Goal: Information Seeking & Learning: Learn about a topic

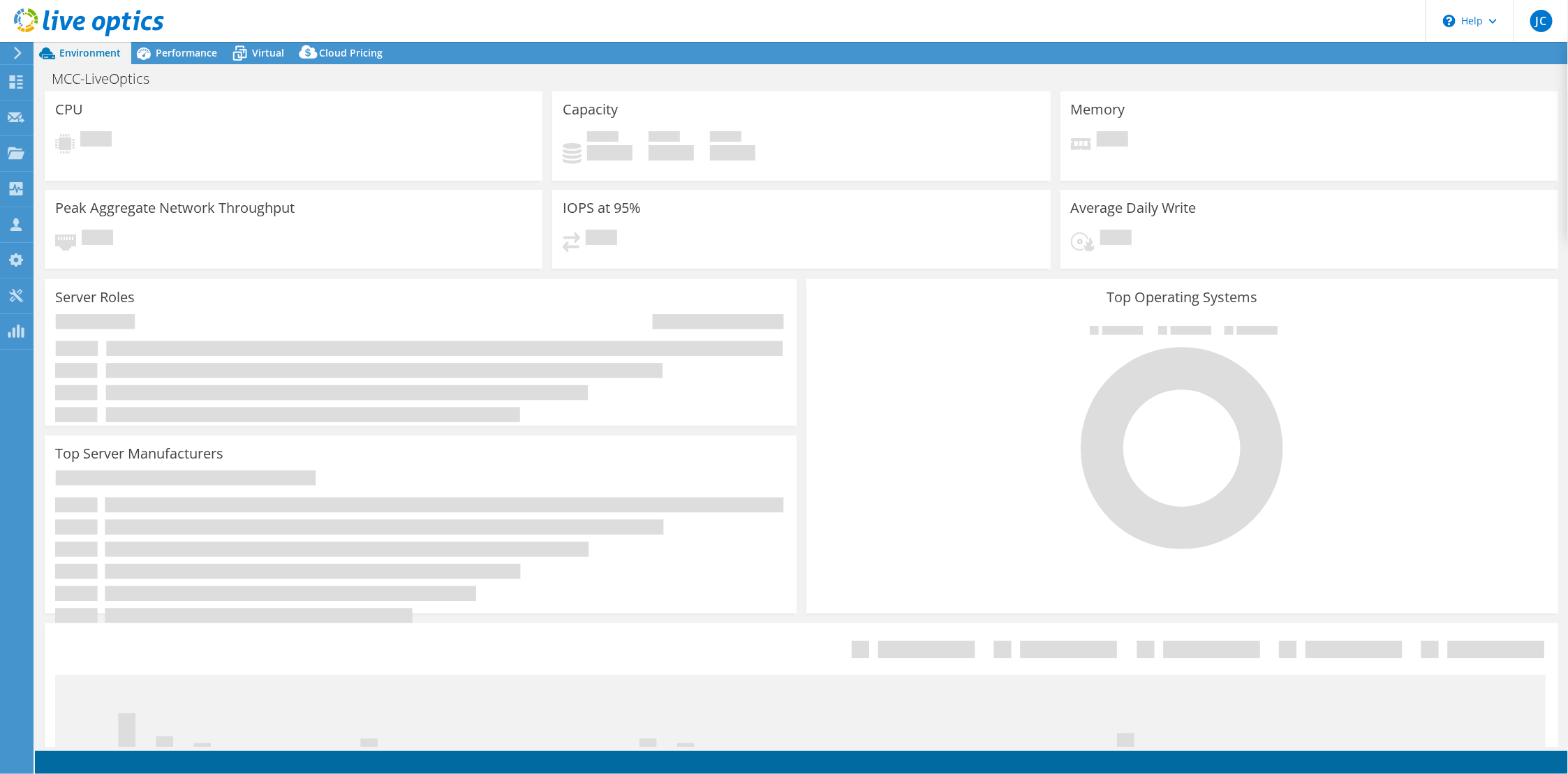
select select "USD"
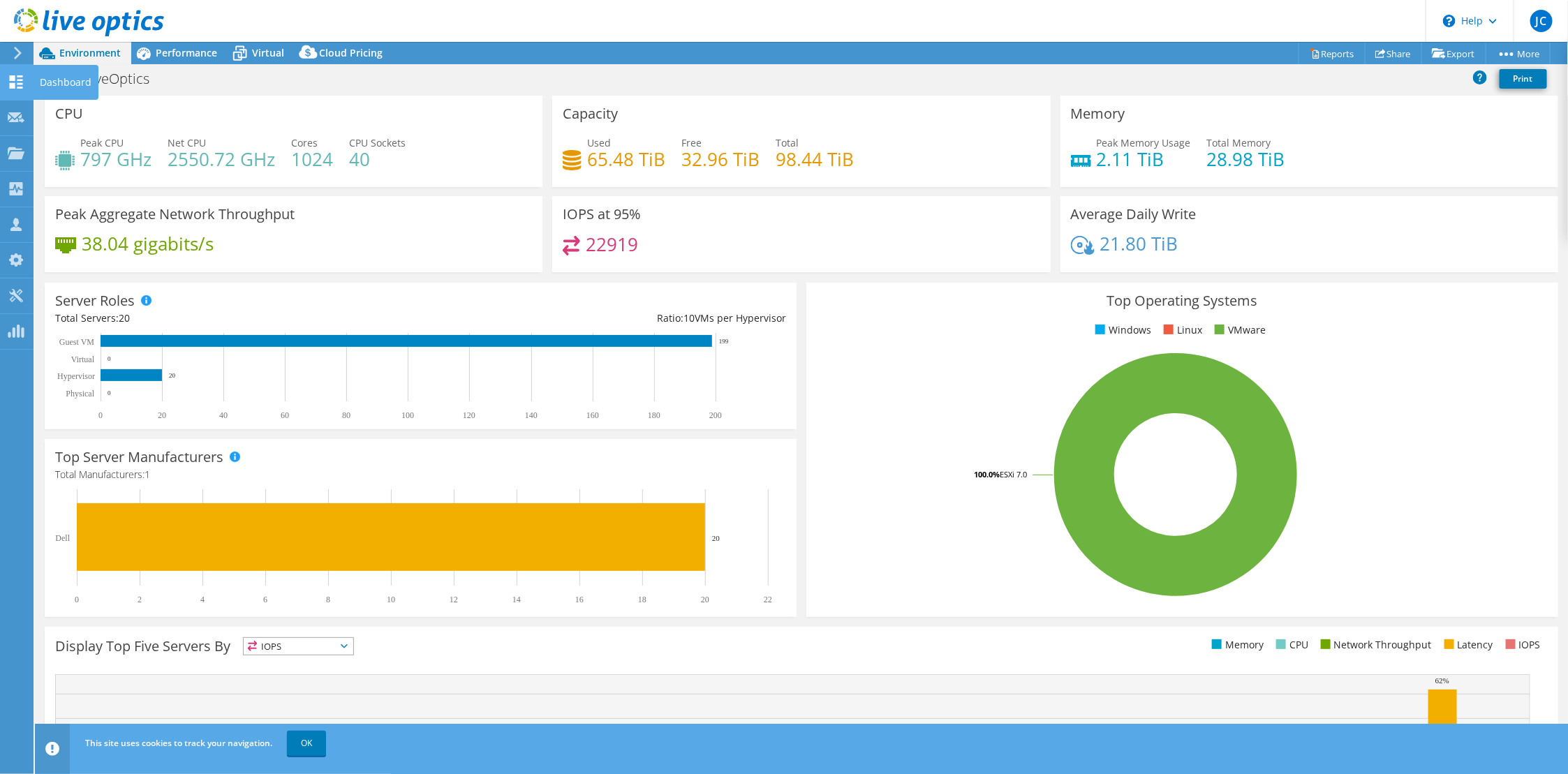
click at [10, 90] on div at bounding box center [16, 84] width 17 height 16
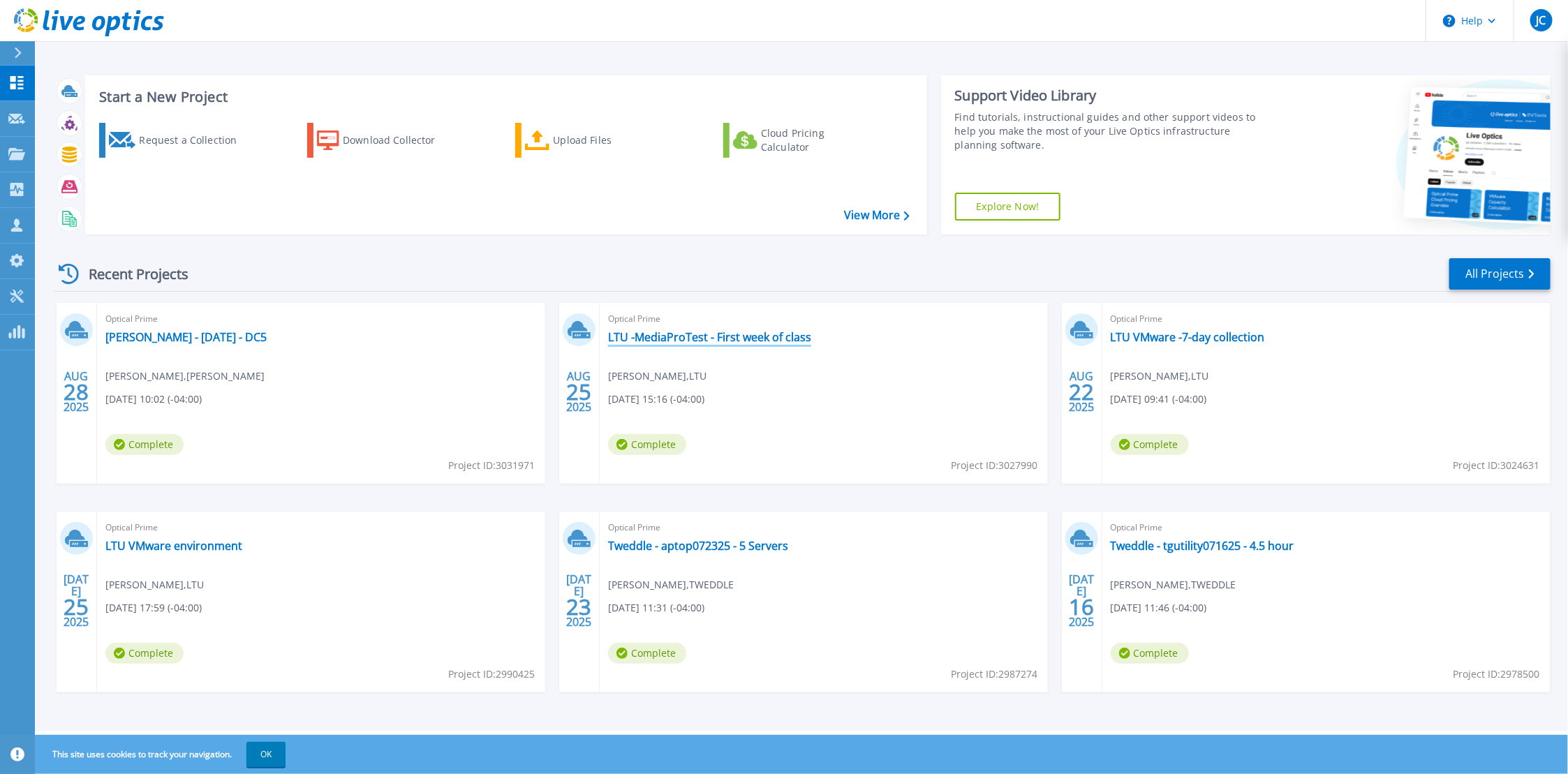
click at [713, 330] on link "LTU -MediaProTest - First week of class" at bounding box center [710, 337] width 203 height 14
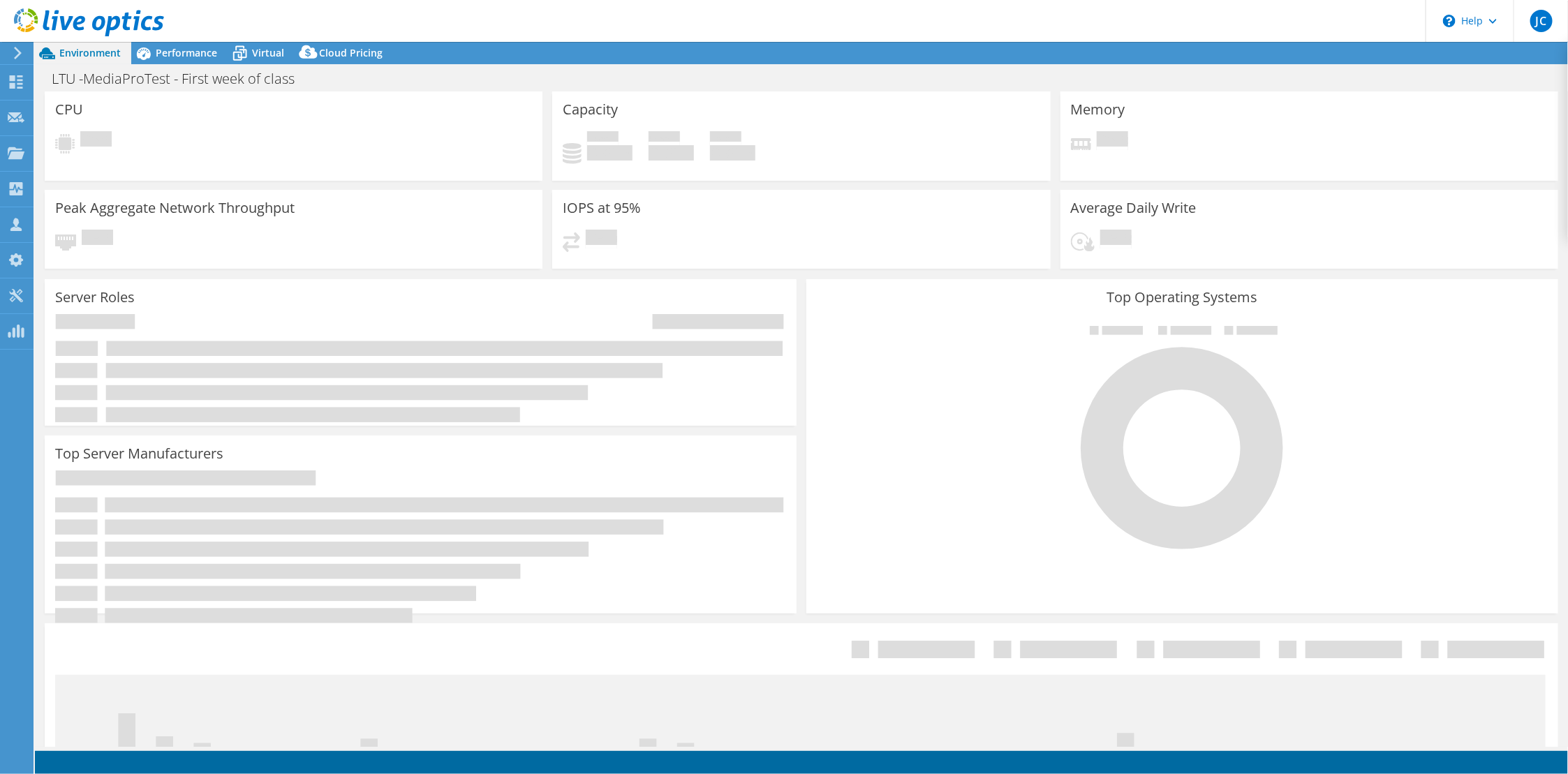
select select "USEast"
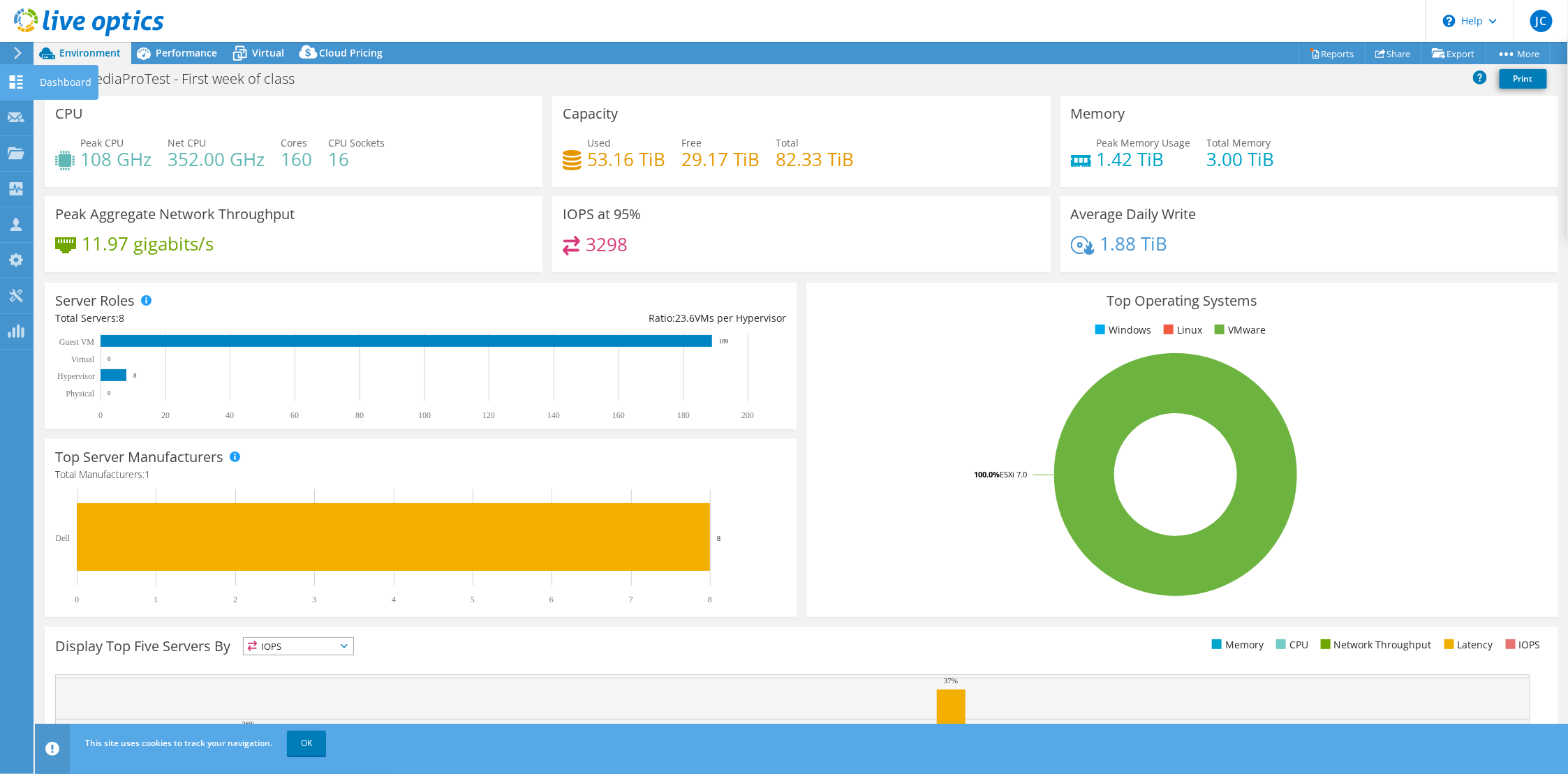
click at [16, 81] on icon at bounding box center [16, 81] width 17 height 13
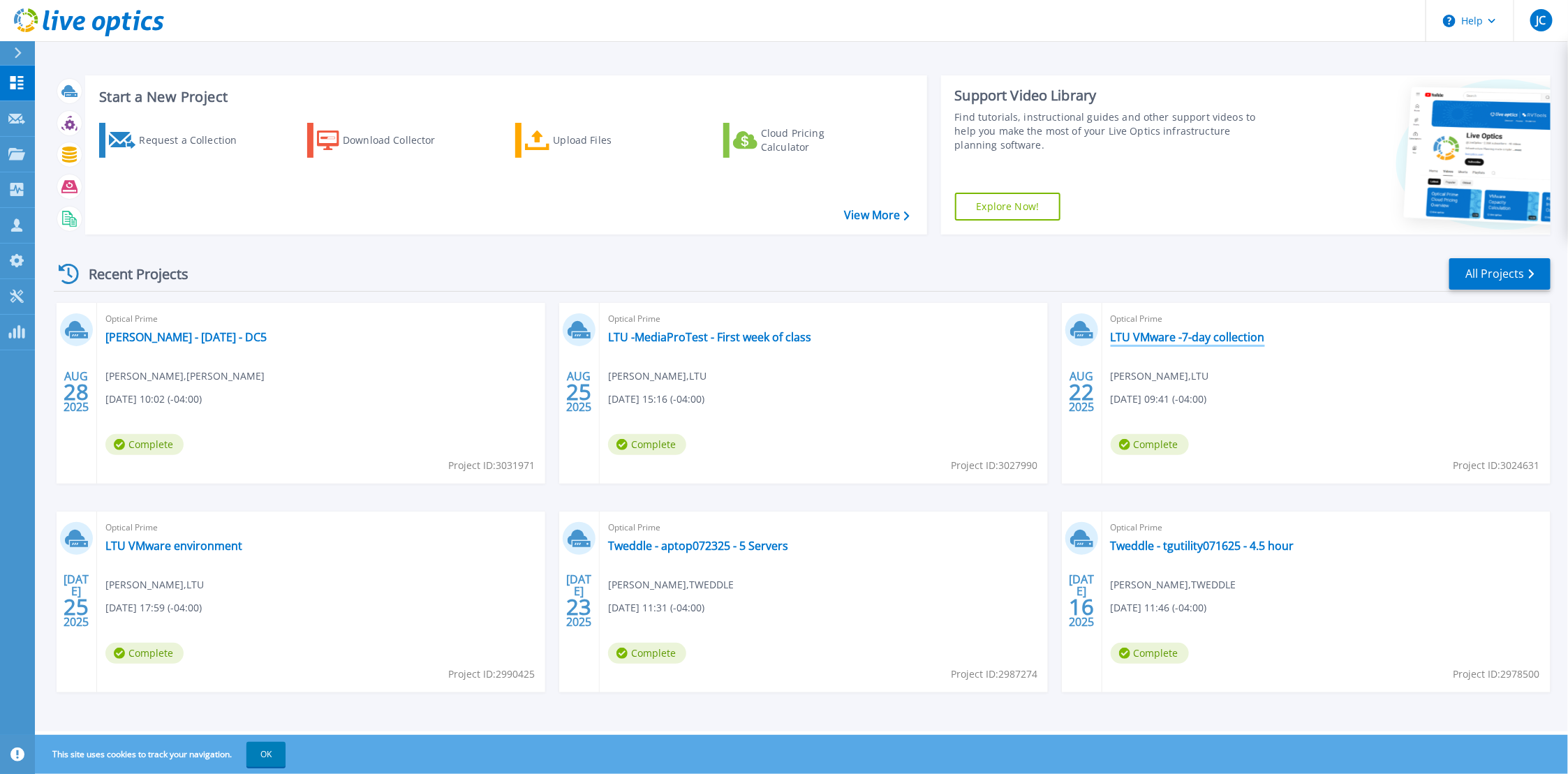
click at [1151, 333] on link "LTU VMware -7-day collection" at bounding box center [1187, 337] width 154 height 14
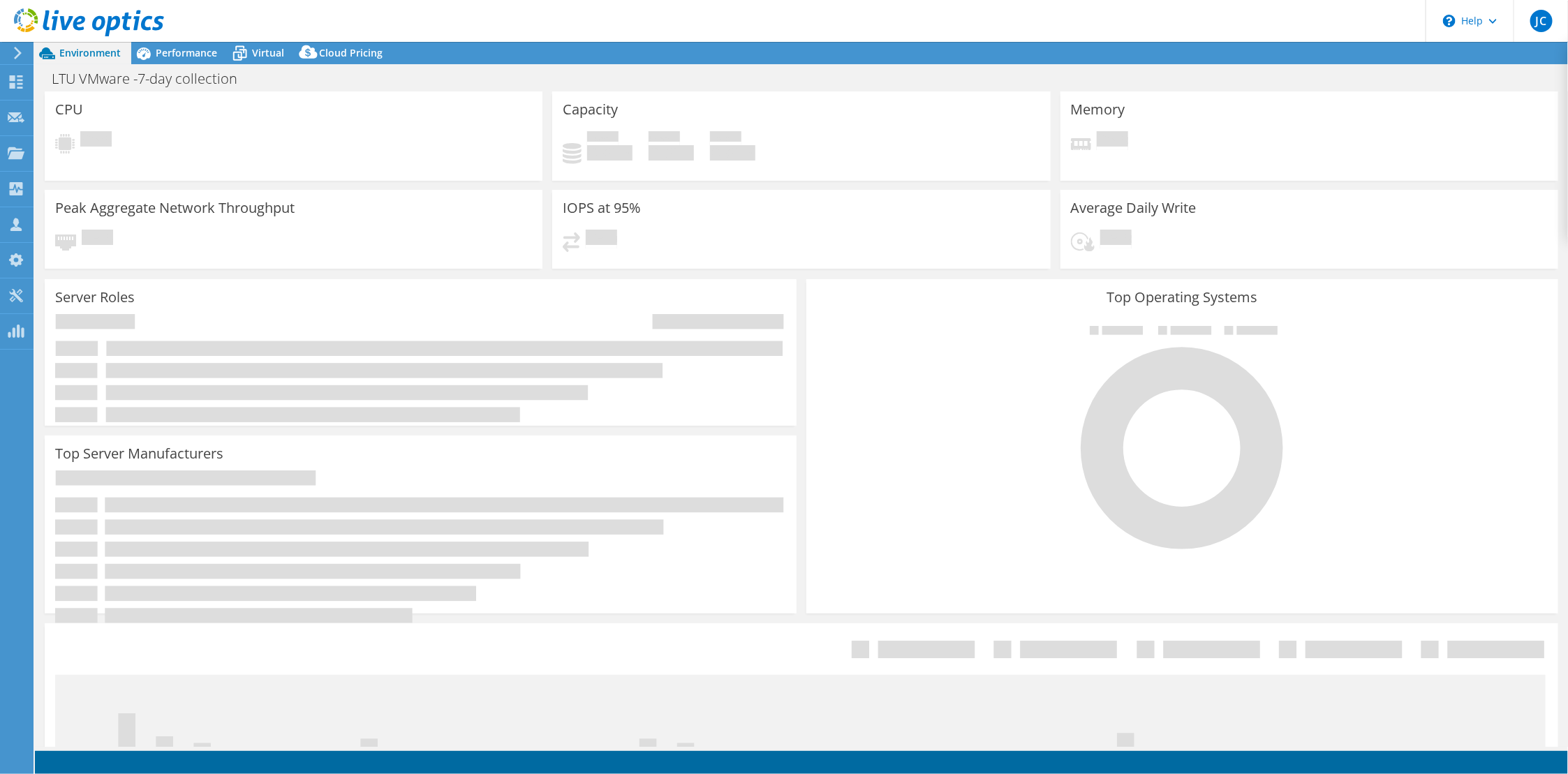
select select "USD"
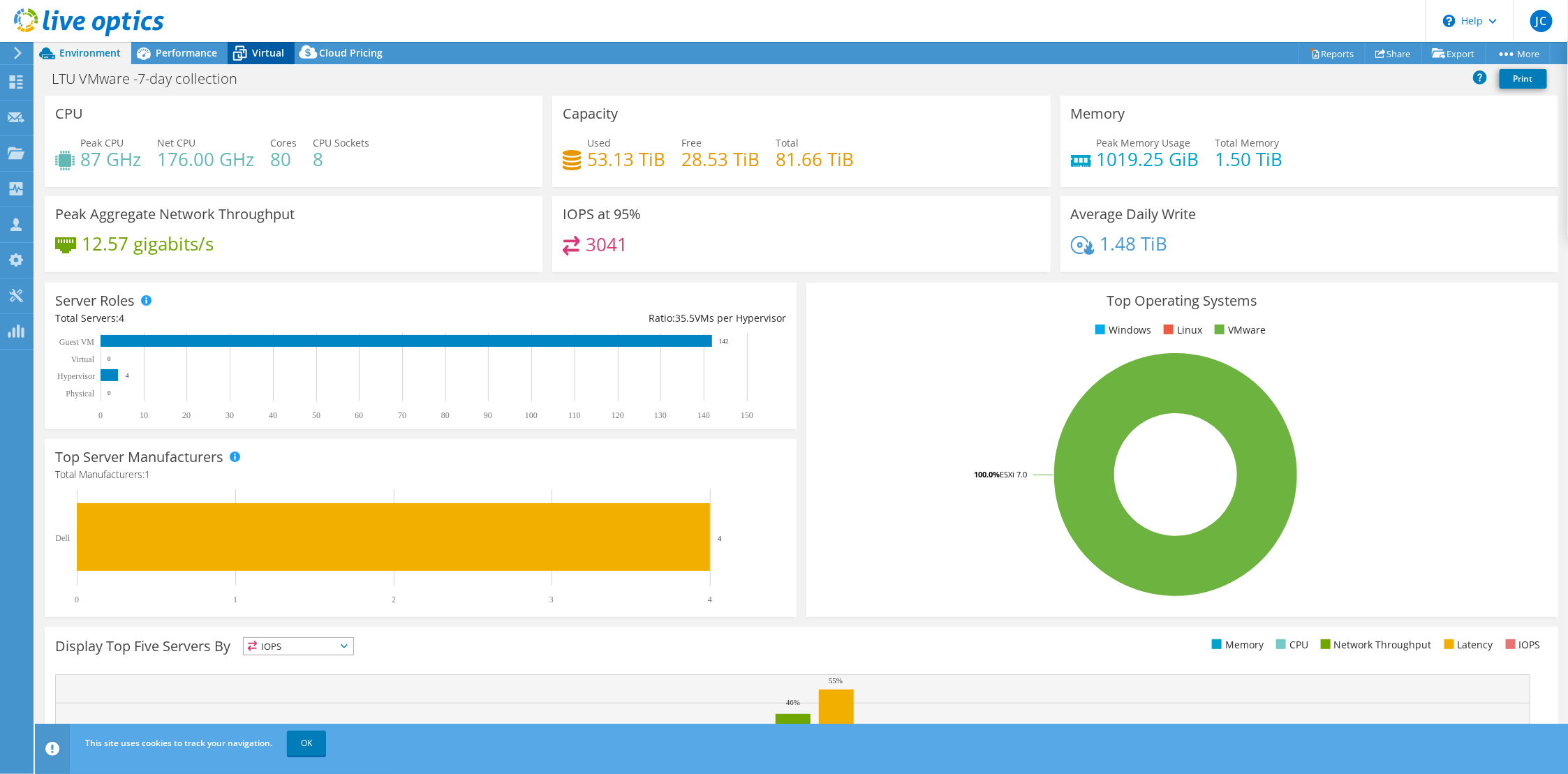
click at [252, 50] on span "Virtual" at bounding box center [268, 52] width 33 height 13
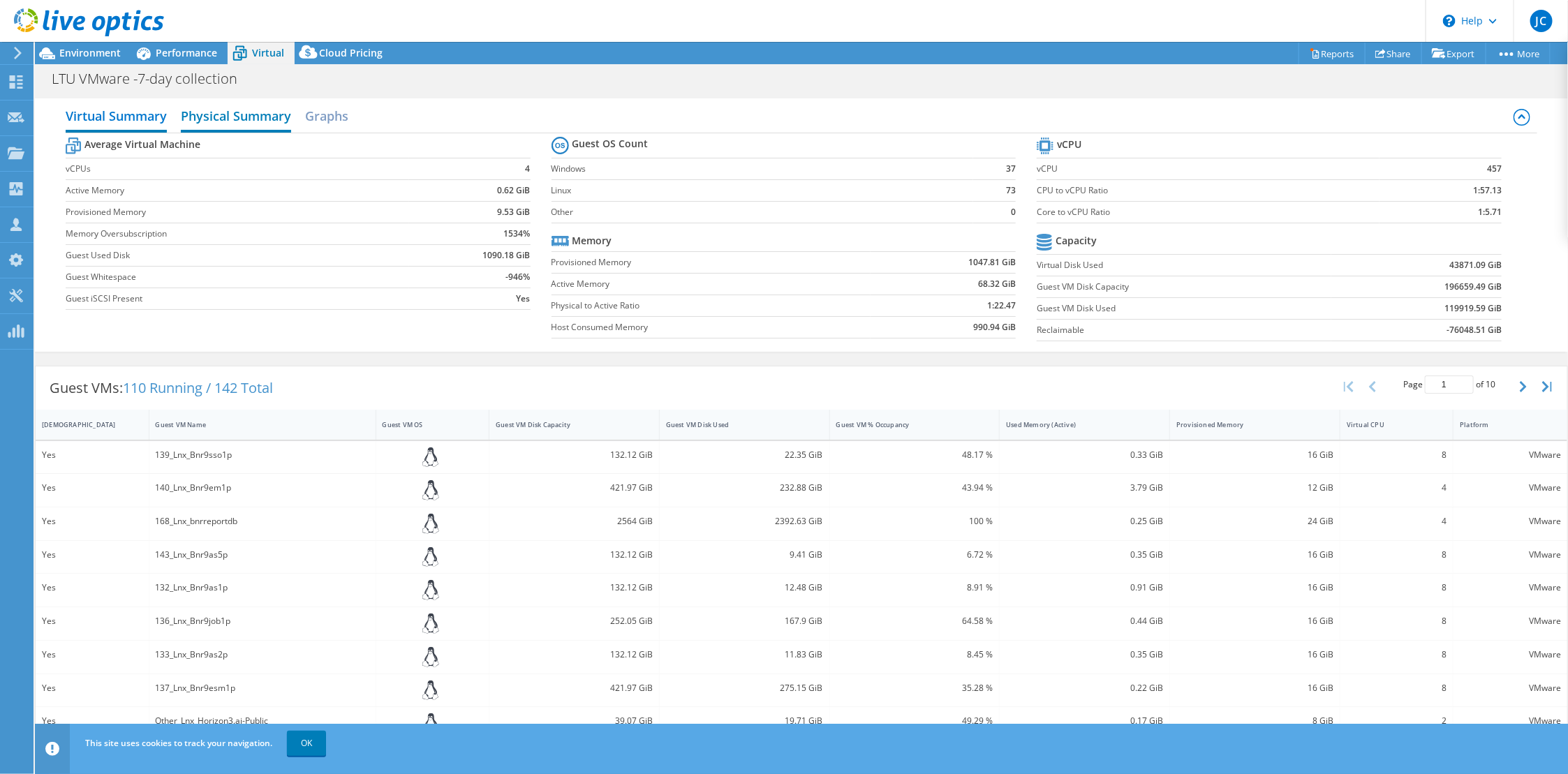
click at [201, 108] on h2 "Physical Summary" at bounding box center [236, 116] width 110 height 31
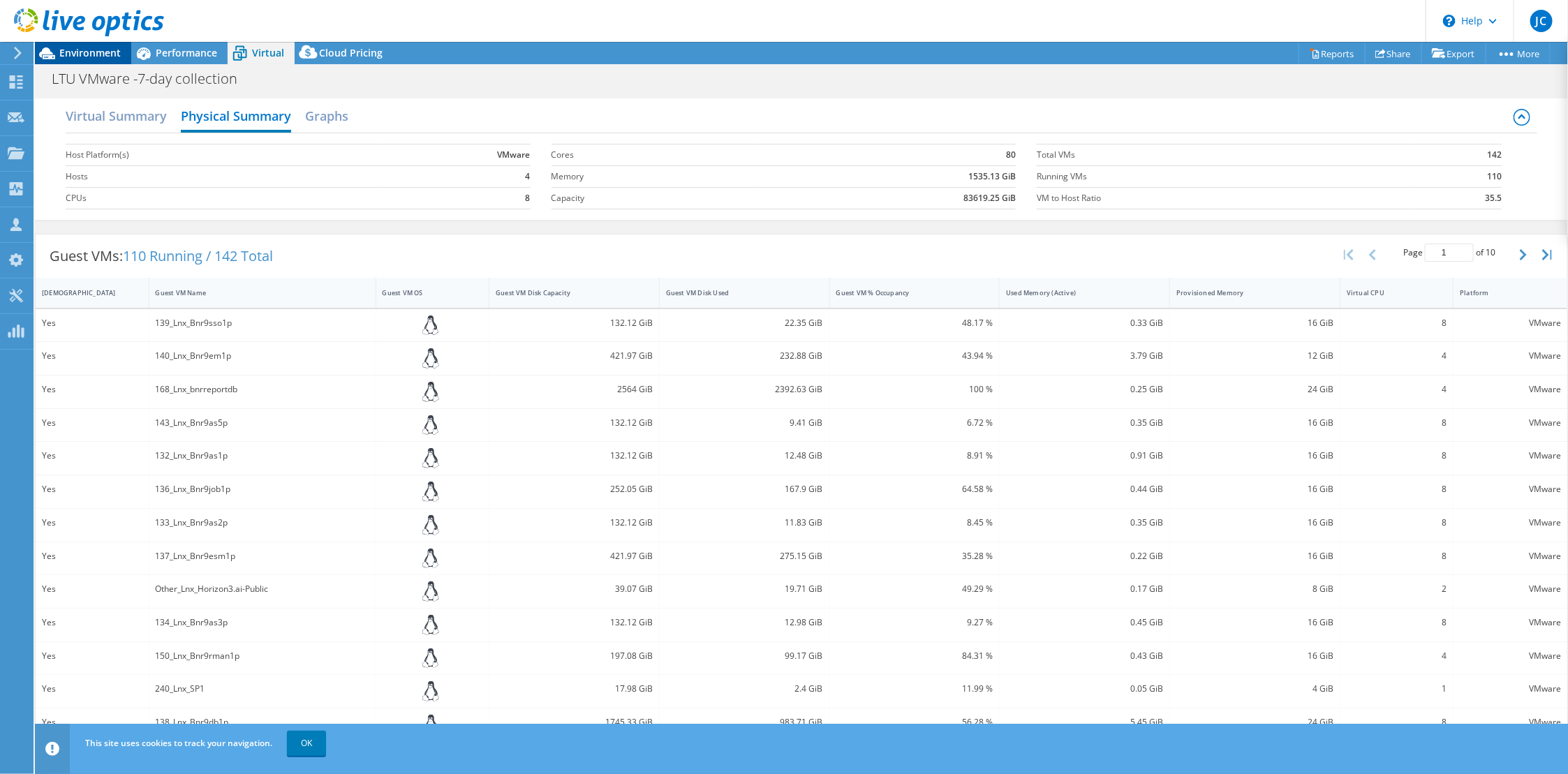
click at [108, 50] on span "Environment" at bounding box center [90, 52] width 61 height 13
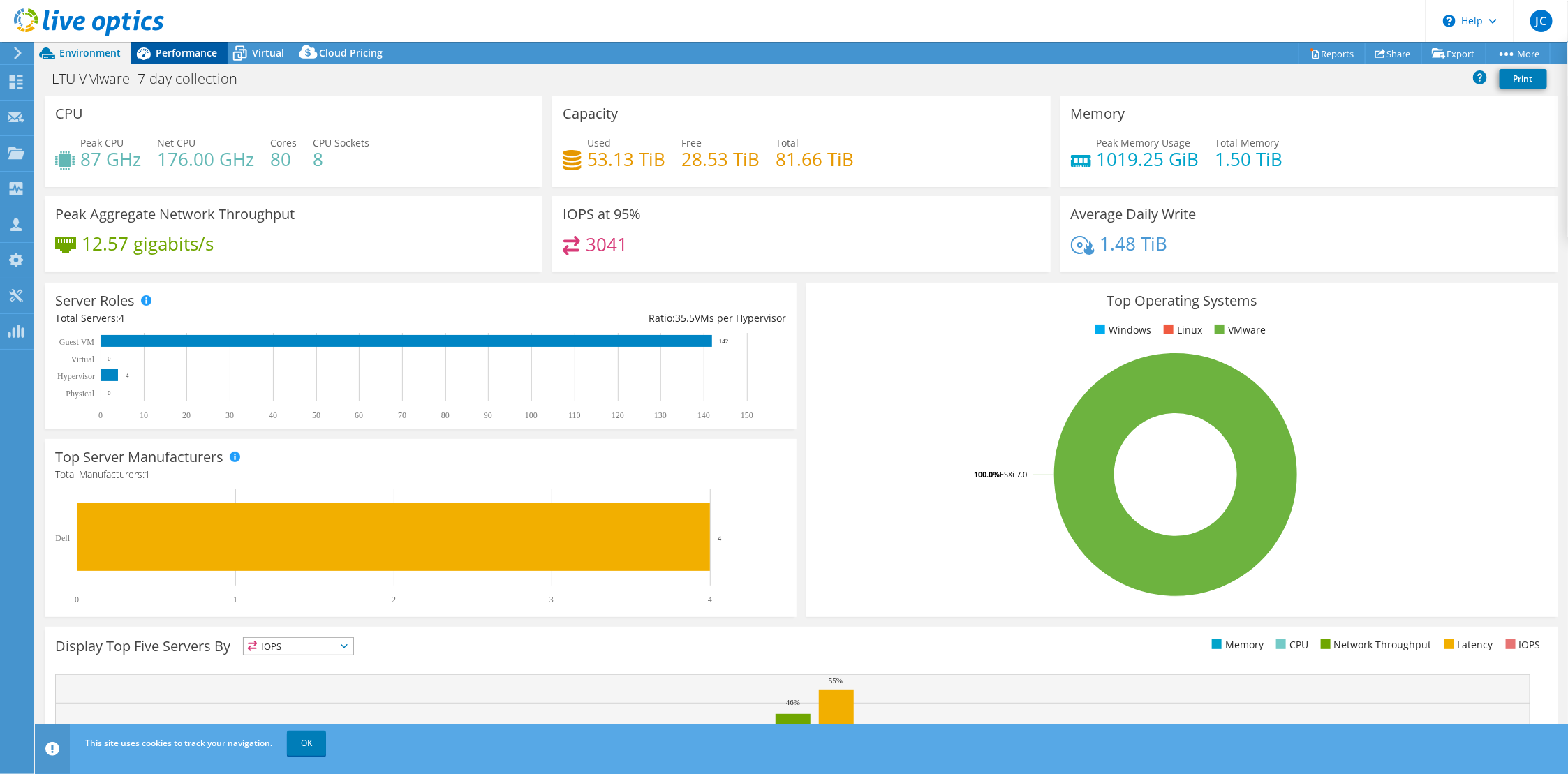
click at [192, 52] on span "Performance" at bounding box center [186, 52] width 61 height 13
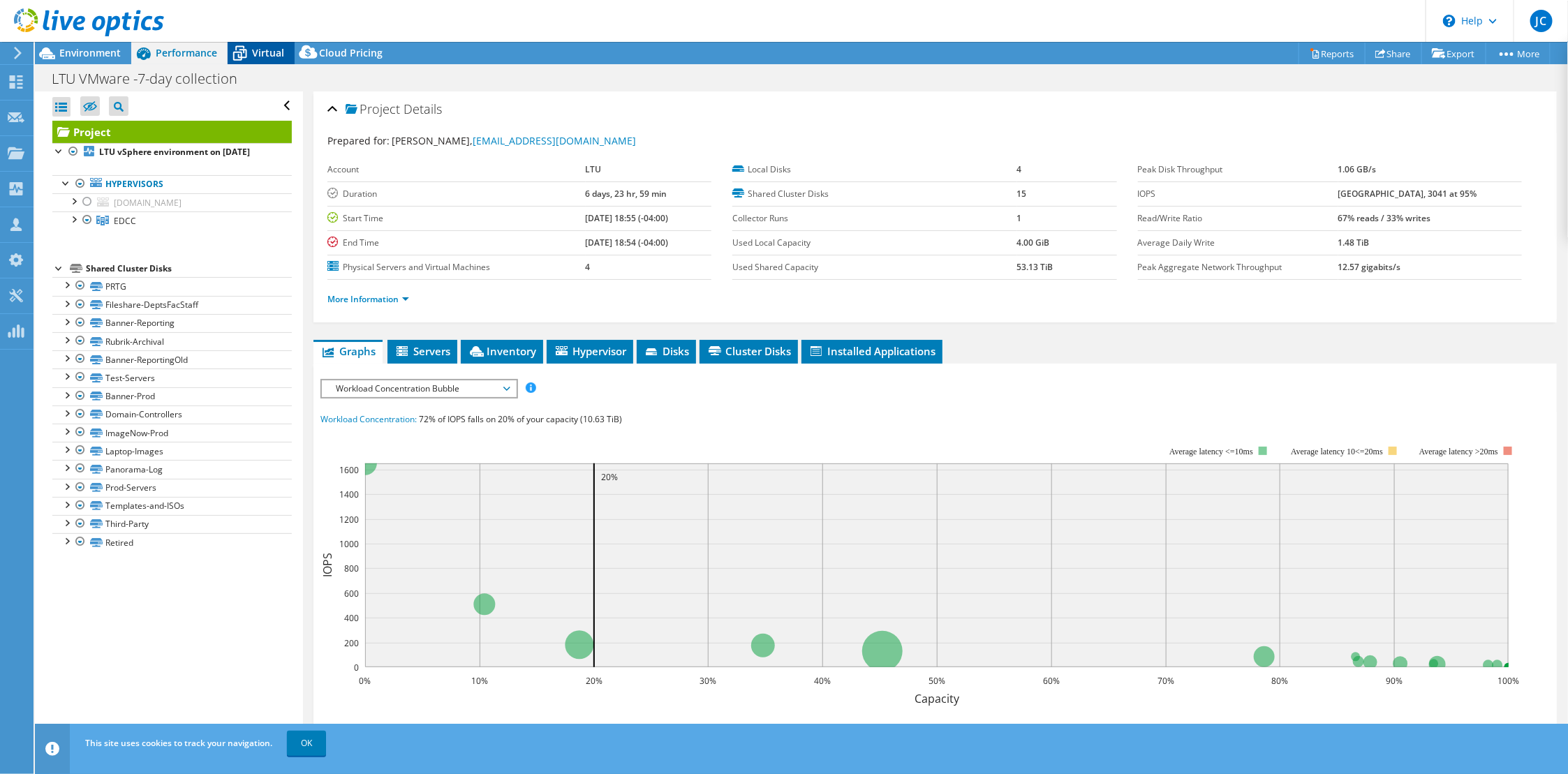
click at [259, 49] on span "Virtual" at bounding box center [268, 52] width 33 height 13
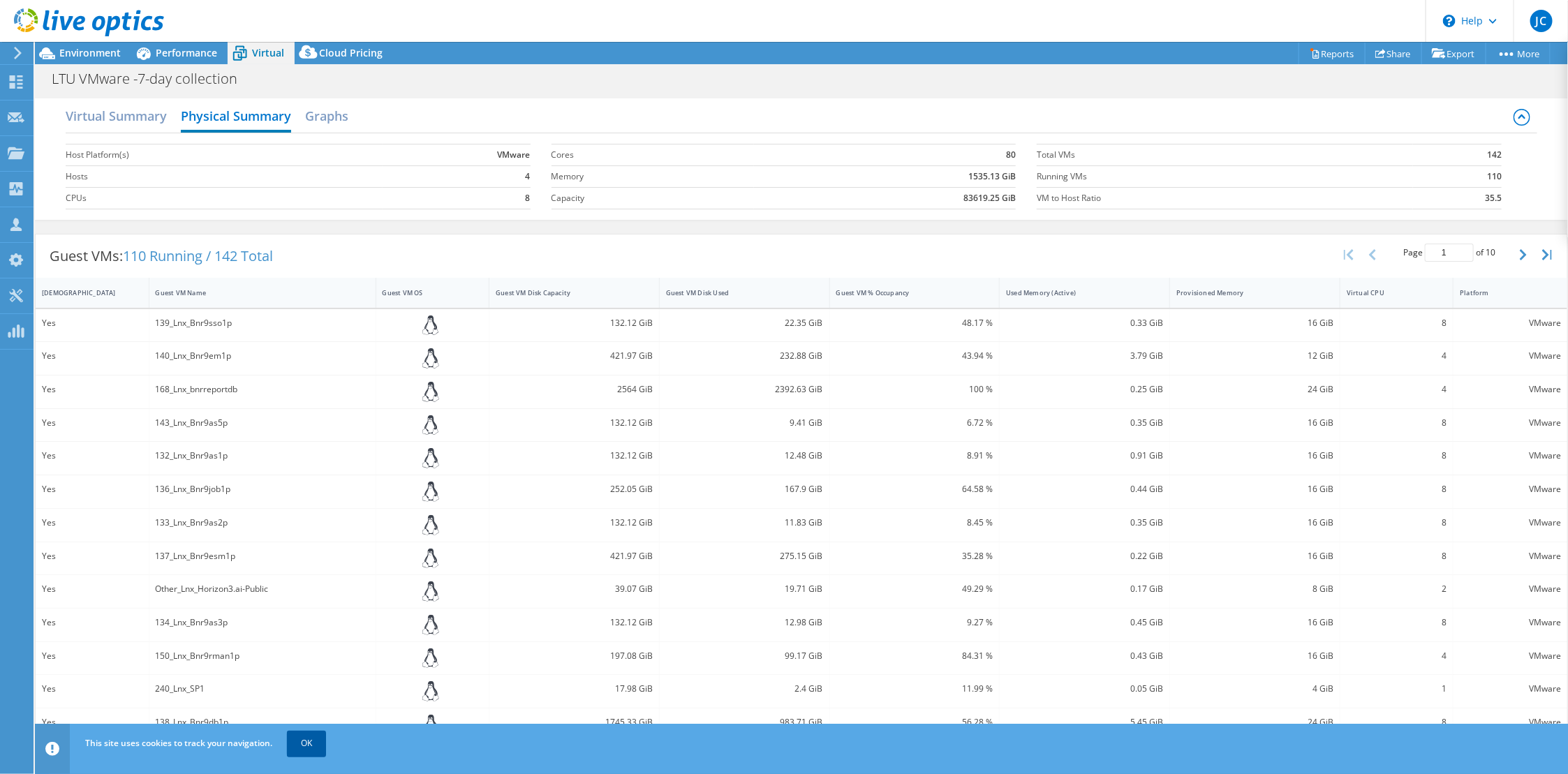
click at [306, 738] on link "OK" at bounding box center [307, 742] width 39 height 25
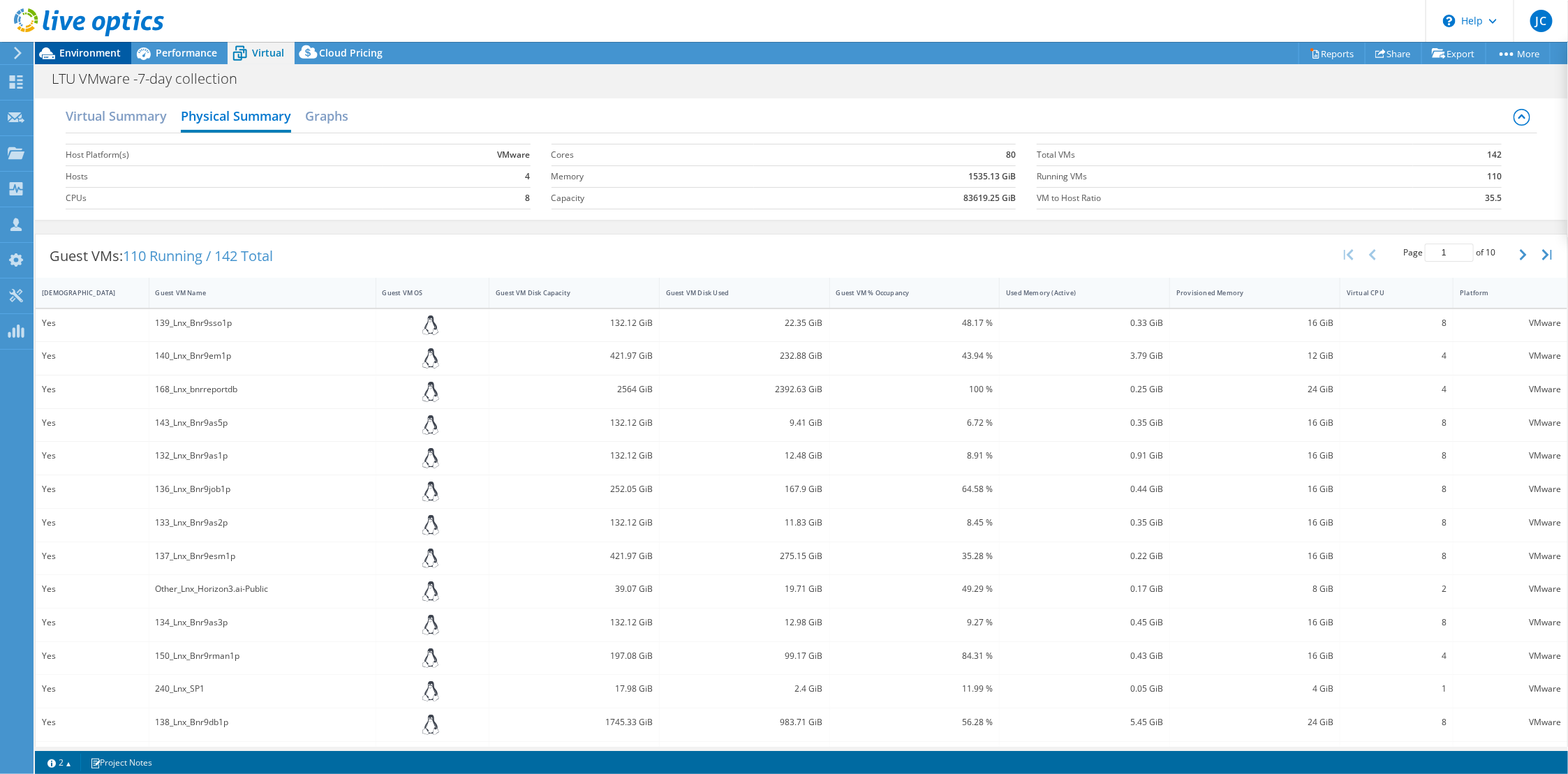
click at [85, 54] on span "Environment" at bounding box center [90, 52] width 61 height 13
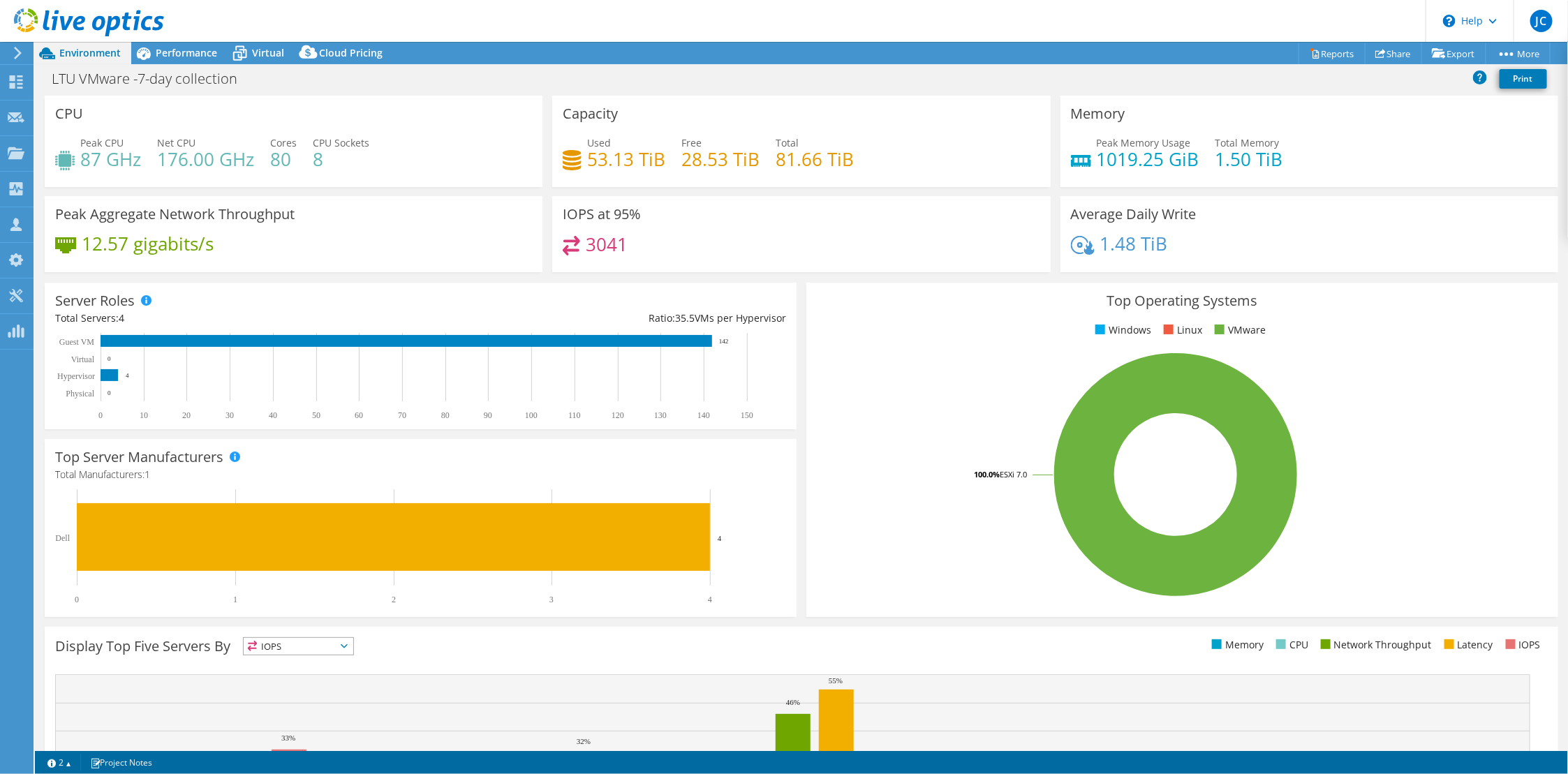
click at [150, 44] on div at bounding box center [82, 23] width 164 height 46
click at [169, 55] on span "Performance" at bounding box center [186, 52] width 61 height 13
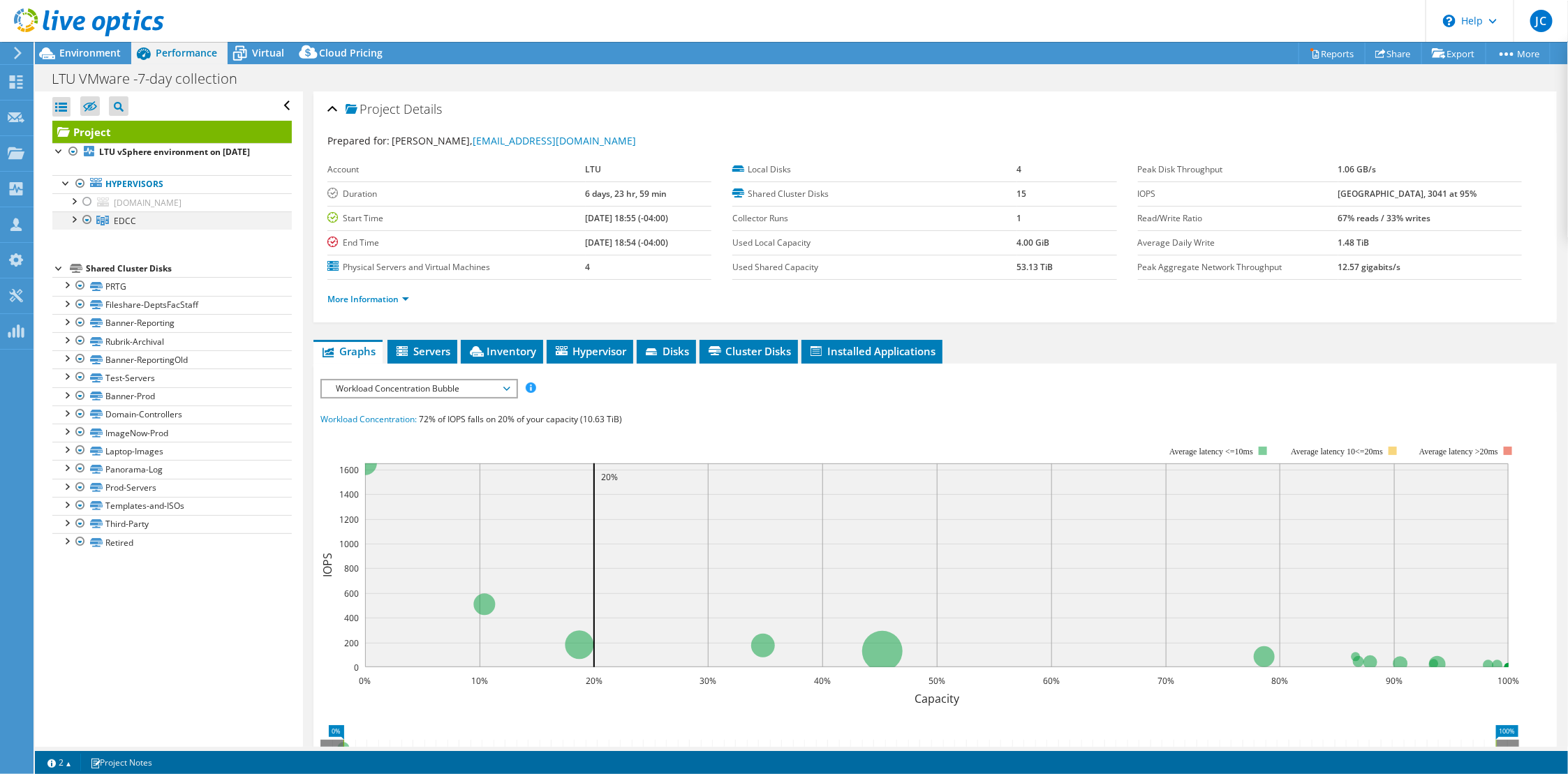
click at [73, 221] on div at bounding box center [73, 219] width 14 height 14
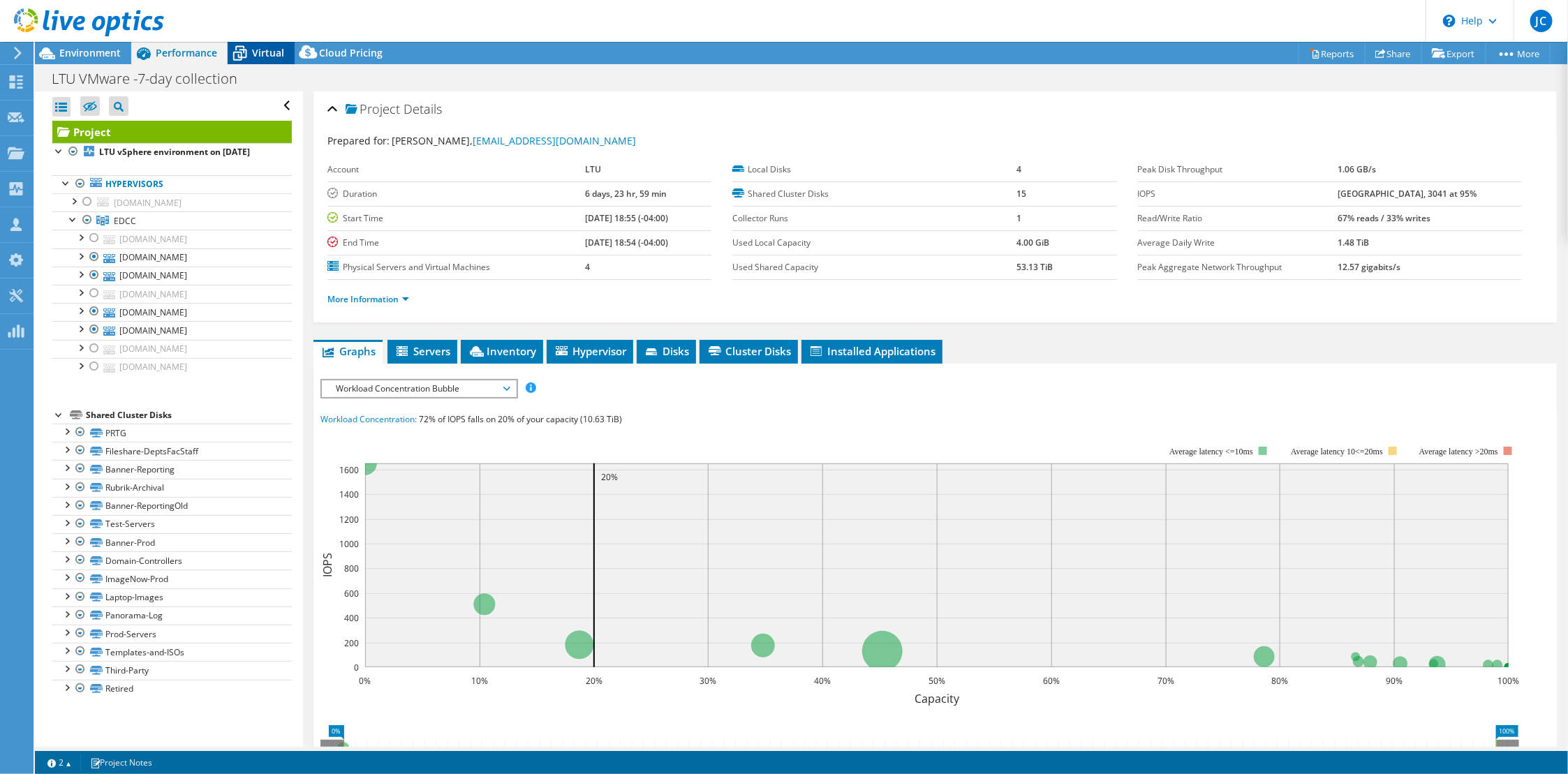
click at [252, 54] on span "Virtual" at bounding box center [268, 52] width 33 height 13
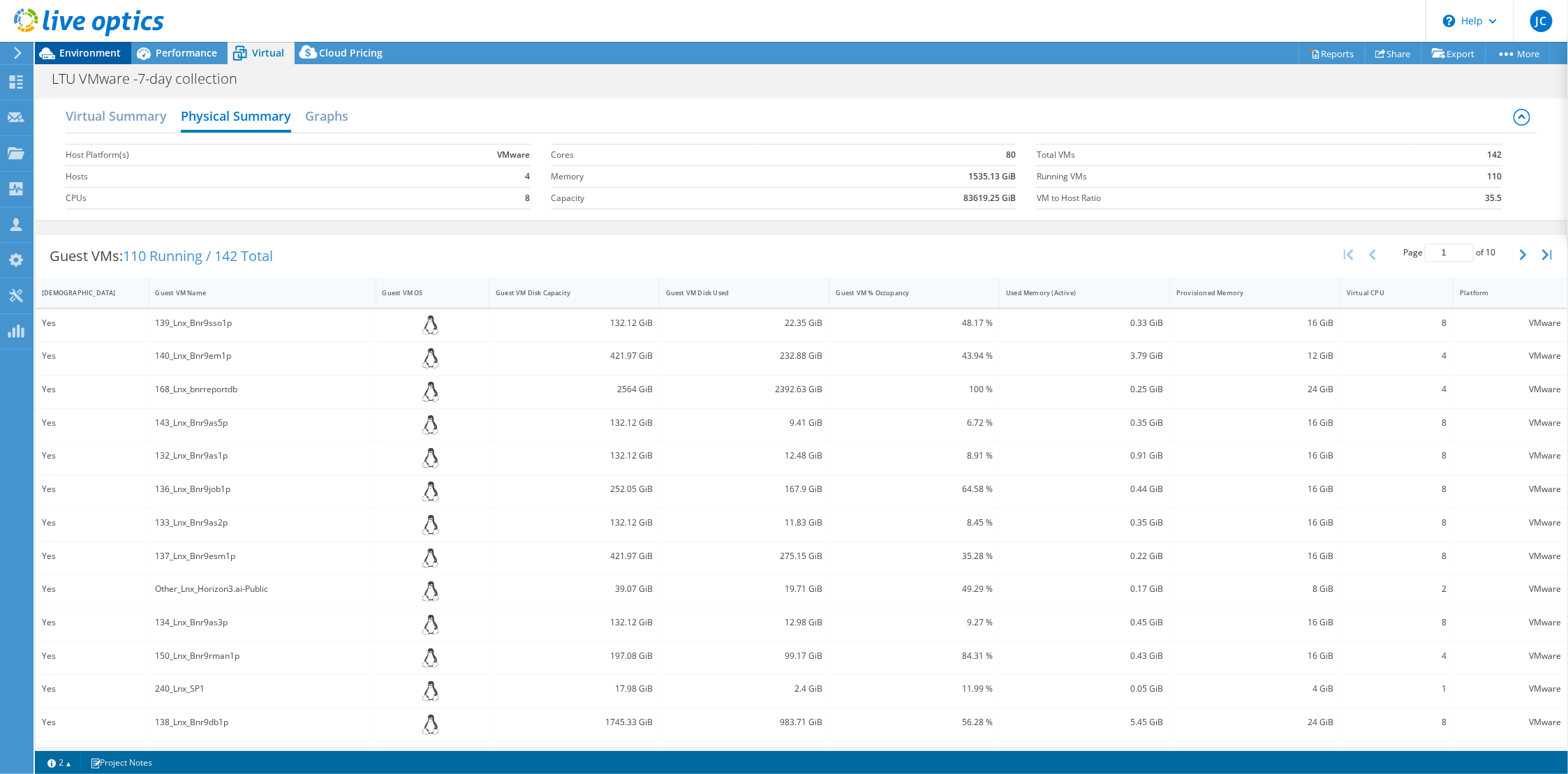
click at [90, 49] on span "Environment" at bounding box center [90, 52] width 61 height 13
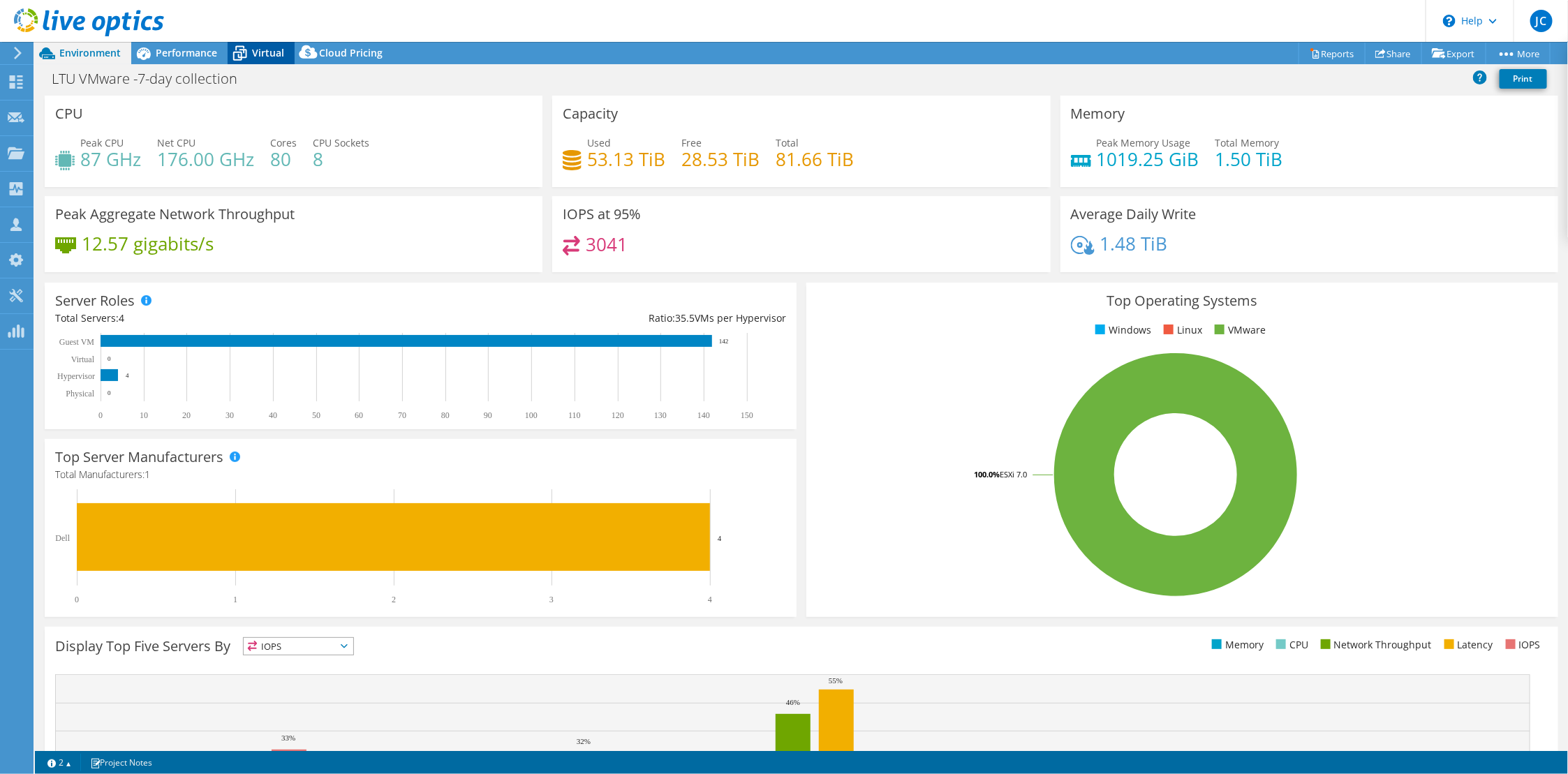
click at [259, 52] on span "Virtual" at bounding box center [268, 52] width 33 height 13
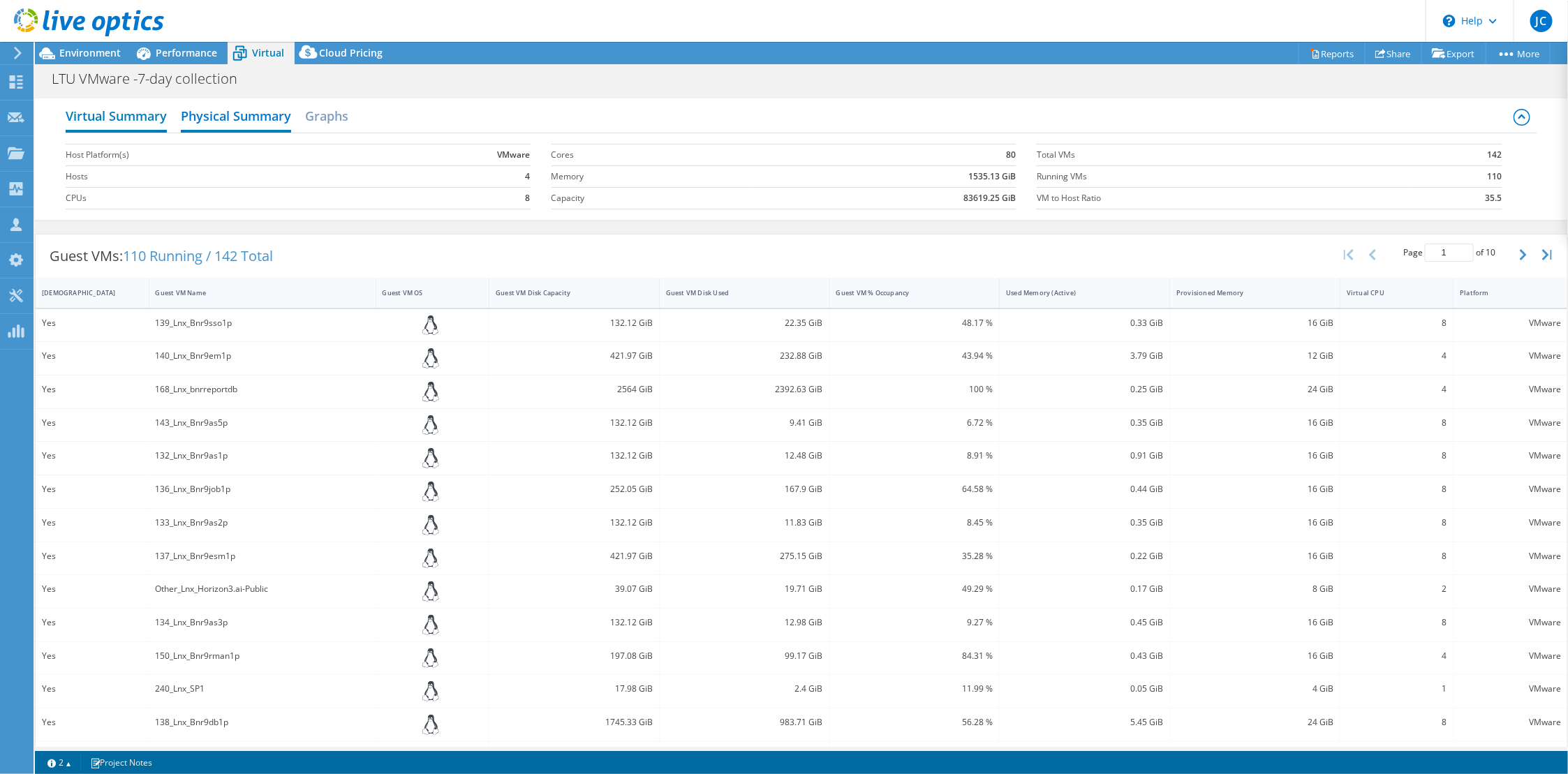
click at [131, 113] on h2 "Virtual Summary" at bounding box center [116, 116] width 102 height 31
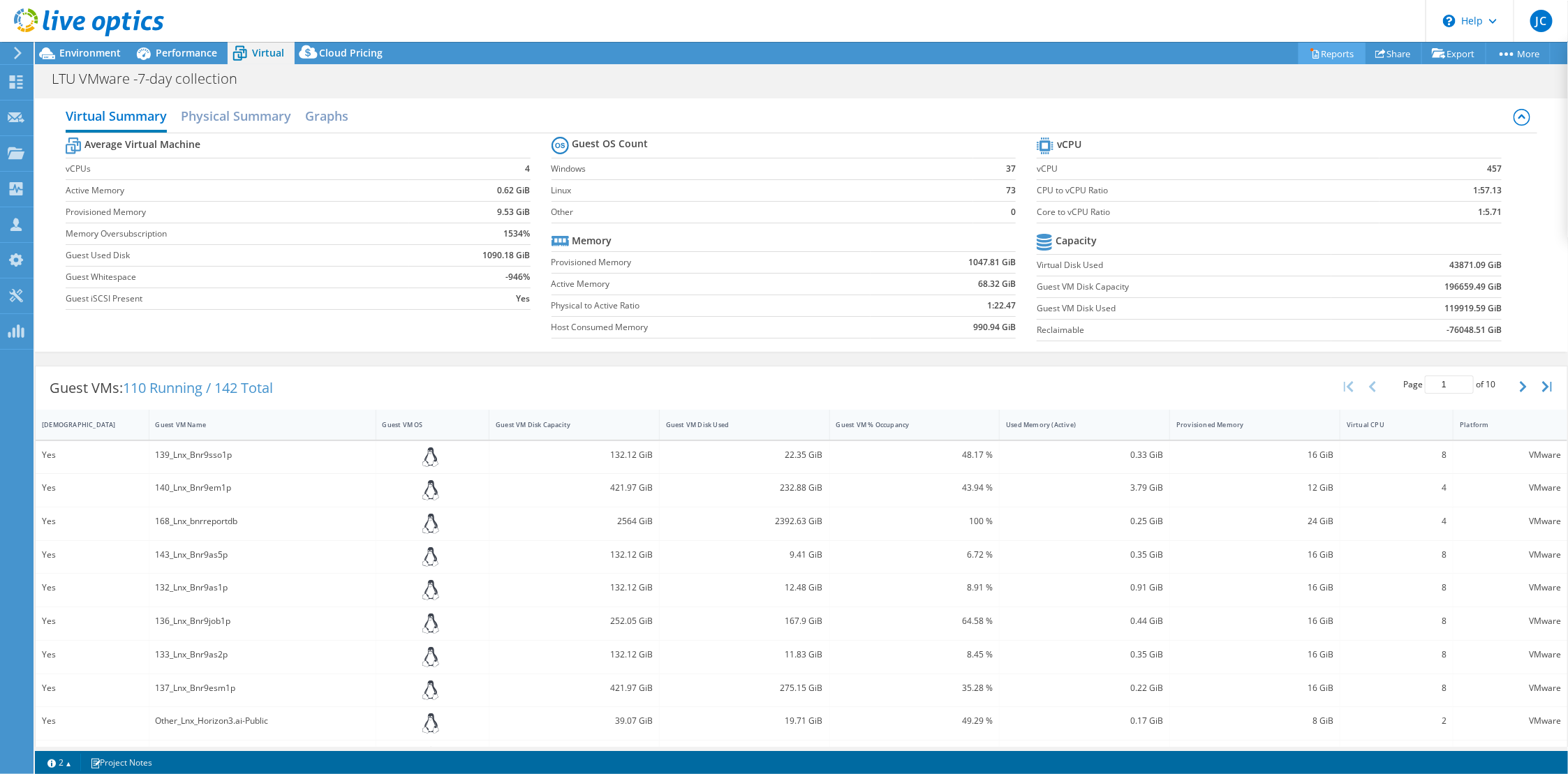
click at [1310, 49] on icon at bounding box center [1315, 53] width 11 height 11
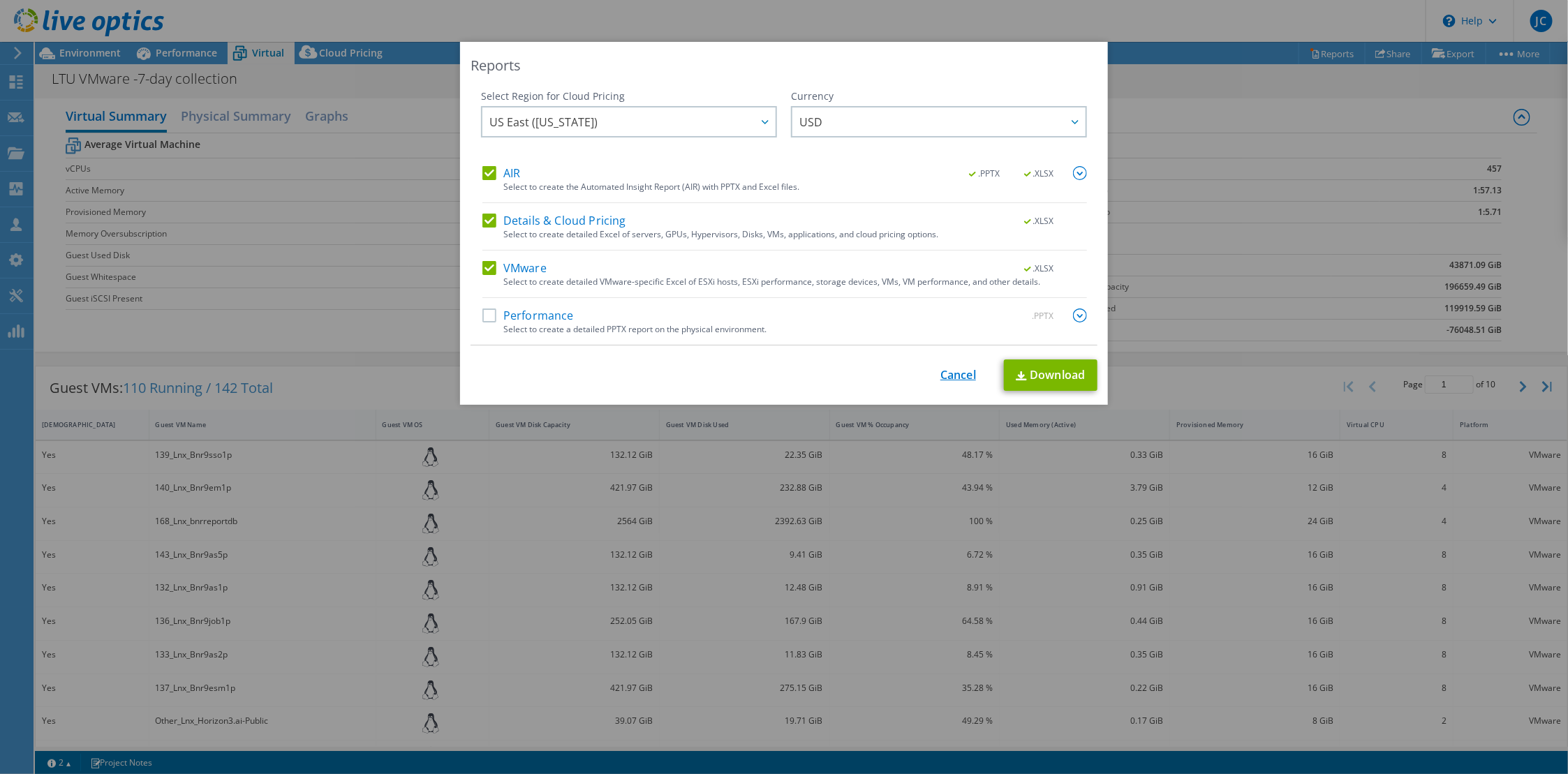
click at [941, 377] on link "Cancel" at bounding box center [959, 375] width 36 height 13
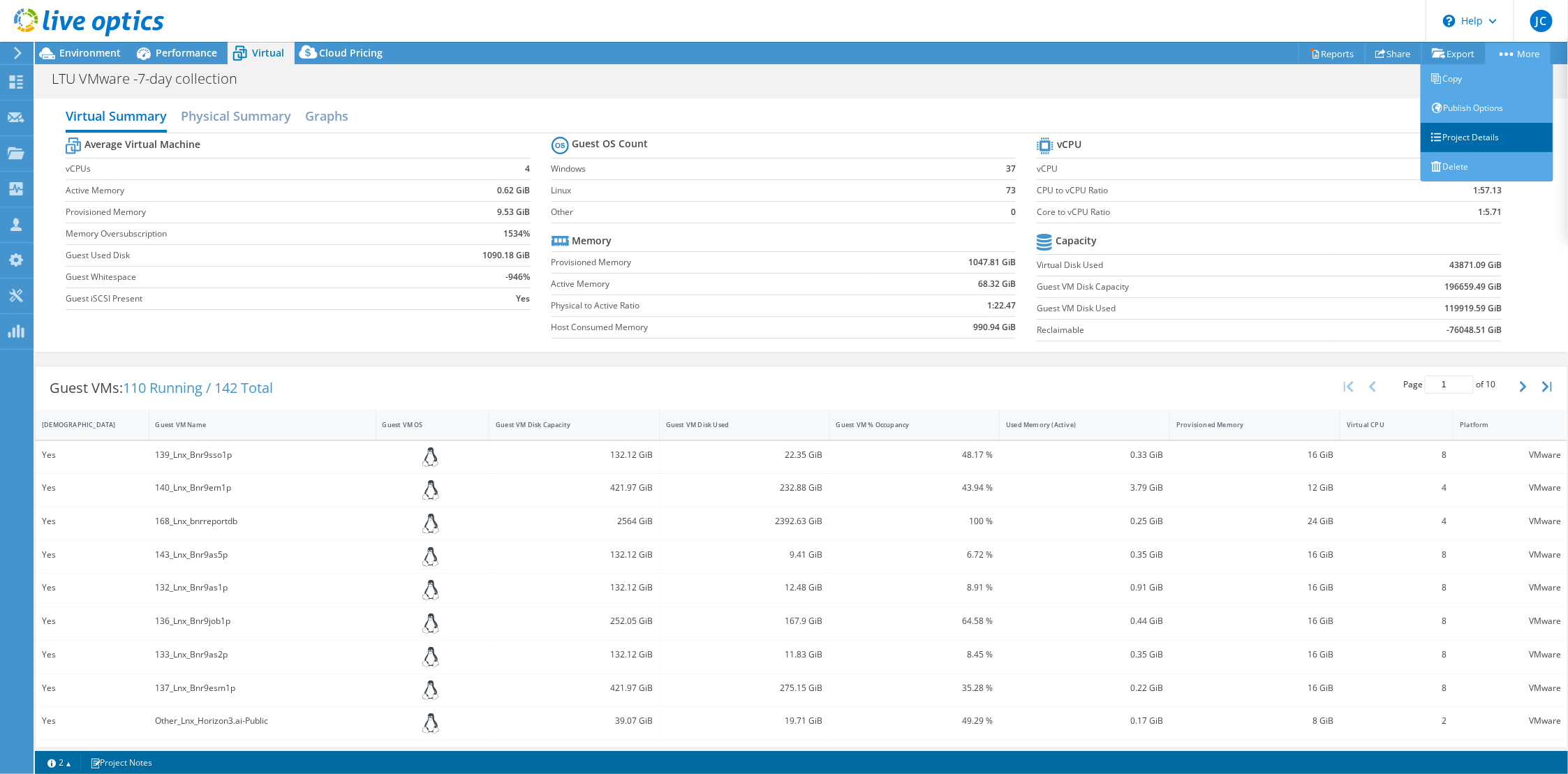
click at [1464, 125] on link "Project Details" at bounding box center [1487, 138] width 133 height 30
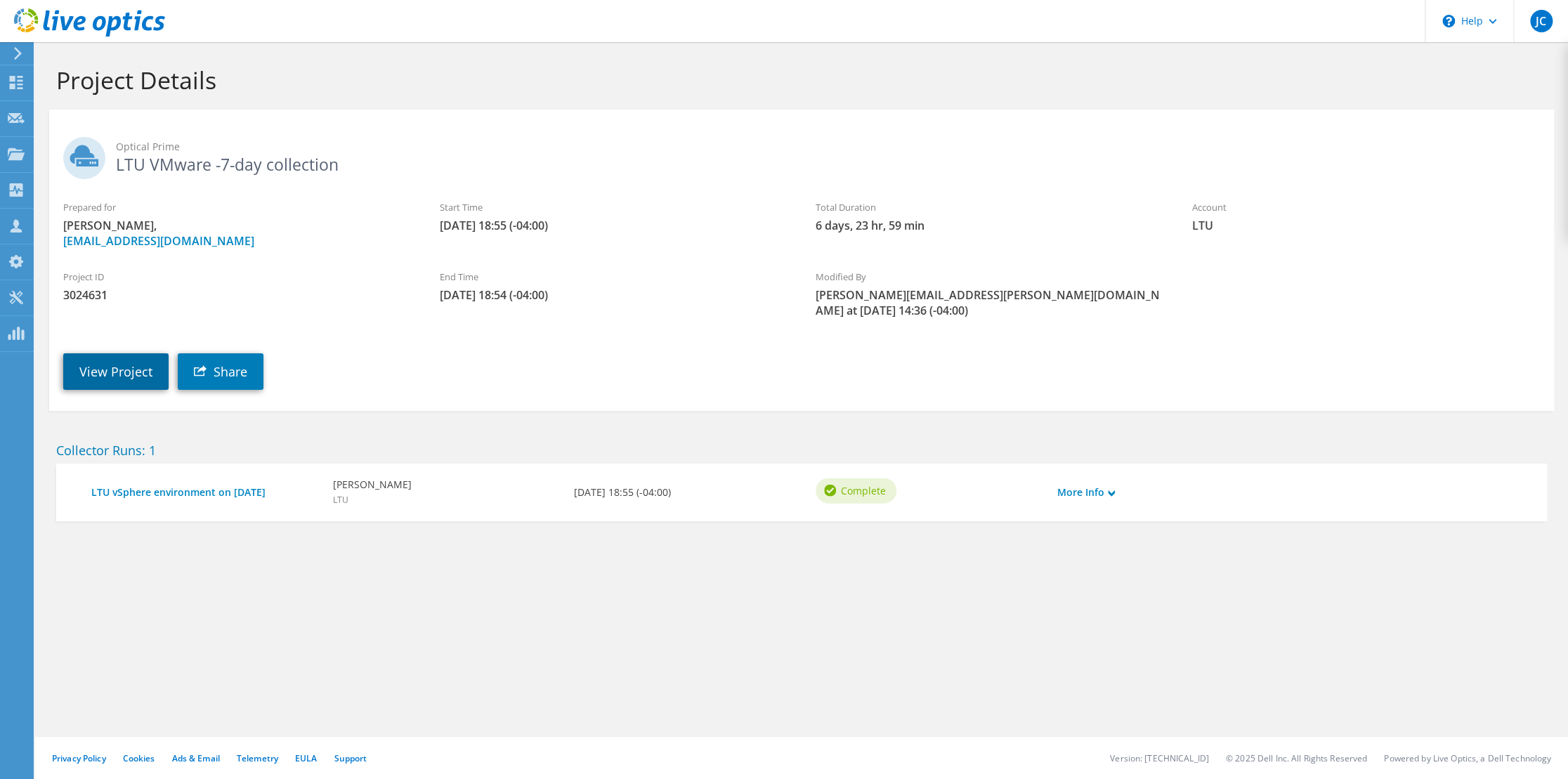
click at [94, 353] on link "View Project" at bounding box center [116, 371] width 105 height 37
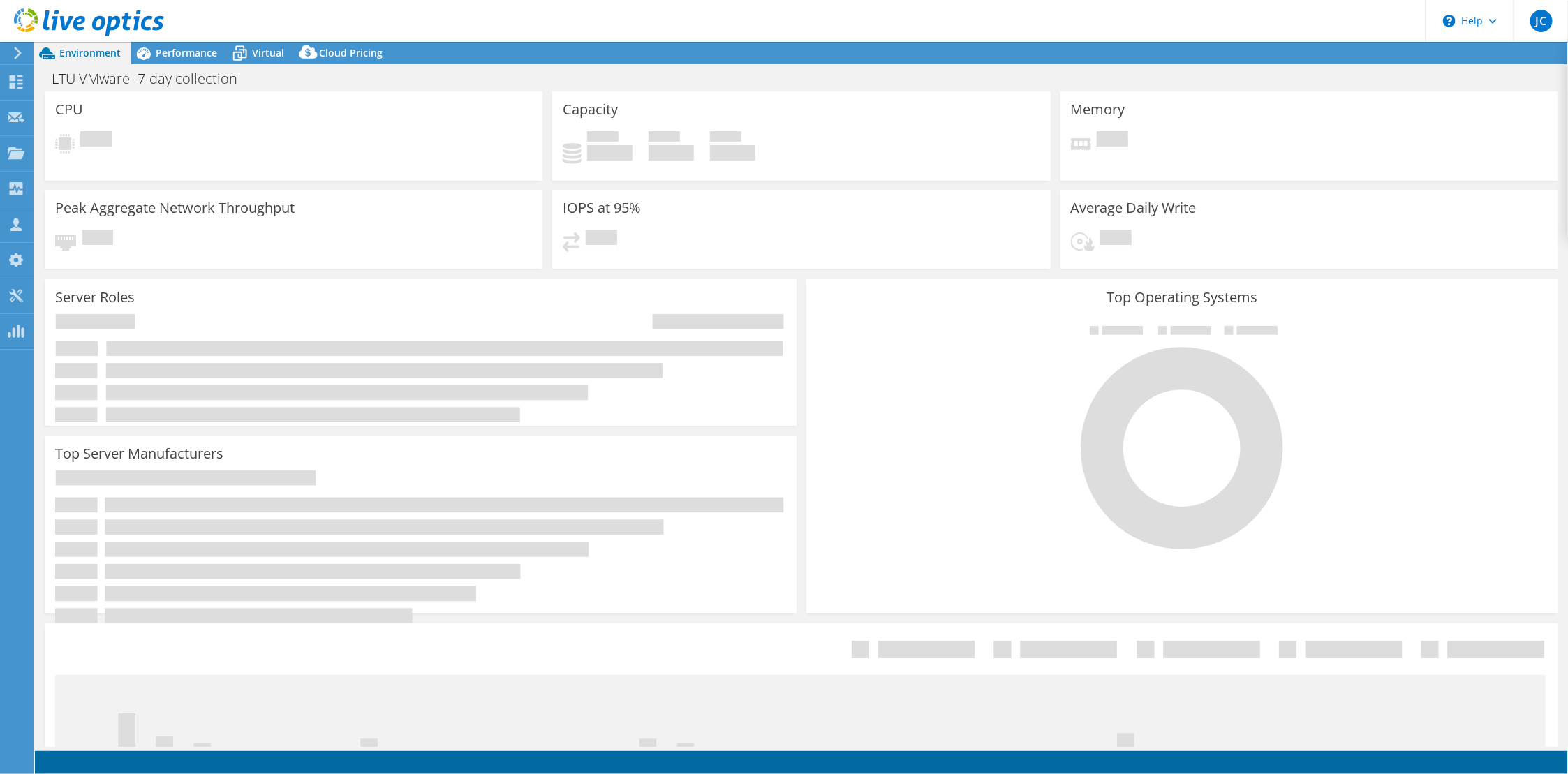
select select "USD"
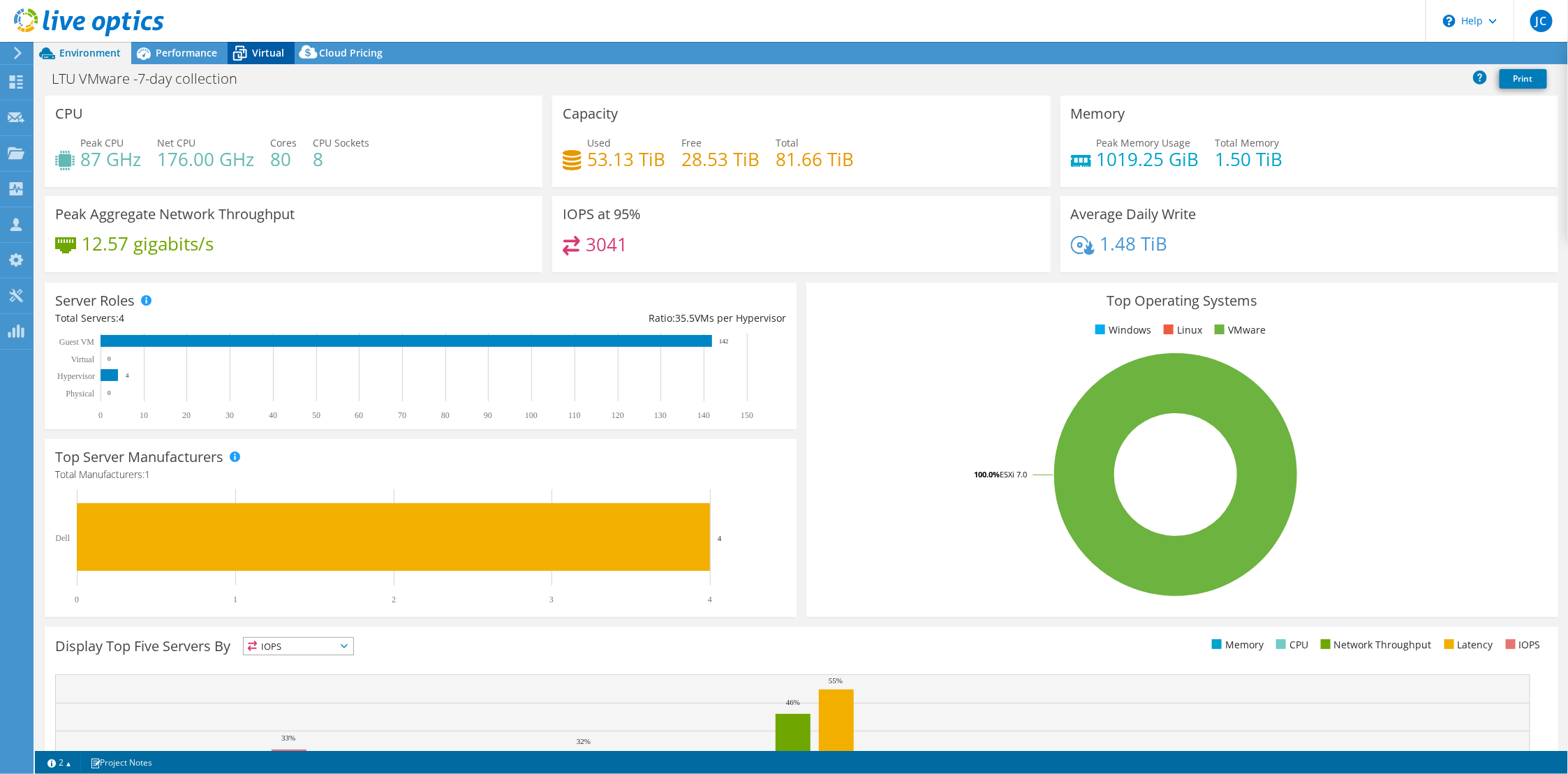
click at [253, 55] on span "Virtual" at bounding box center [268, 52] width 33 height 13
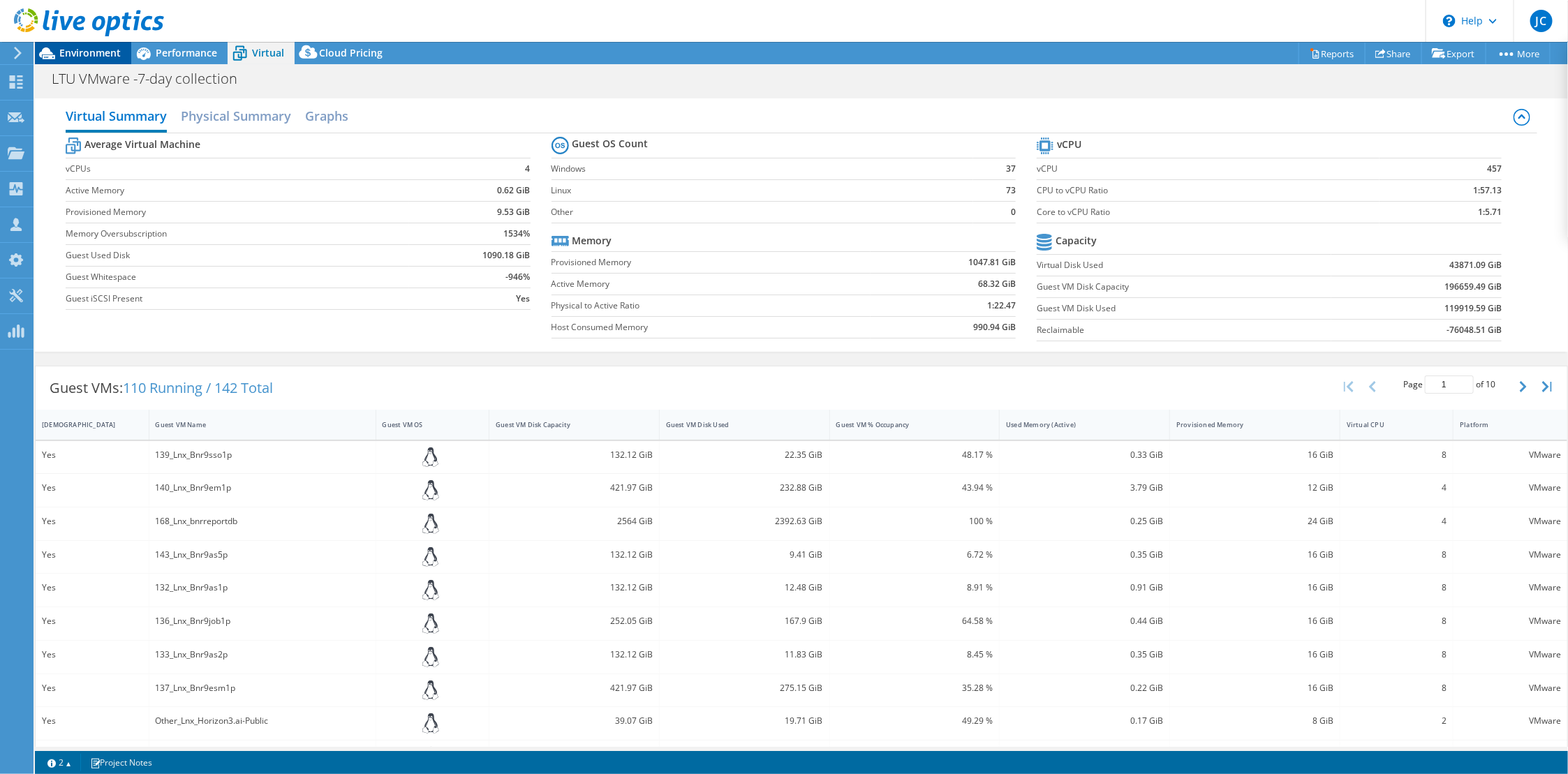
click at [92, 55] on span "Environment" at bounding box center [90, 52] width 61 height 13
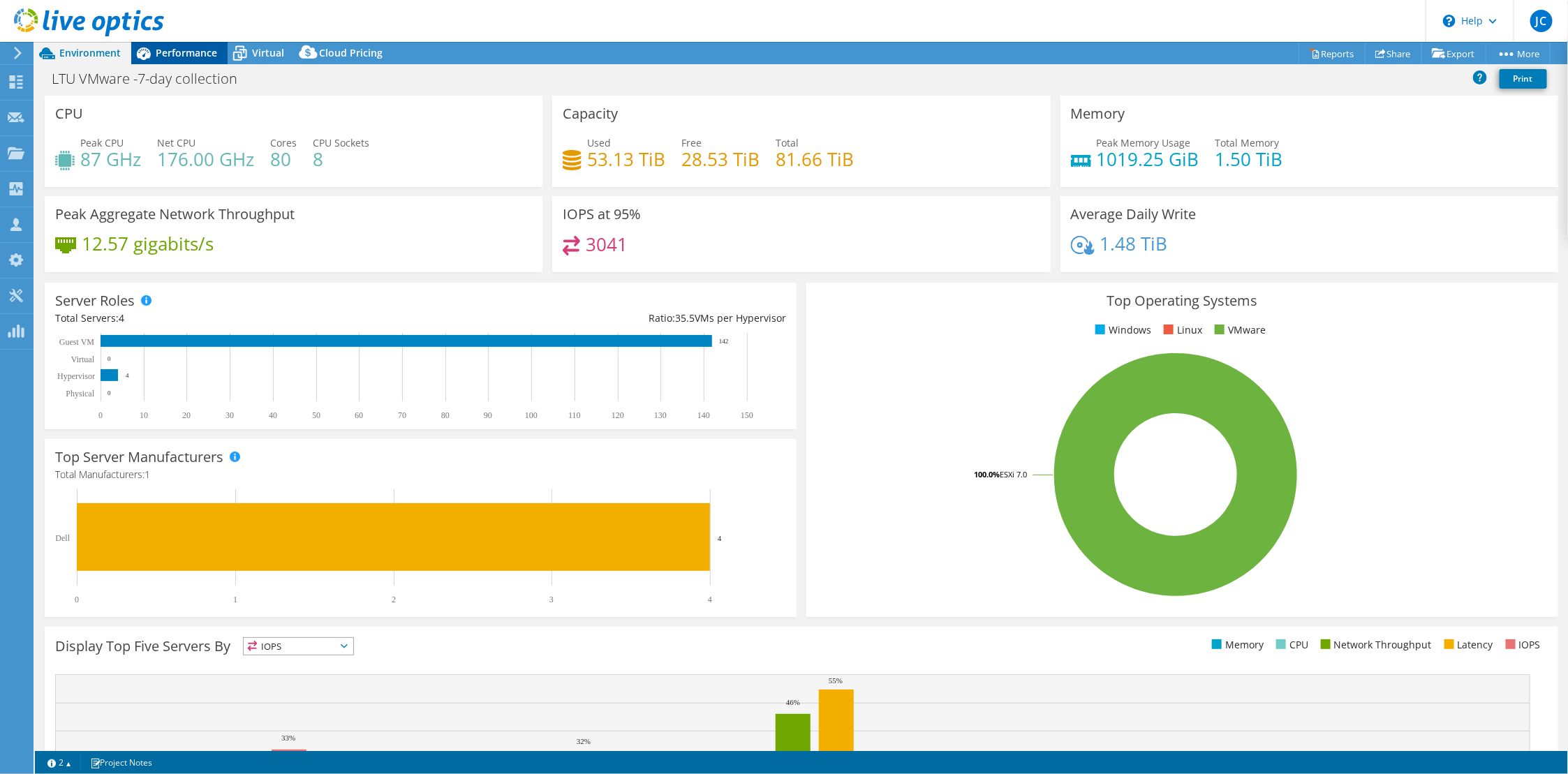
click at [182, 53] on span "Performance" at bounding box center [186, 52] width 61 height 13
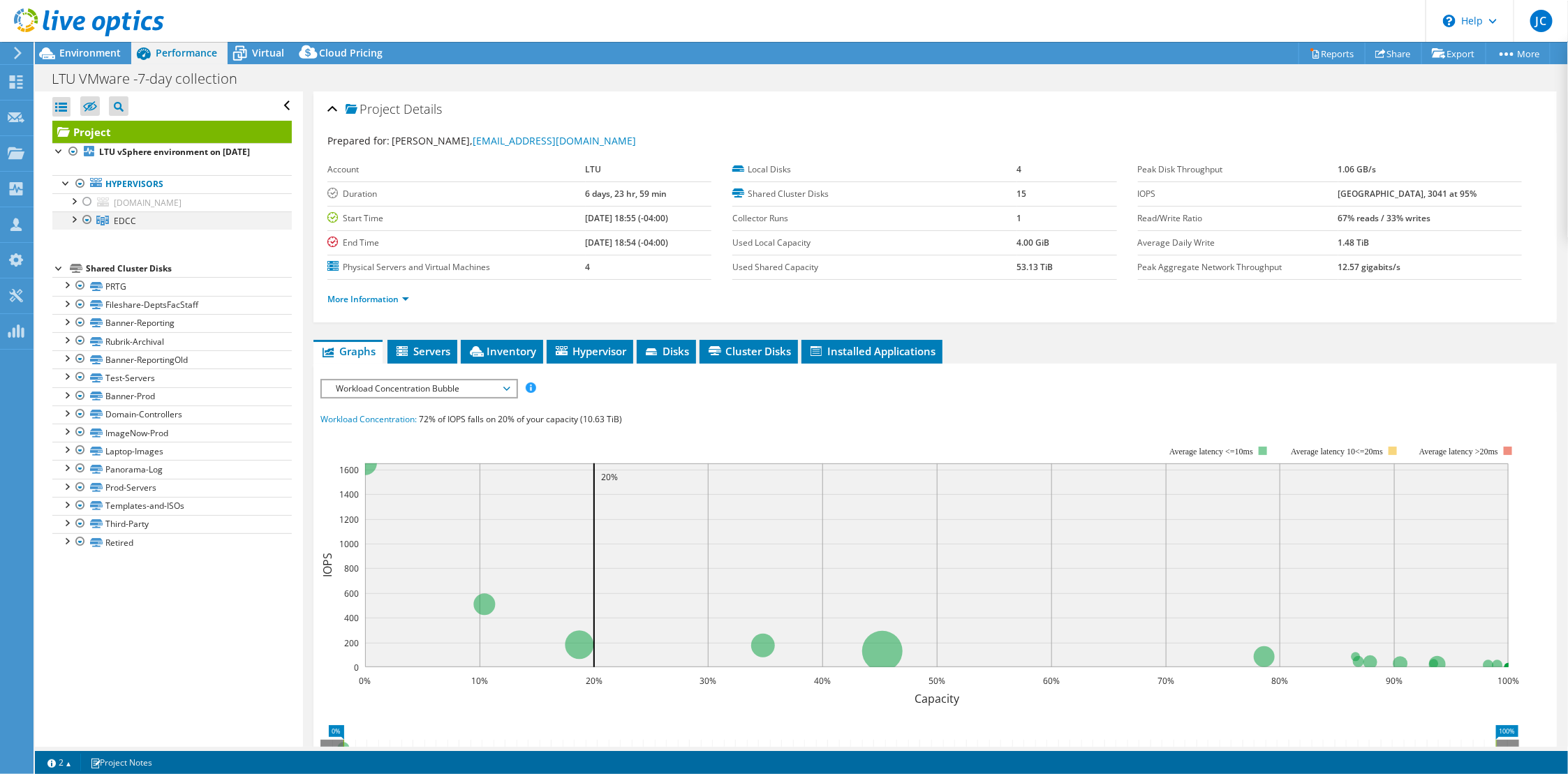
click at [78, 221] on div at bounding box center [73, 219] width 14 height 14
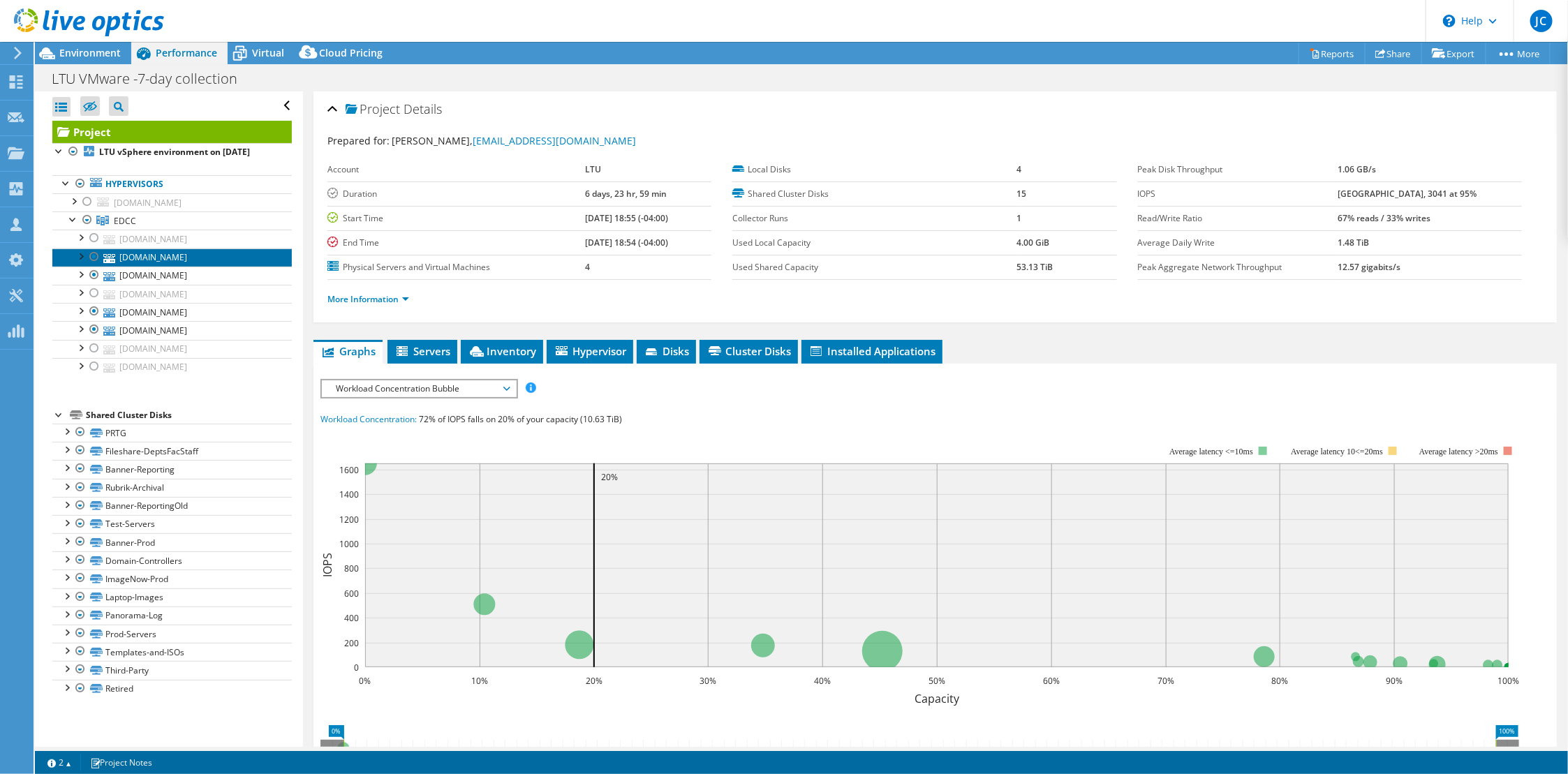
click at [249, 257] on link "[DOMAIN_NAME]" at bounding box center [172, 257] width 240 height 18
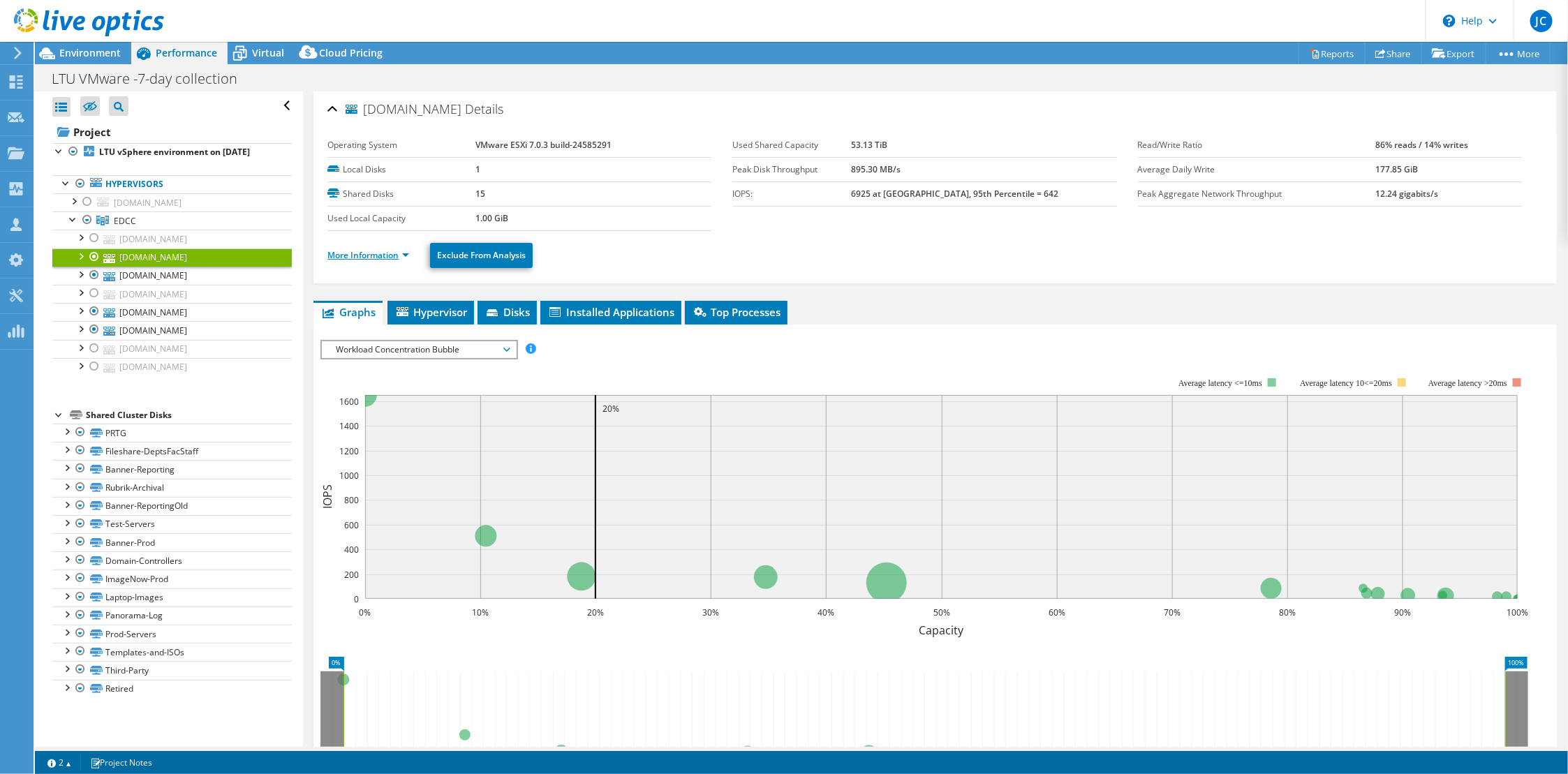
click at [358, 258] on link "More Information" at bounding box center [368, 255] width 82 height 12
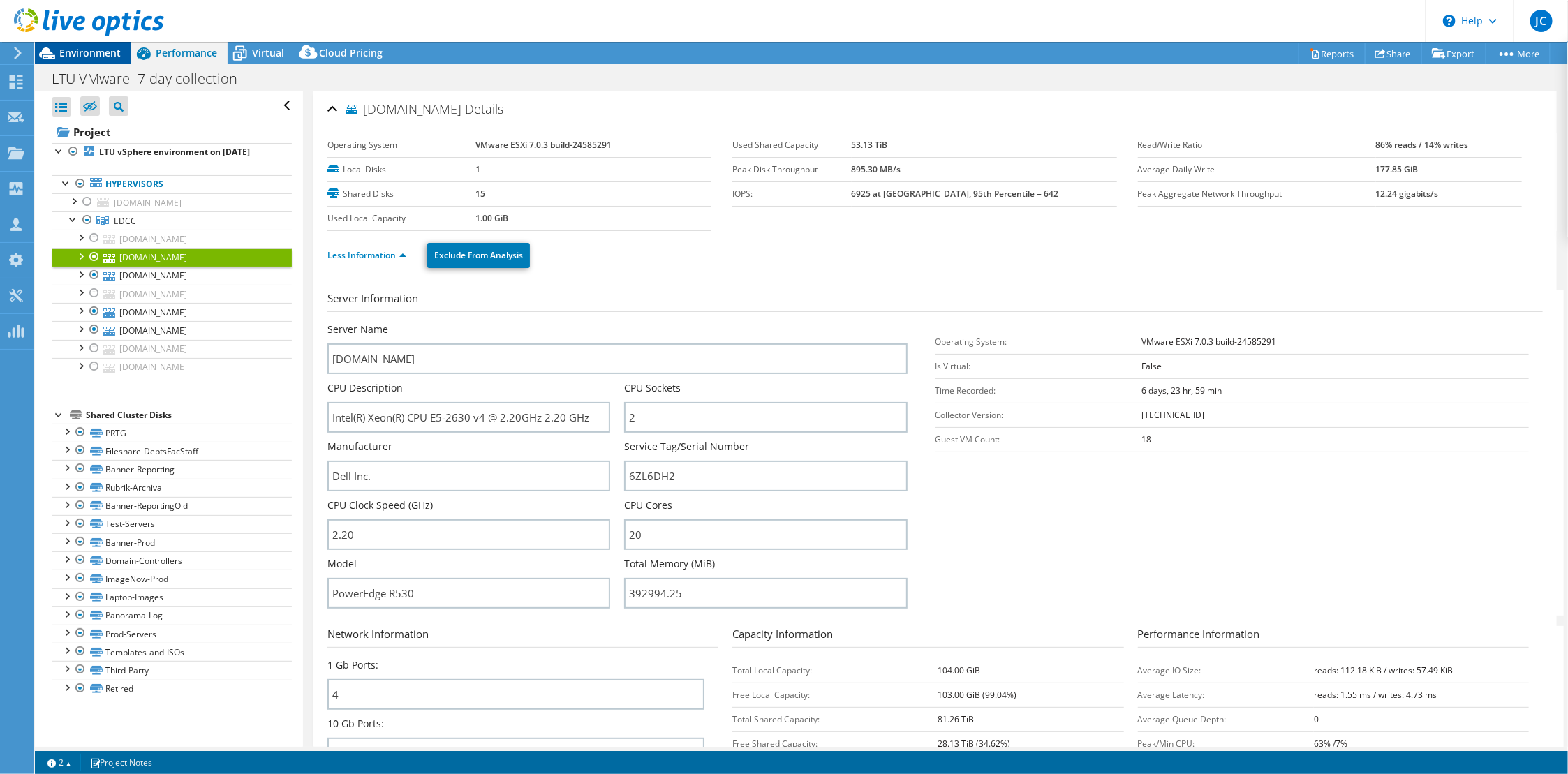
click at [67, 55] on span "Environment" at bounding box center [90, 52] width 61 height 13
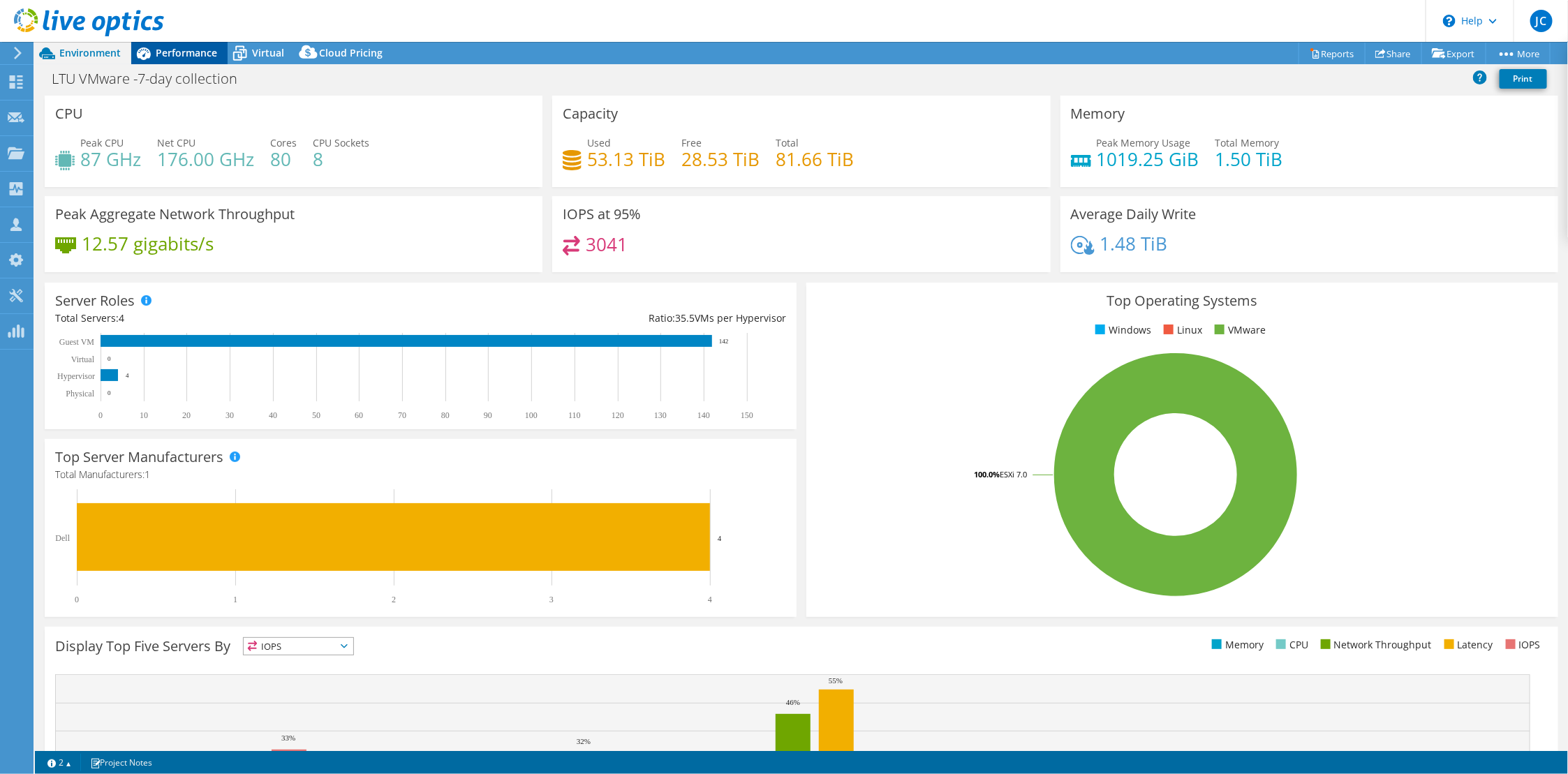
click at [192, 56] on span "Performance" at bounding box center [186, 52] width 61 height 13
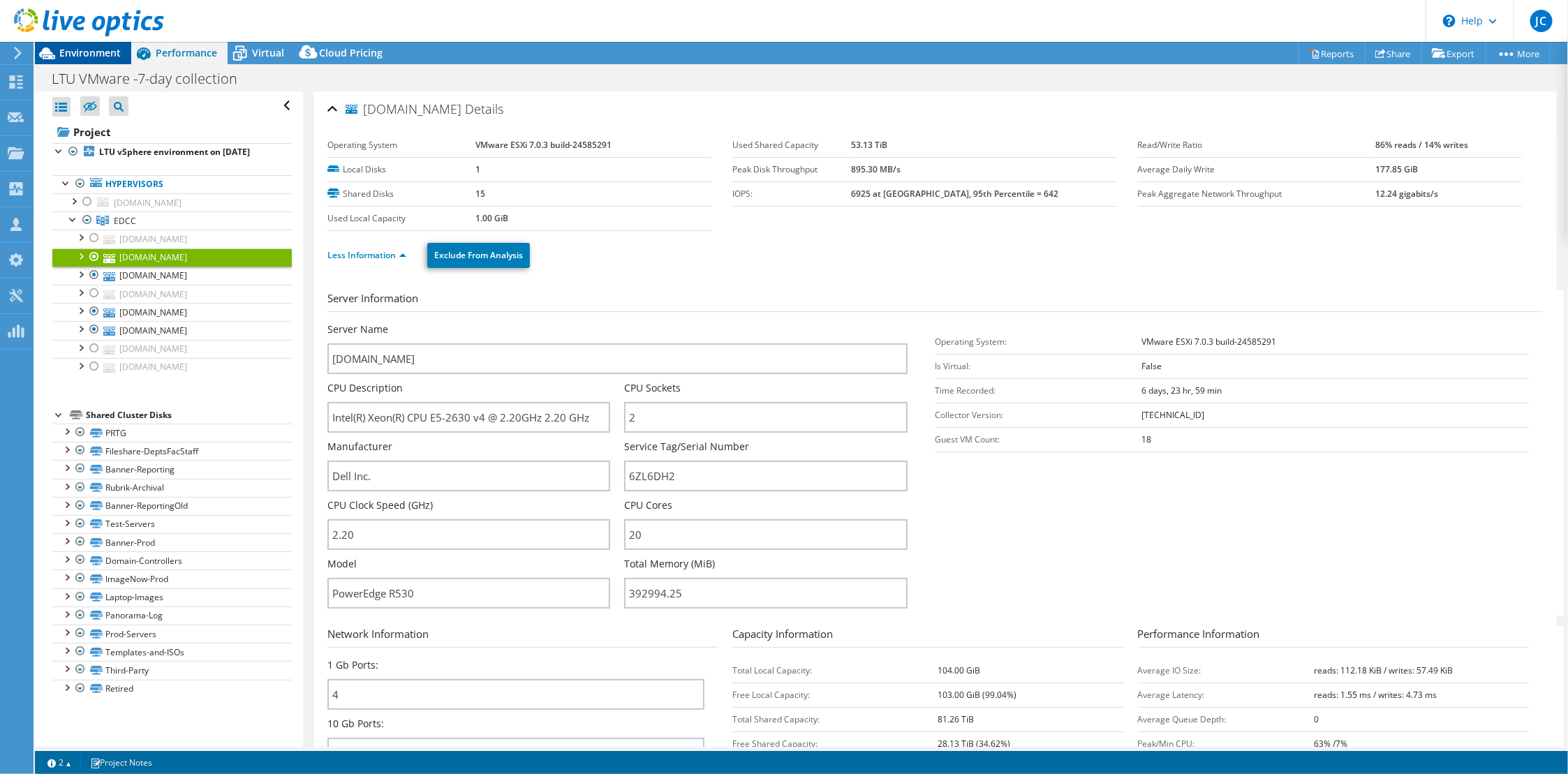
click at [103, 46] on span "Environment" at bounding box center [90, 52] width 61 height 13
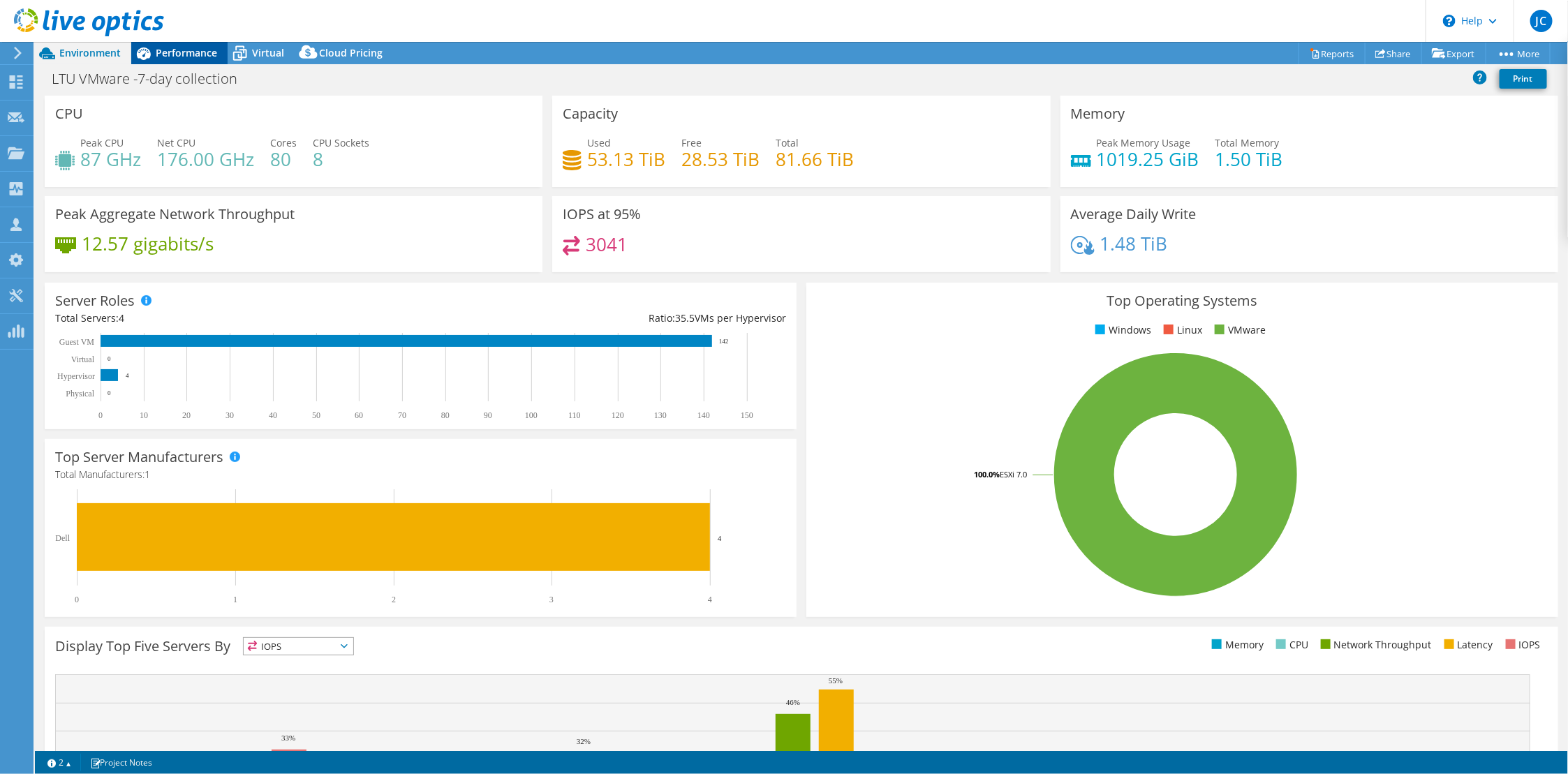
click at [190, 48] on span "Performance" at bounding box center [186, 52] width 61 height 13
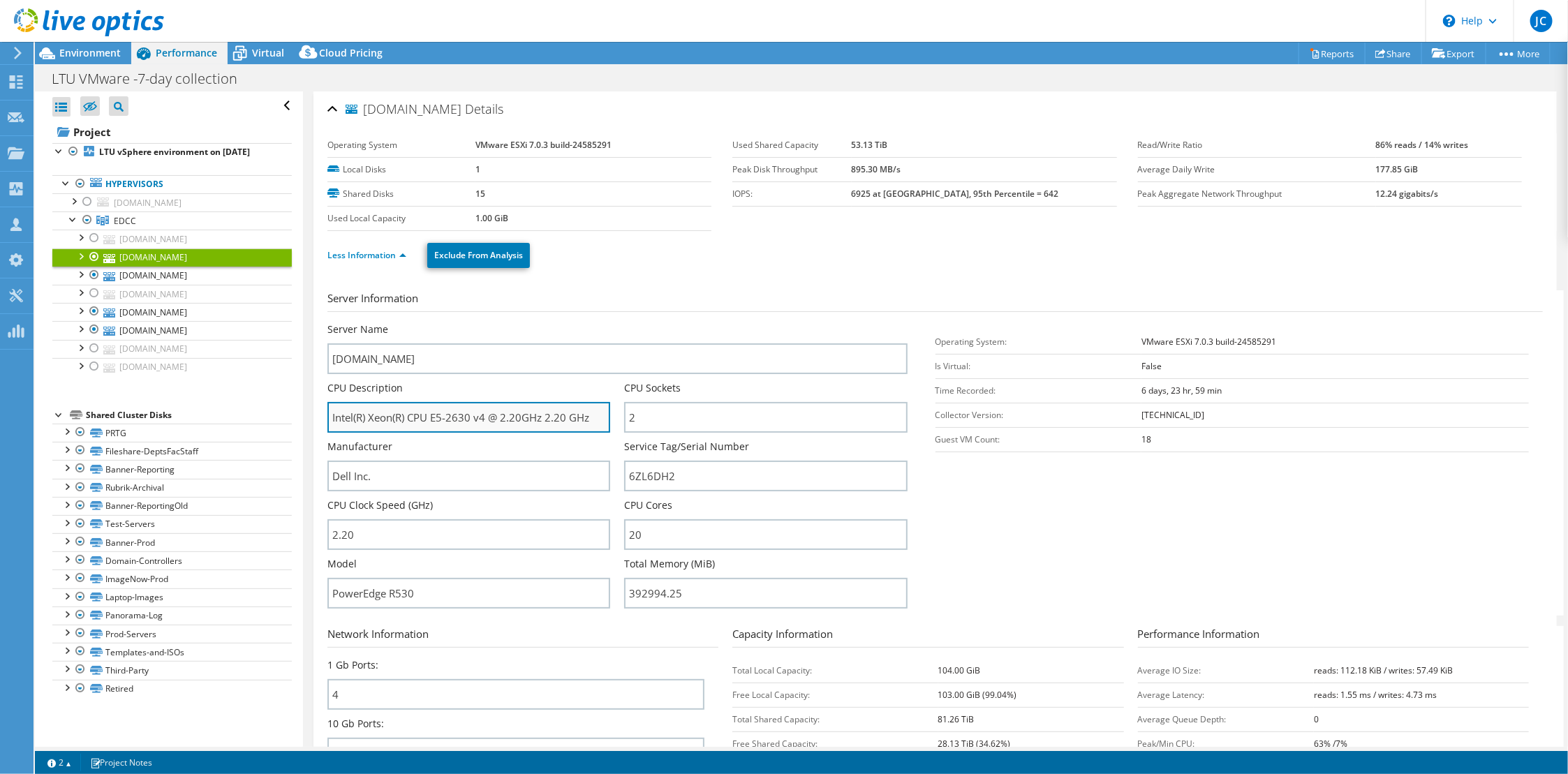
drag, startPoint x: 333, startPoint y: 415, endPoint x: 599, endPoint y: 429, distance: 266.4
click at [599, 429] on input "Intel(R) Xeon(R) CPU E5-2630 v4 @ 2.20GHz 2.20 GHz" at bounding box center [468, 417] width 283 height 31
click at [345, 416] on input "Intel(R) Xeon(R) CPU E5-2630 v4 @ 2.20GHz 2.20 GHz" at bounding box center [468, 417] width 283 height 31
drag, startPoint x: 333, startPoint y: 417, endPoint x: 608, endPoint y: 419, distance: 275.0
click at [608, 419] on div "CPU Description Intel(R) Xeon(R) CPU E5-2630 v4 @ 2.20GHz 2.20 GHz" at bounding box center [475, 407] width 297 height 51
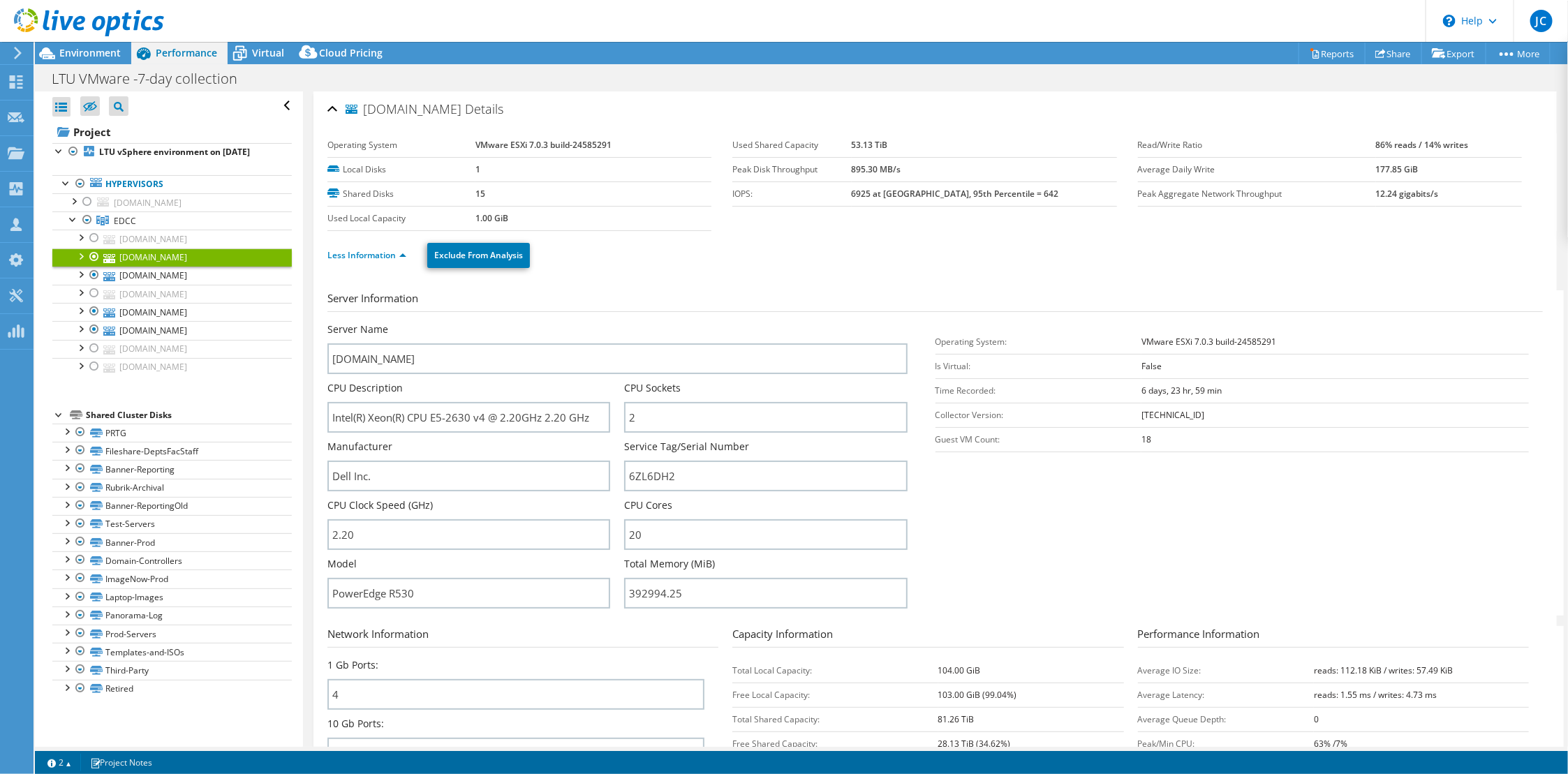
click at [494, 512] on div "CPU Clock Speed (GHz) 2.20" at bounding box center [468, 525] width 283 height 51
drag, startPoint x: 333, startPoint y: 420, endPoint x: 608, endPoint y: 439, distance: 275.7
click at [608, 322] on div "Server Name vmhost1p.vmmanage.services.ltu.edu CPU Description Intel(R) Xeon(R)…" at bounding box center [624, 322] width 594 height 0
click at [130, 216] on span "EDCC" at bounding box center [124, 221] width 23 height 12
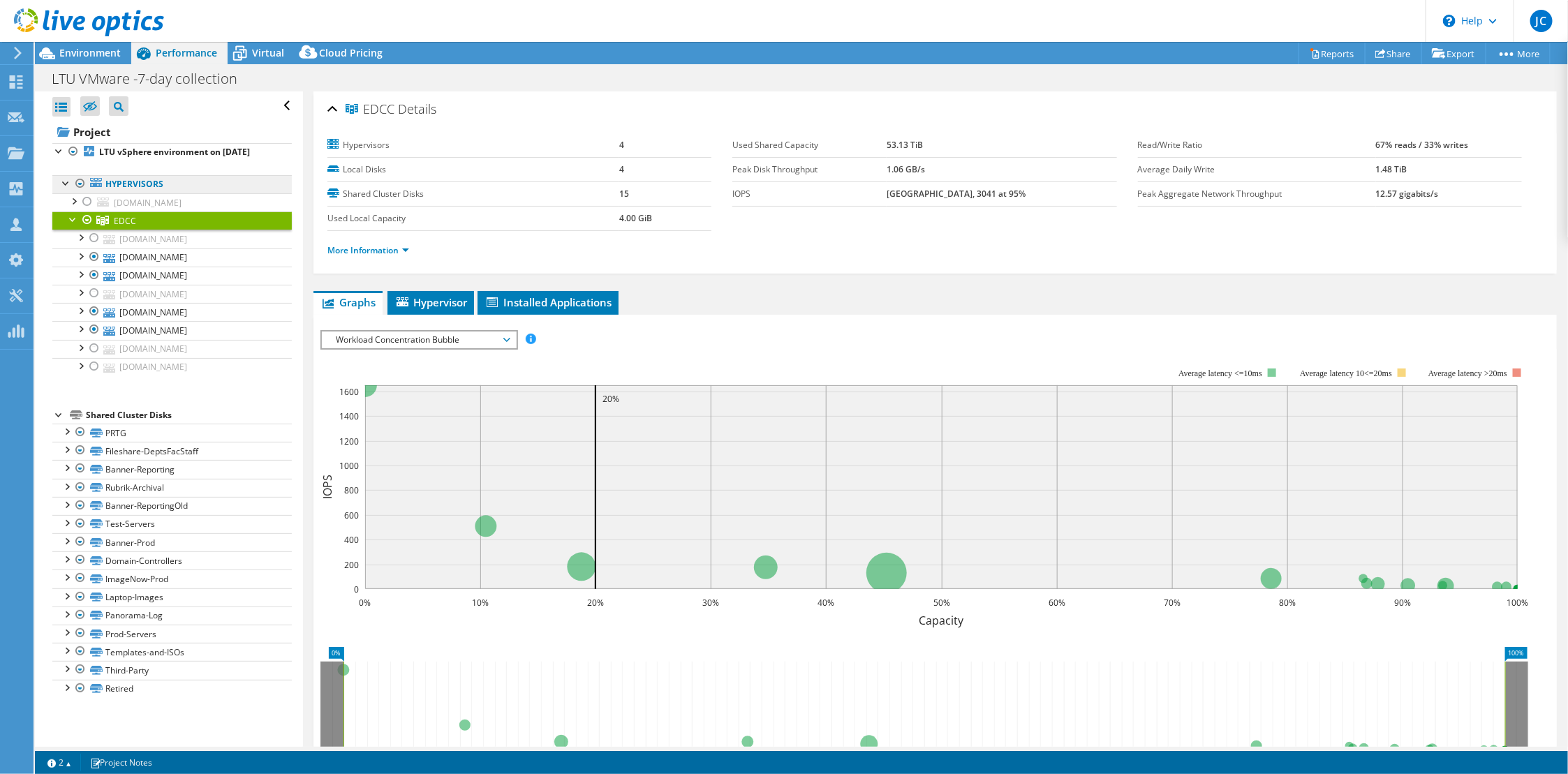
click at [145, 180] on link "Hypervisors" at bounding box center [172, 184] width 240 height 18
click at [157, 153] on b "LTU vSphere environment on [DATE]" at bounding box center [175, 152] width 151 height 12
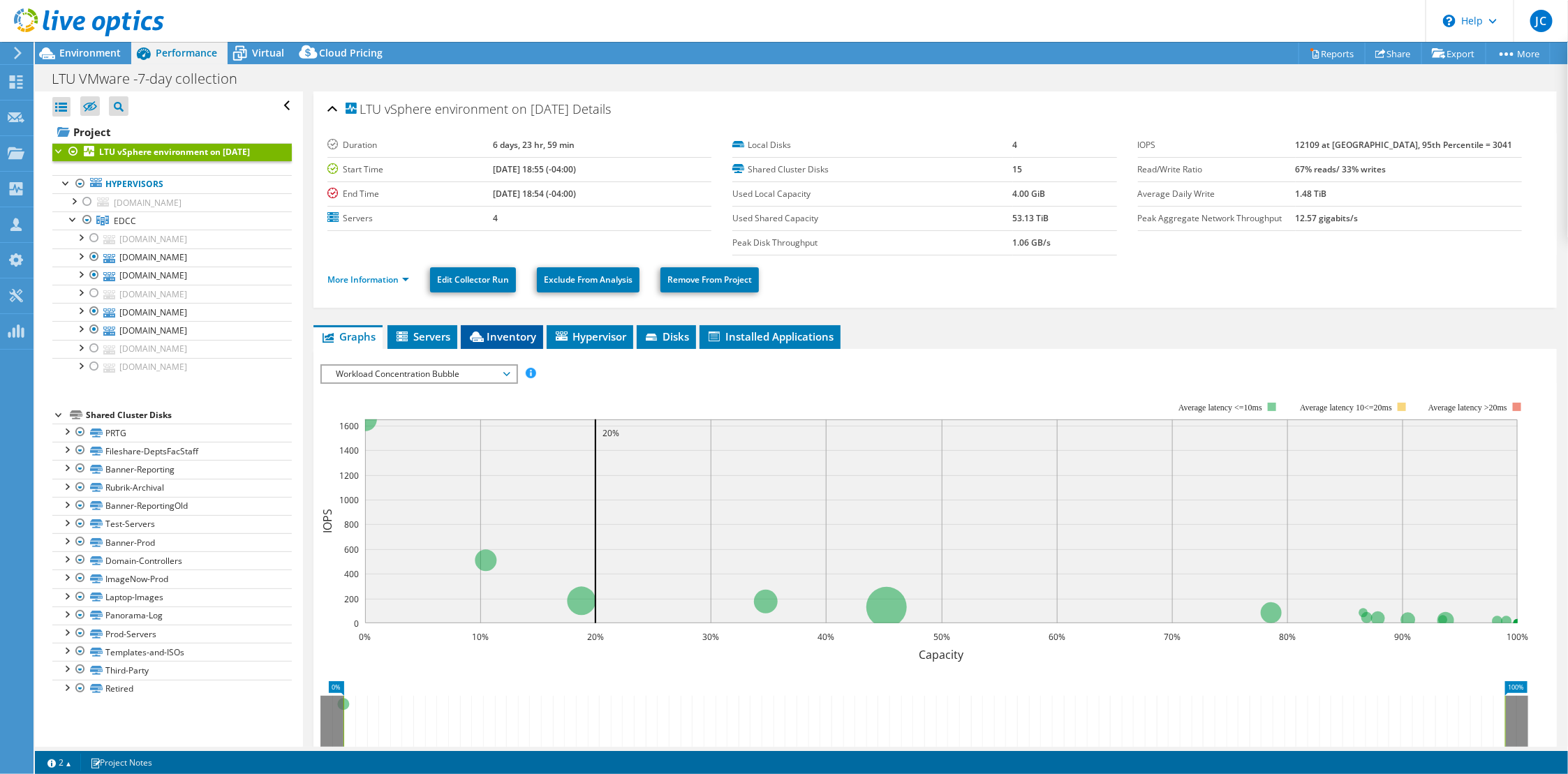
click at [501, 325] on li "Inventory" at bounding box center [502, 337] width 83 height 24
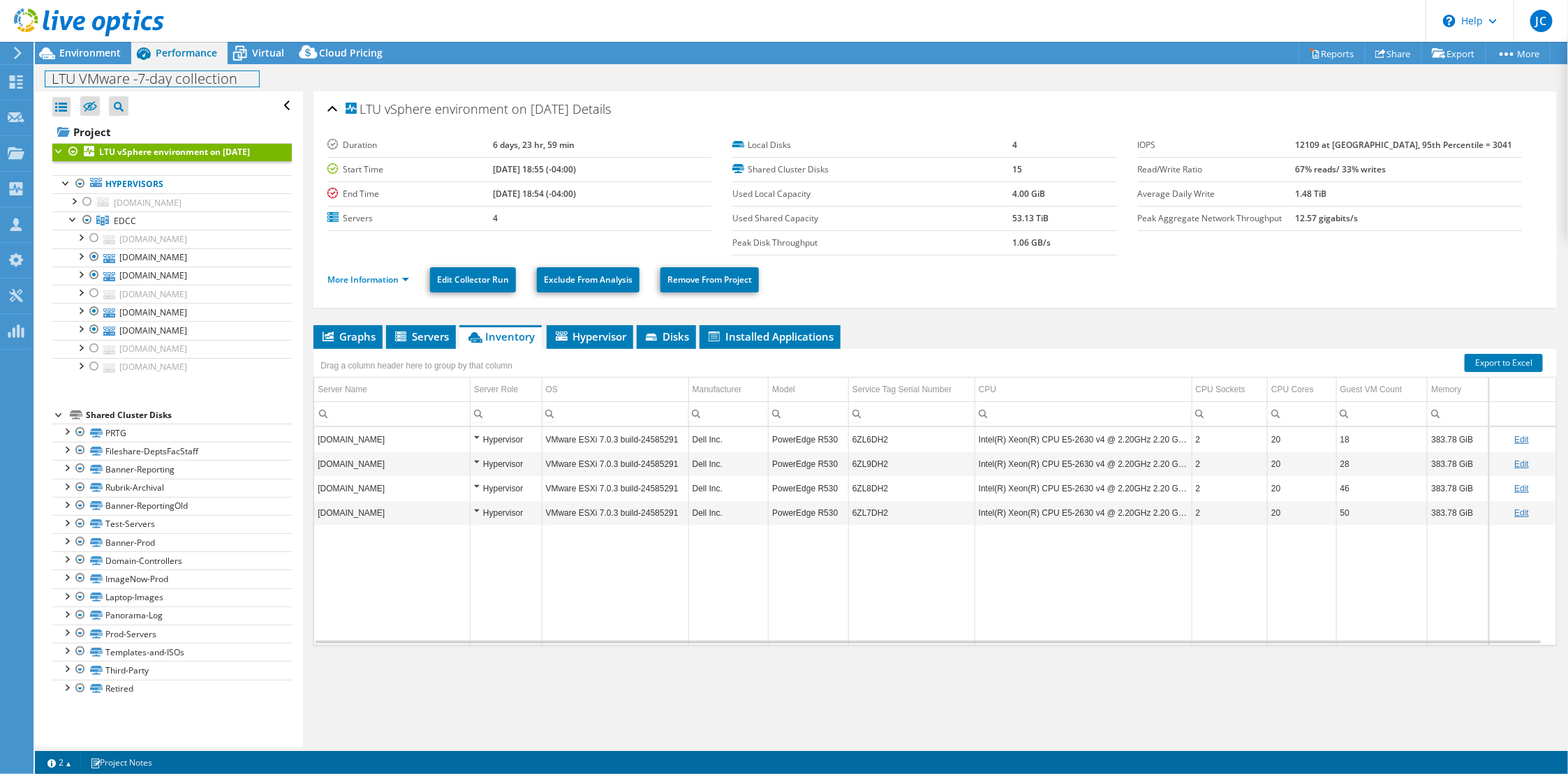
click at [75, 68] on div "LTU VMware -7-day collection Print" at bounding box center [801, 79] width 1533 height 26
click at [75, 48] on span "Environment" at bounding box center [90, 52] width 61 height 13
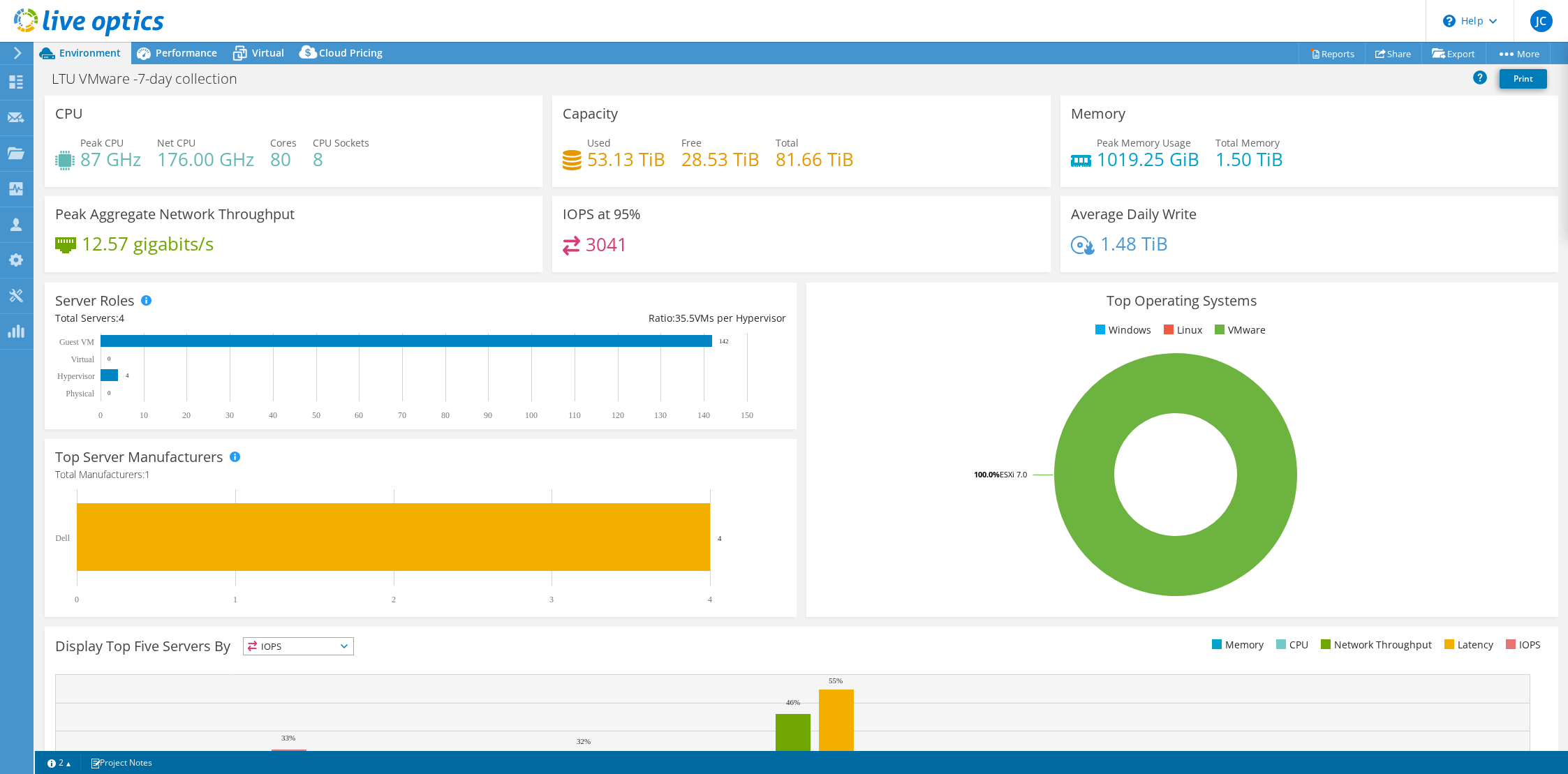
select select "USD"
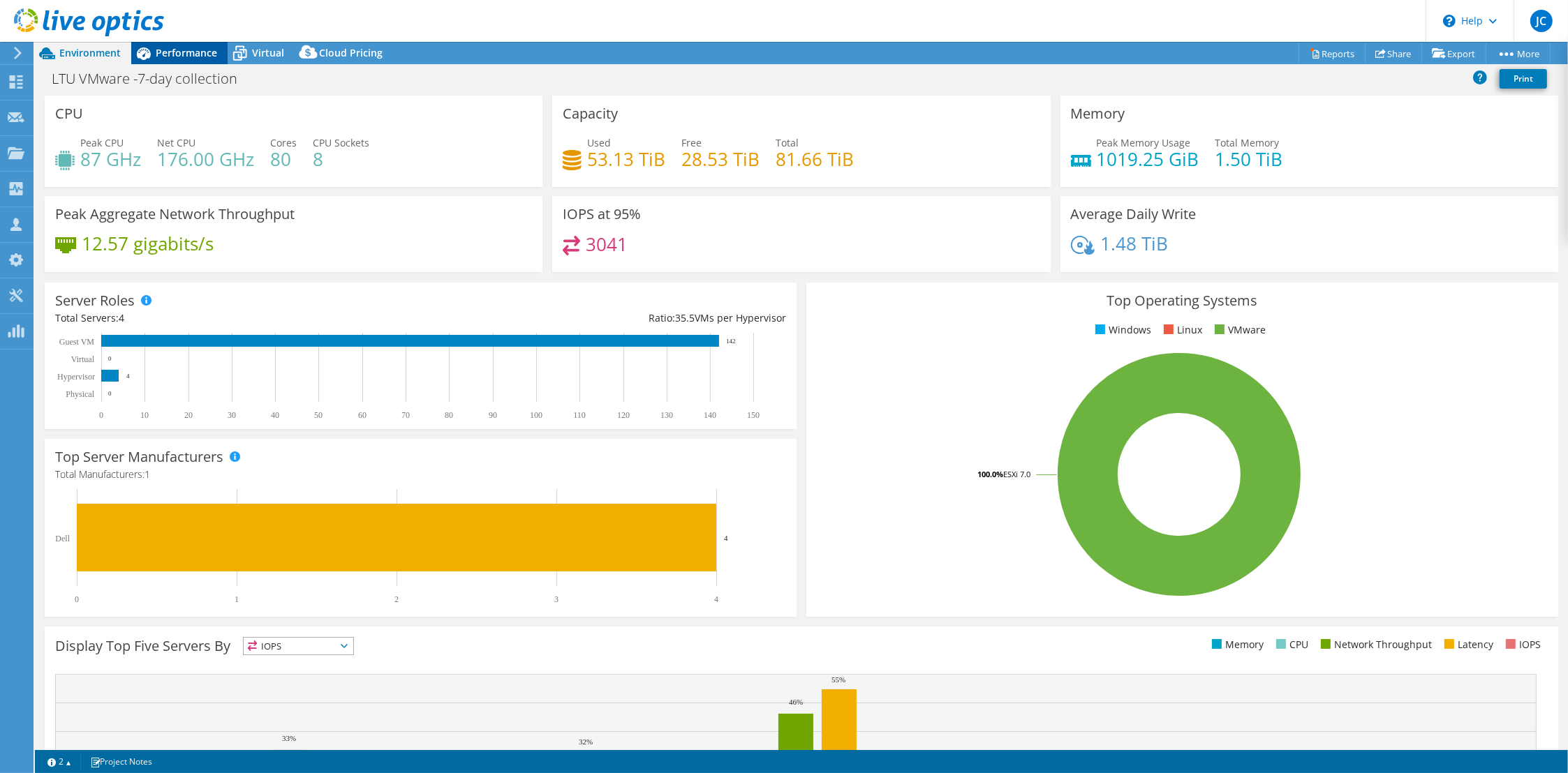
click at [194, 53] on span "Performance" at bounding box center [186, 52] width 61 height 13
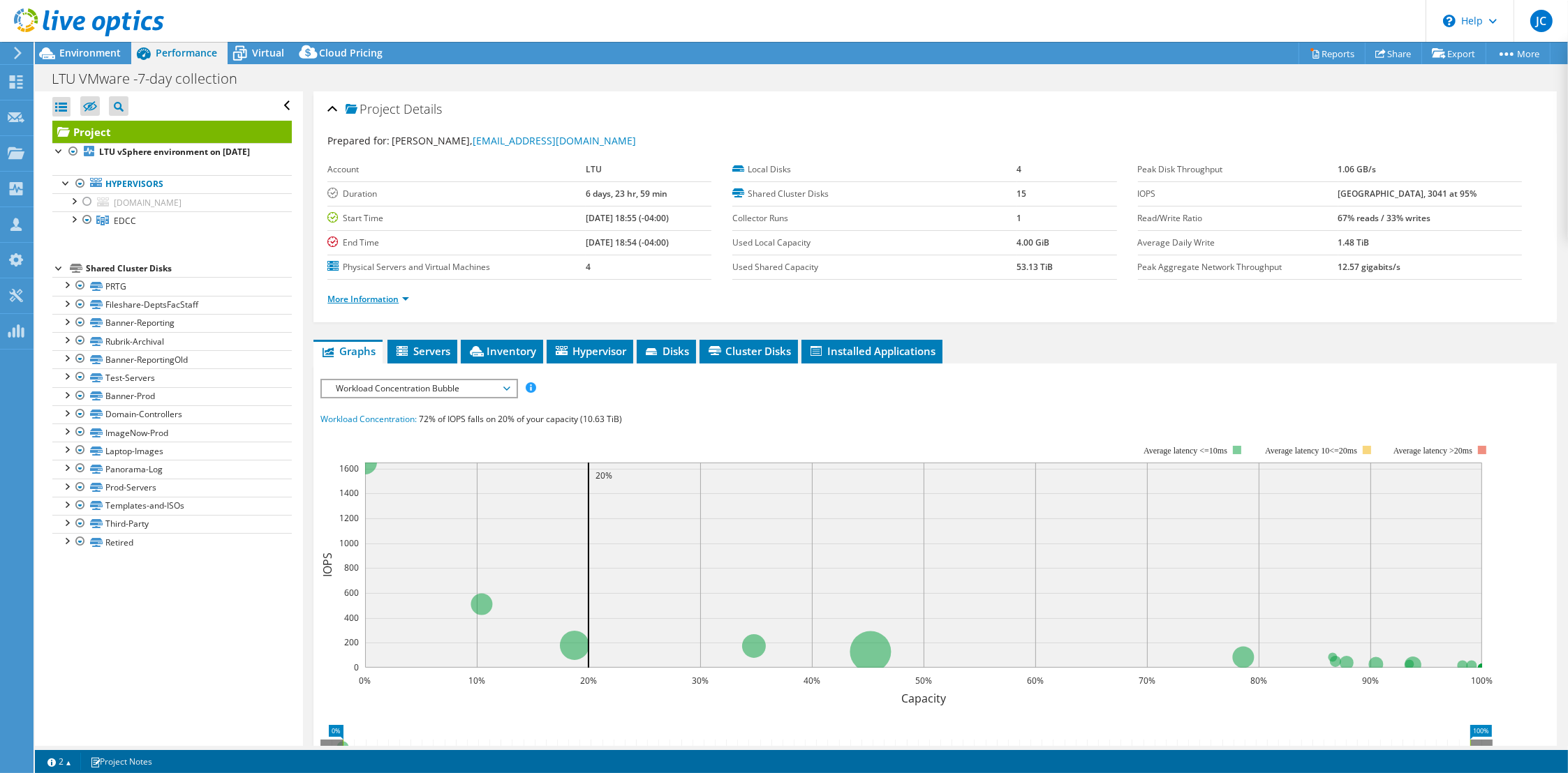
click at [350, 298] on link "More Information" at bounding box center [368, 299] width 82 height 12
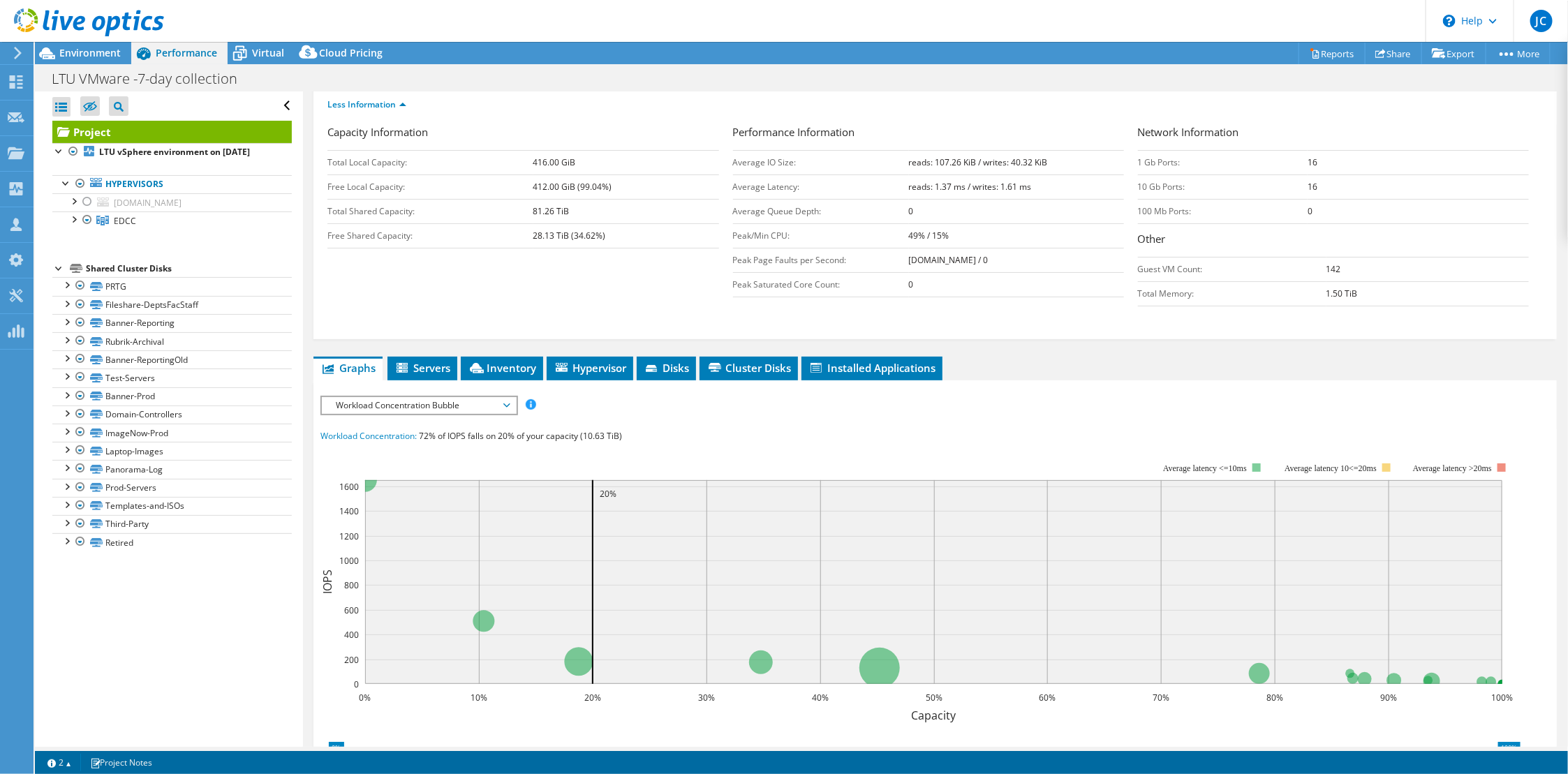
scroll to position [279, 0]
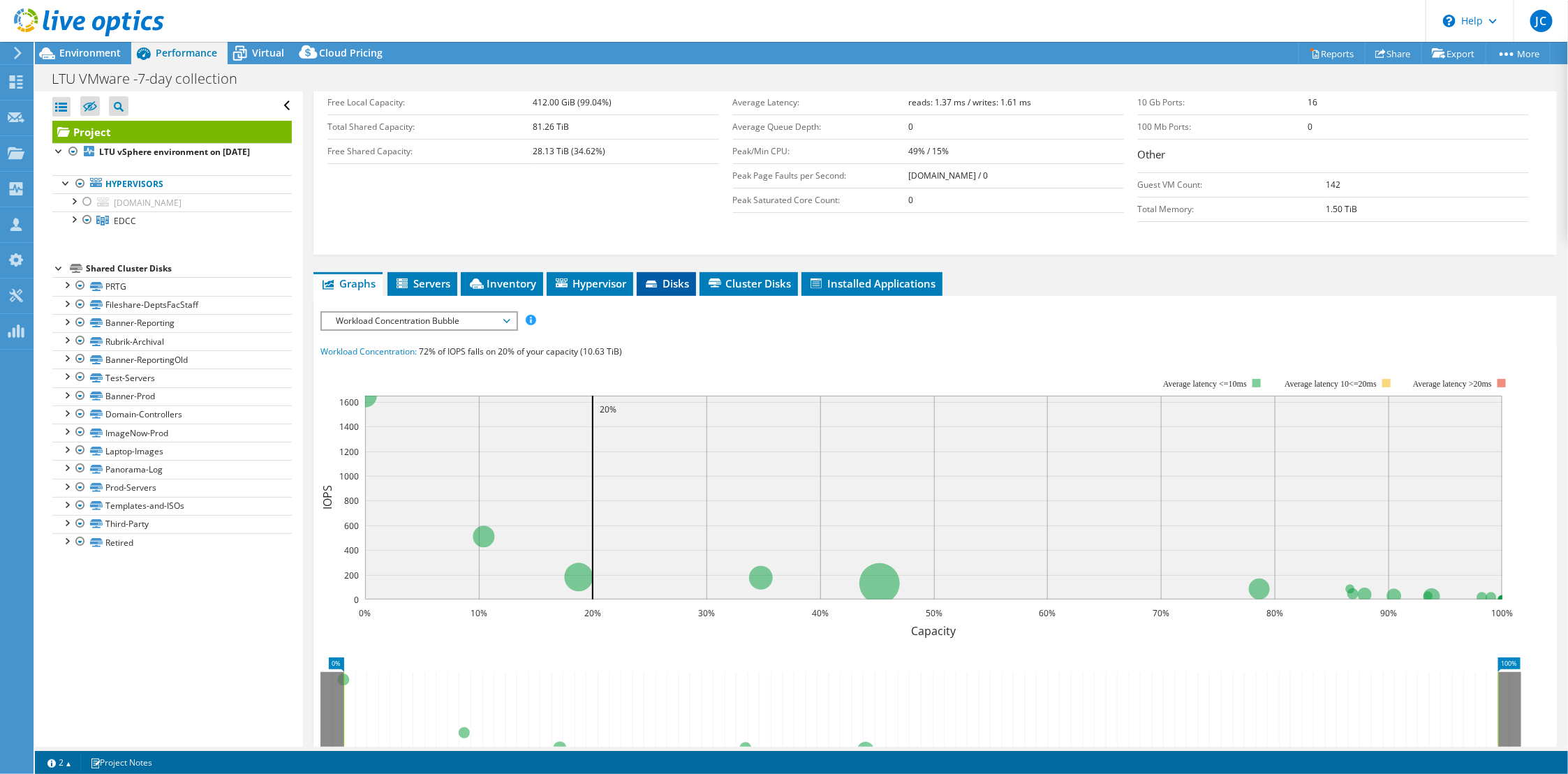
click at [664, 285] on span "Disks" at bounding box center [667, 283] width 45 height 14
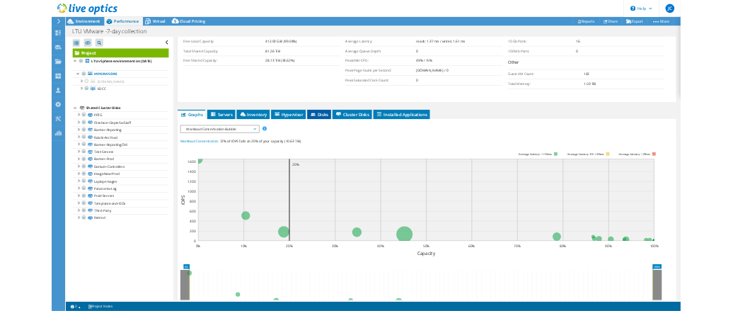
scroll to position [177, 0]
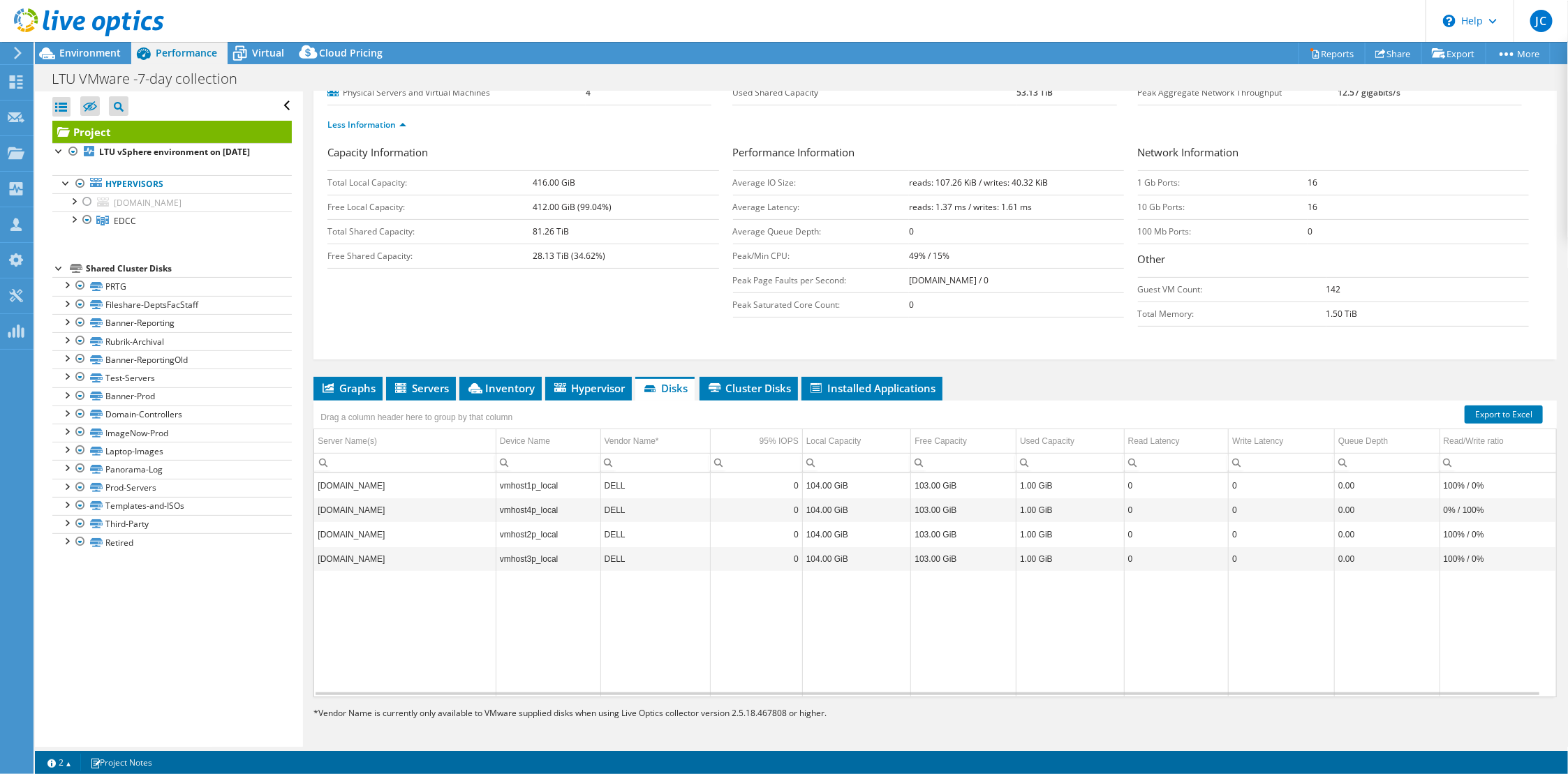
click at [150, 270] on div "Shared Cluster Disks" at bounding box center [188, 268] width 206 height 17
click at [91, 49] on span "Environment" at bounding box center [90, 52] width 61 height 13
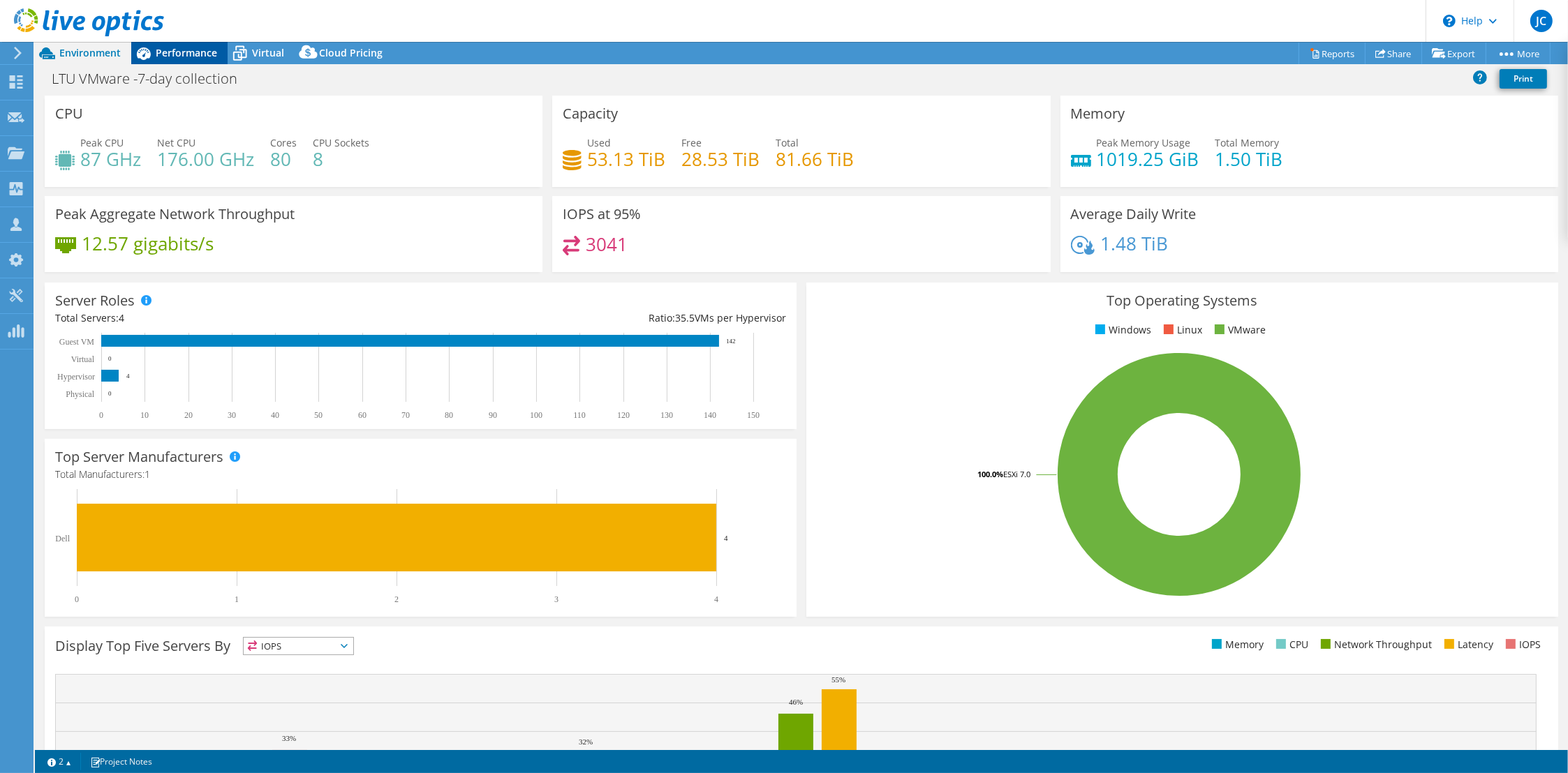
click at [183, 55] on span "Performance" at bounding box center [186, 52] width 61 height 13
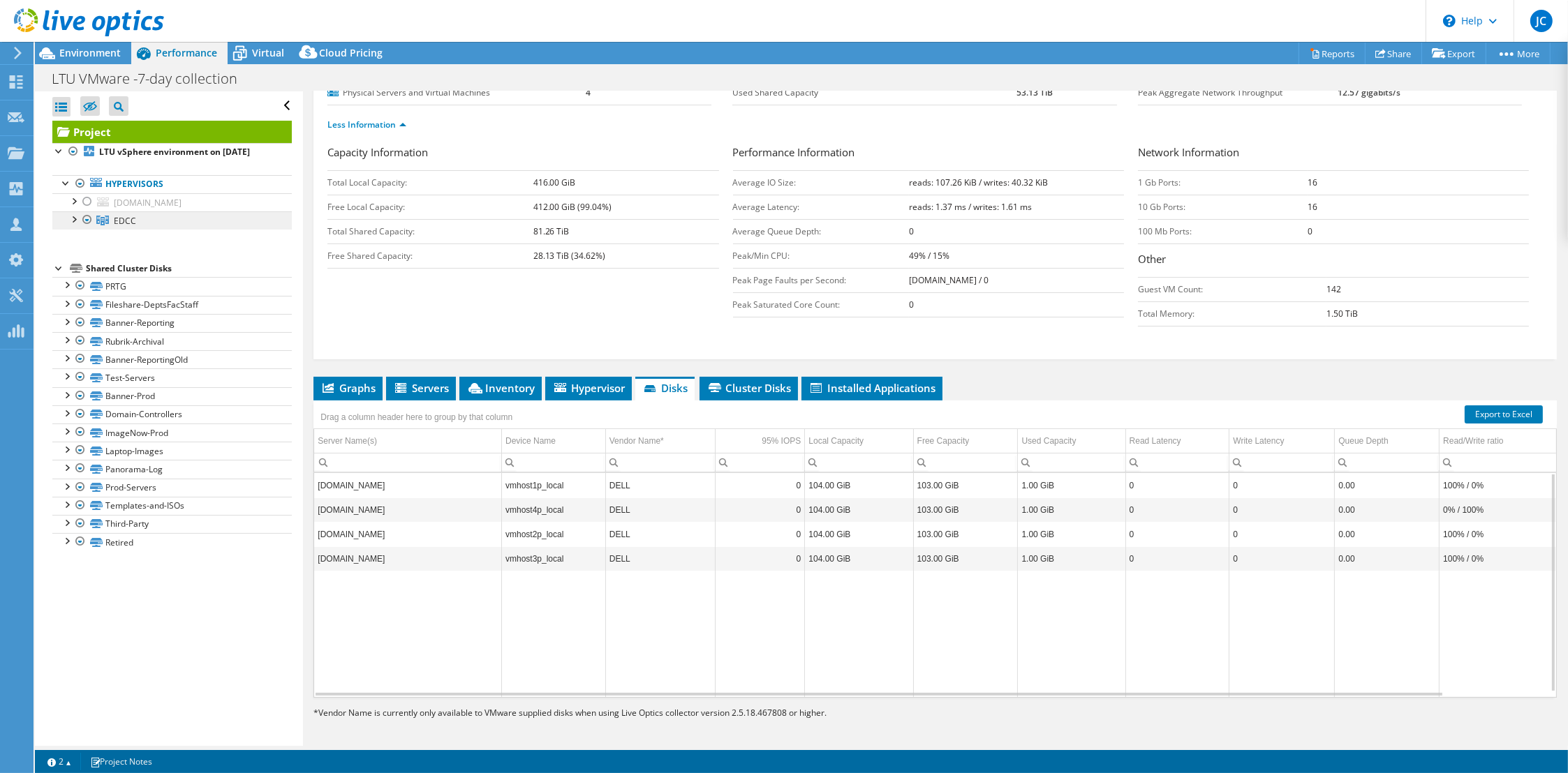
click at [124, 216] on span "EDCC" at bounding box center [124, 221] width 23 height 12
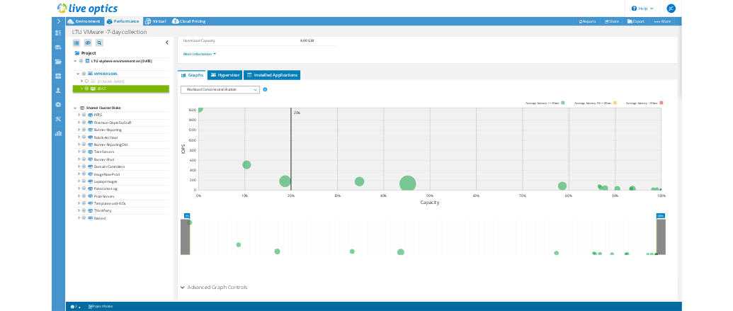
scroll to position [96, 0]
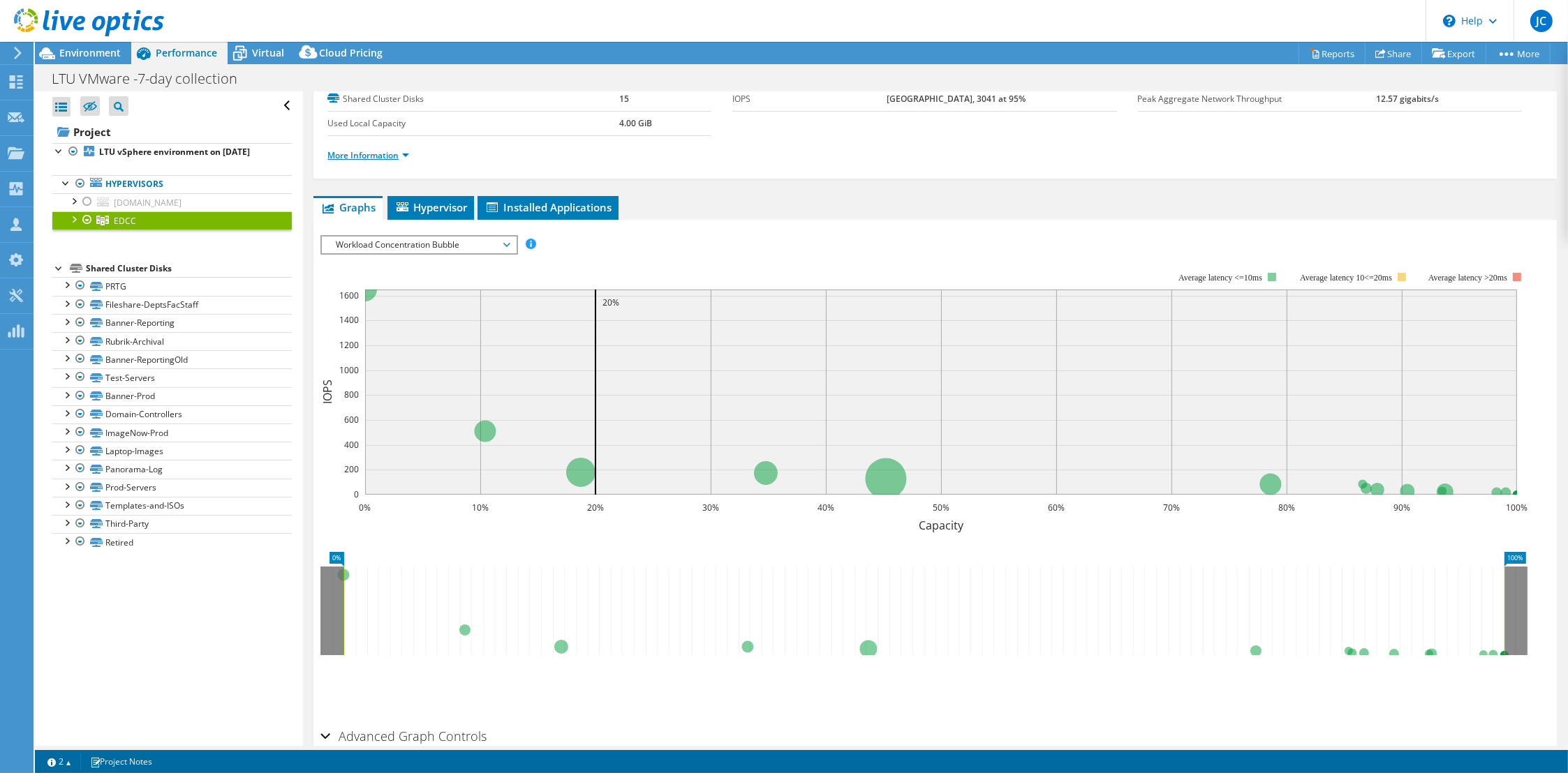
click at [351, 150] on link "More Information" at bounding box center [368, 156] width 82 height 12
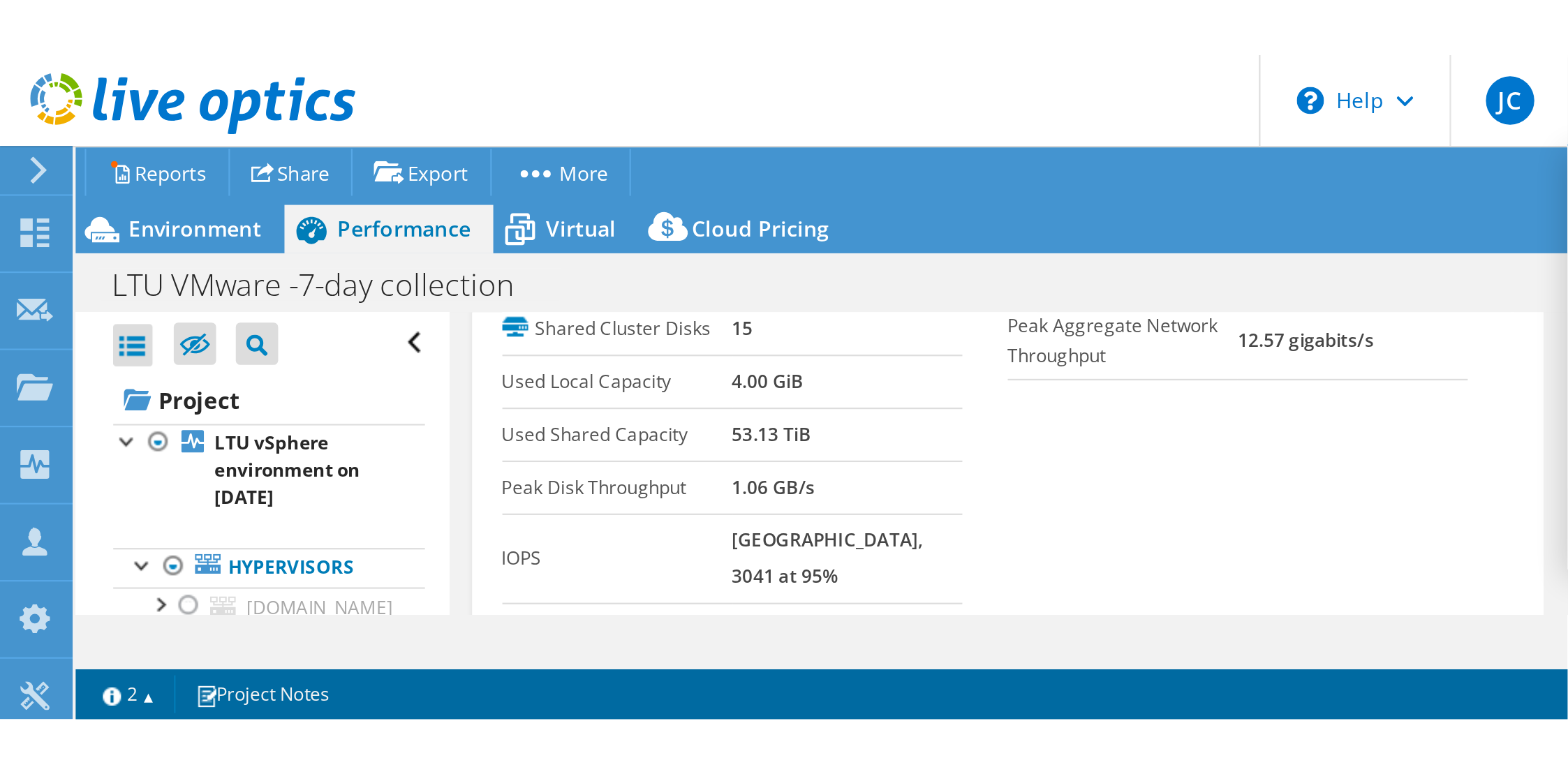
scroll to position [95, 0]
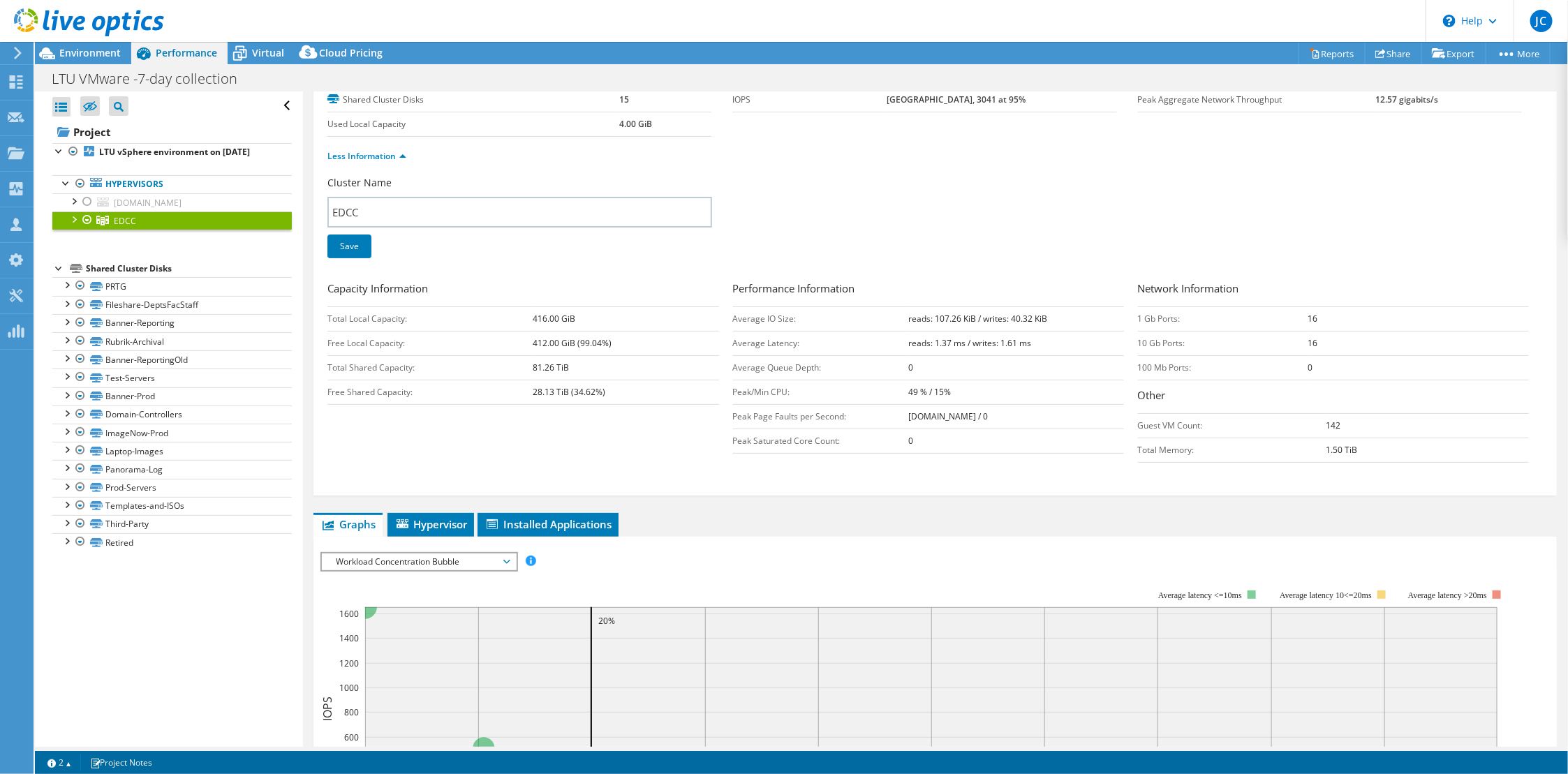
click at [929, 668] on rect at bounding box center [931, 709] width 1132 height 204
click at [128, 283] on link "PRTG" at bounding box center [172, 286] width 240 height 18
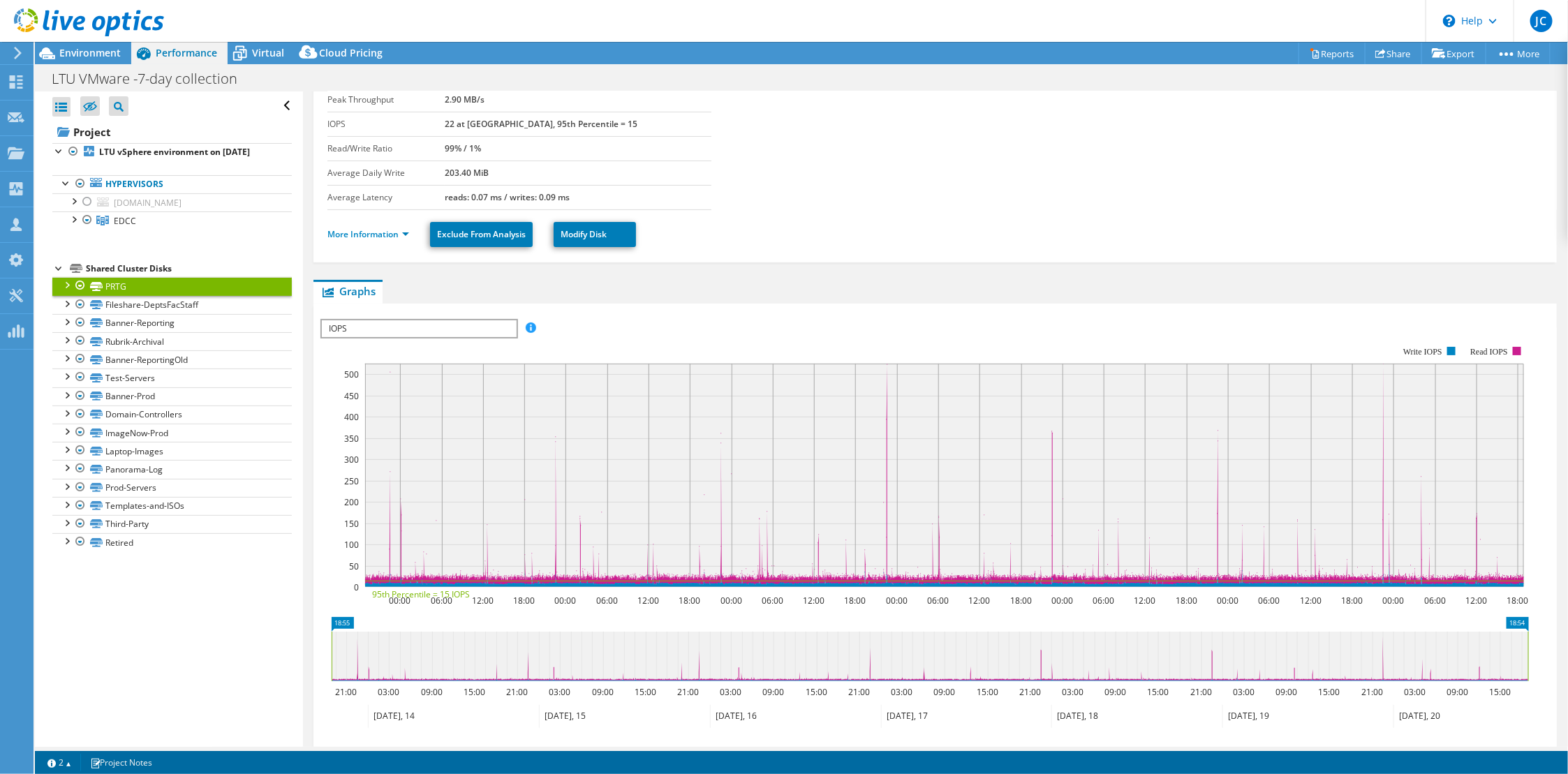
click at [145, 270] on div "Shared Cluster Disks" at bounding box center [188, 268] width 206 height 17
click at [140, 154] on b "LTU vSphere environment on [DATE]" at bounding box center [175, 152] width 151 height 12
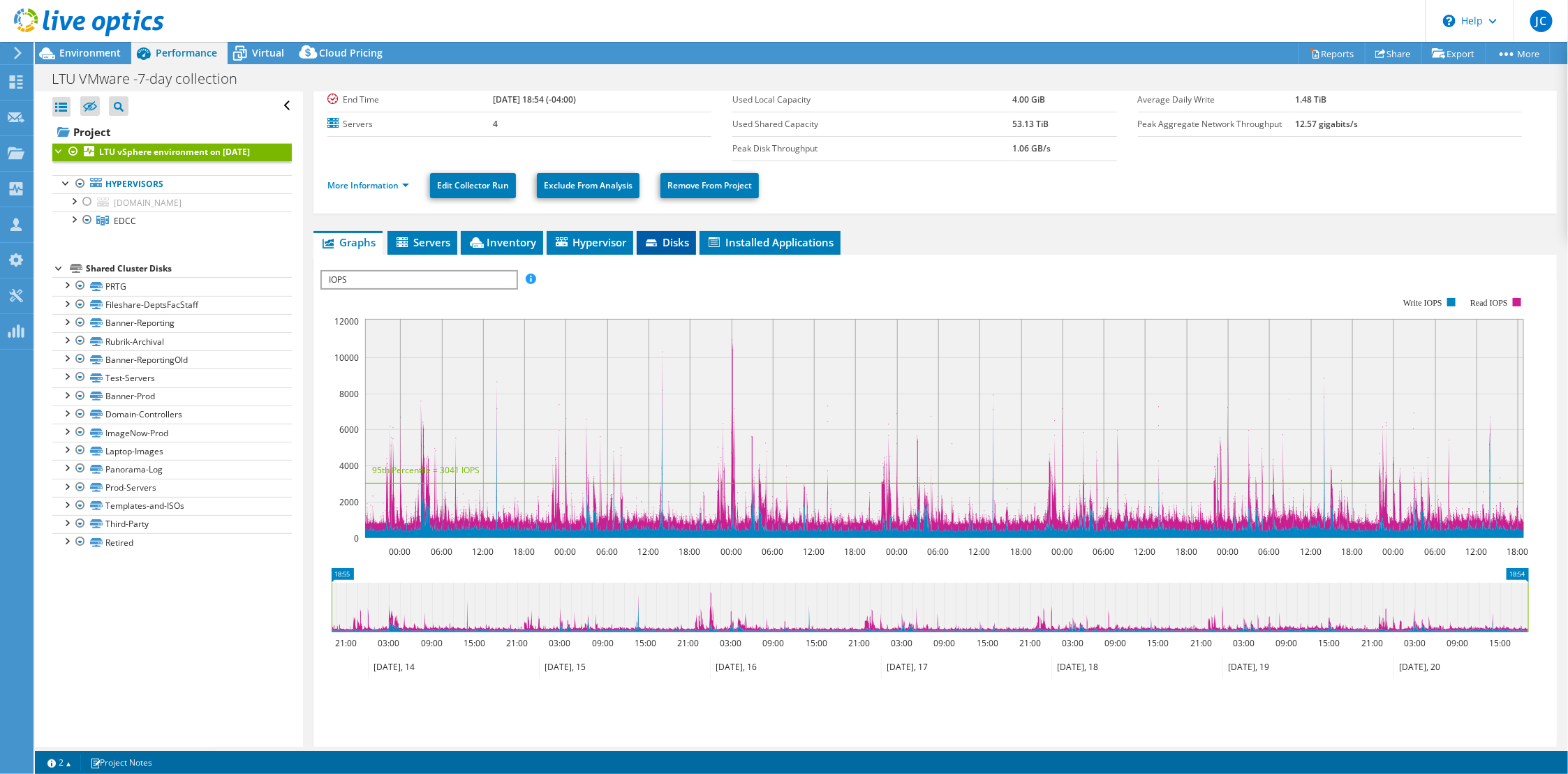
click at [666, 243] on span "Disks" at bounding box center [667, 243] width 45 height 14
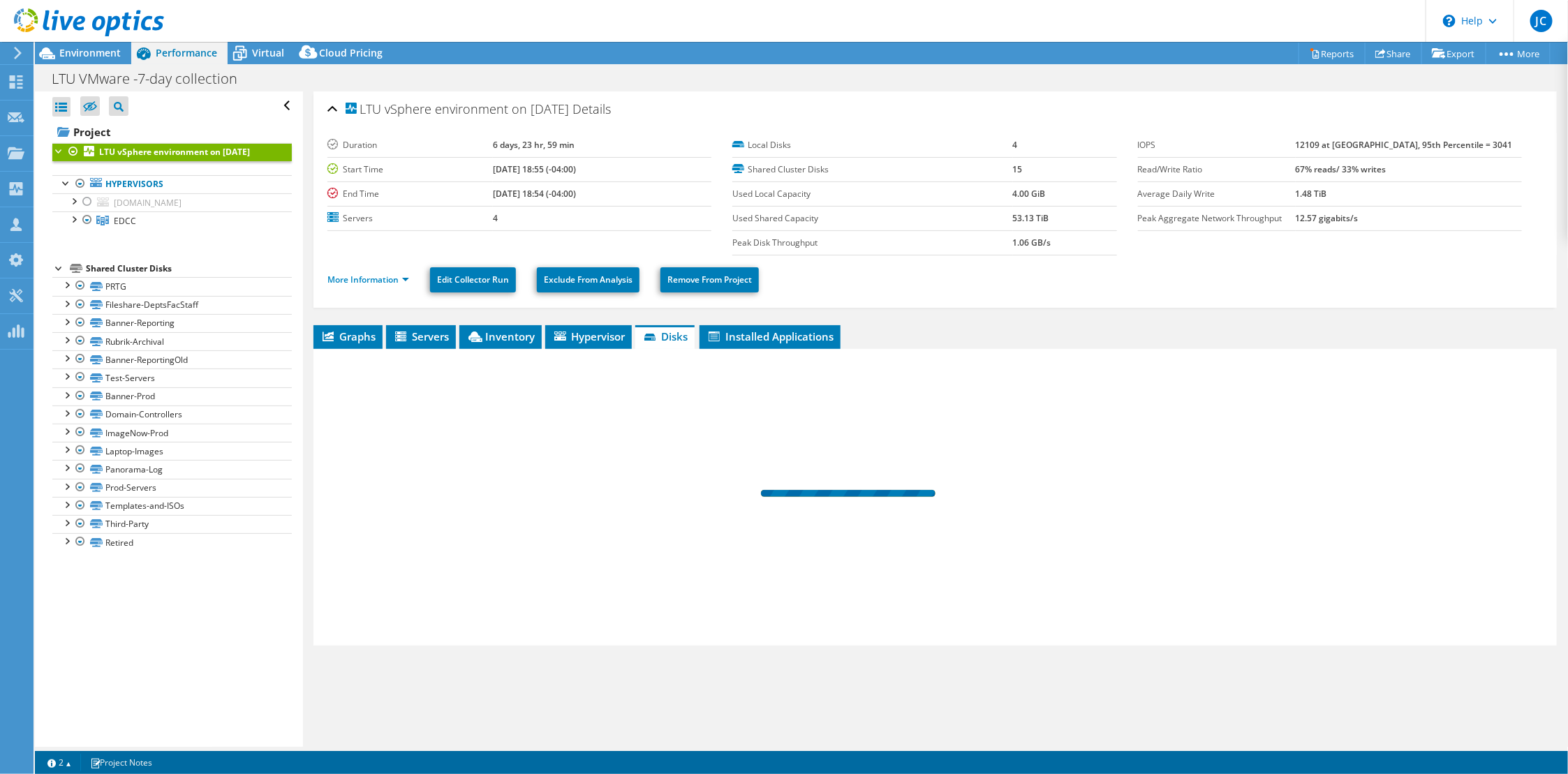
scroll to position [0, 0]
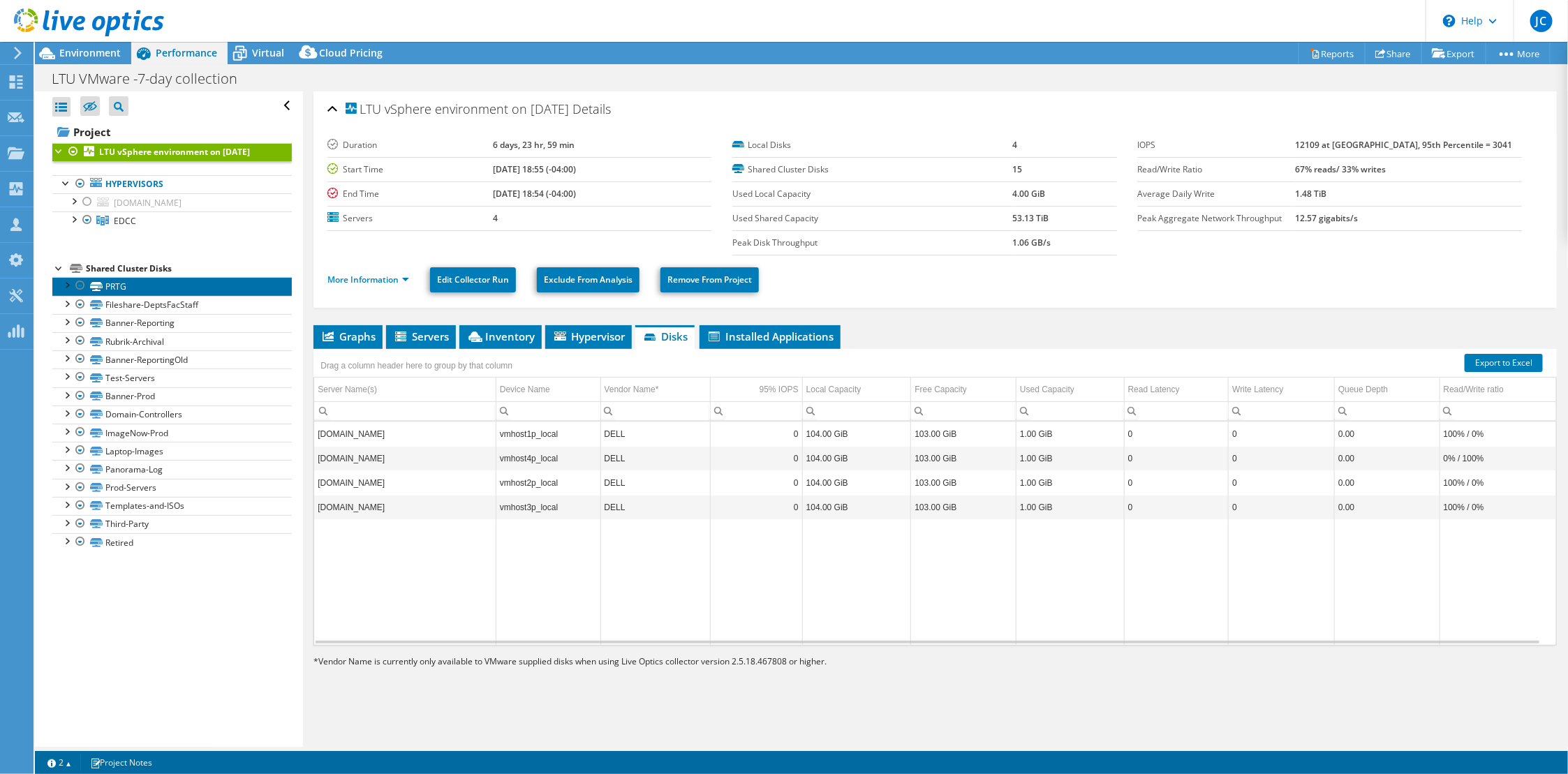
click at [104, 284] on link "PRTG" at bounding box center [172, 286] width 240 height 18
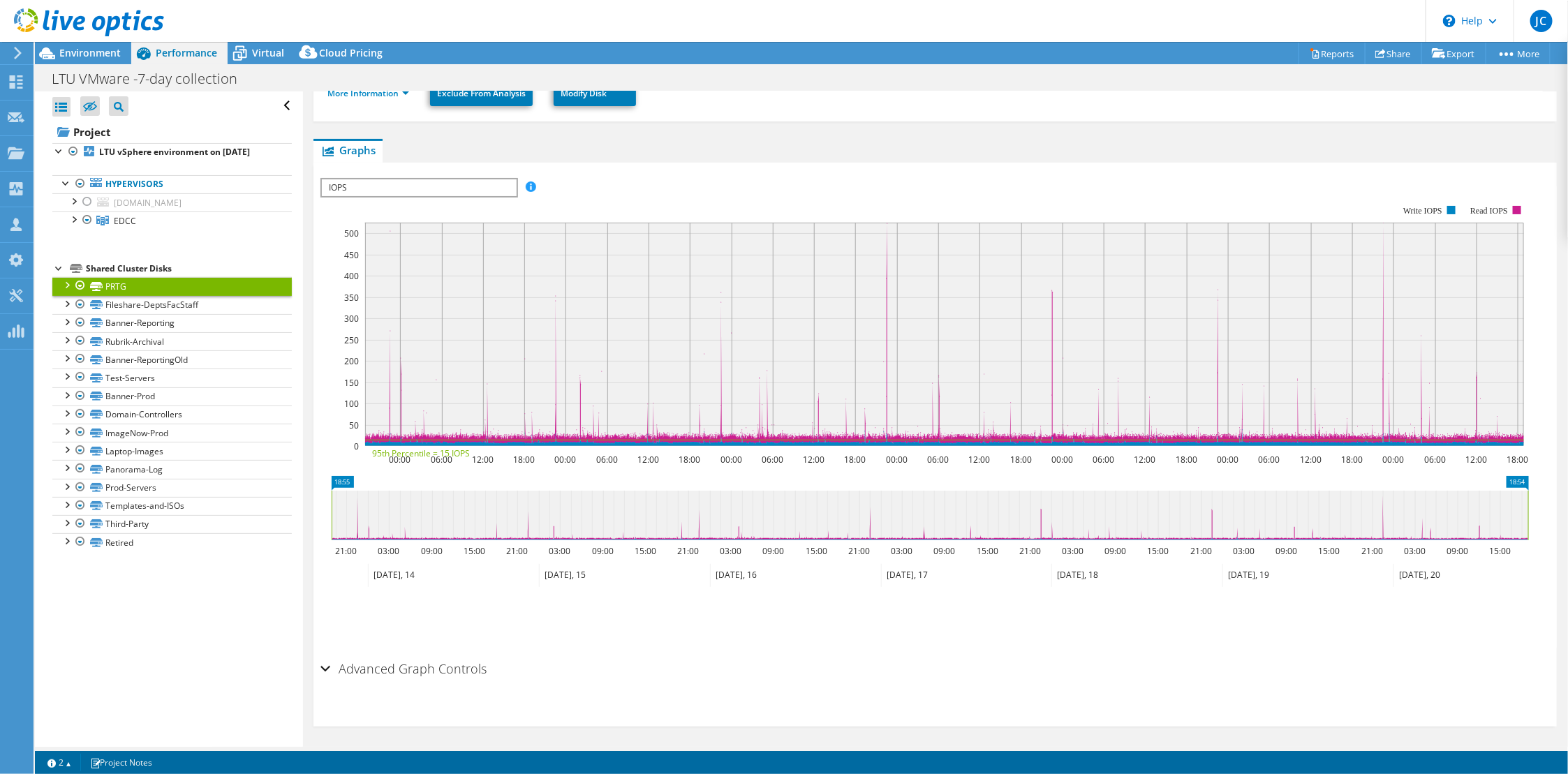
scroll to position [26, 0]
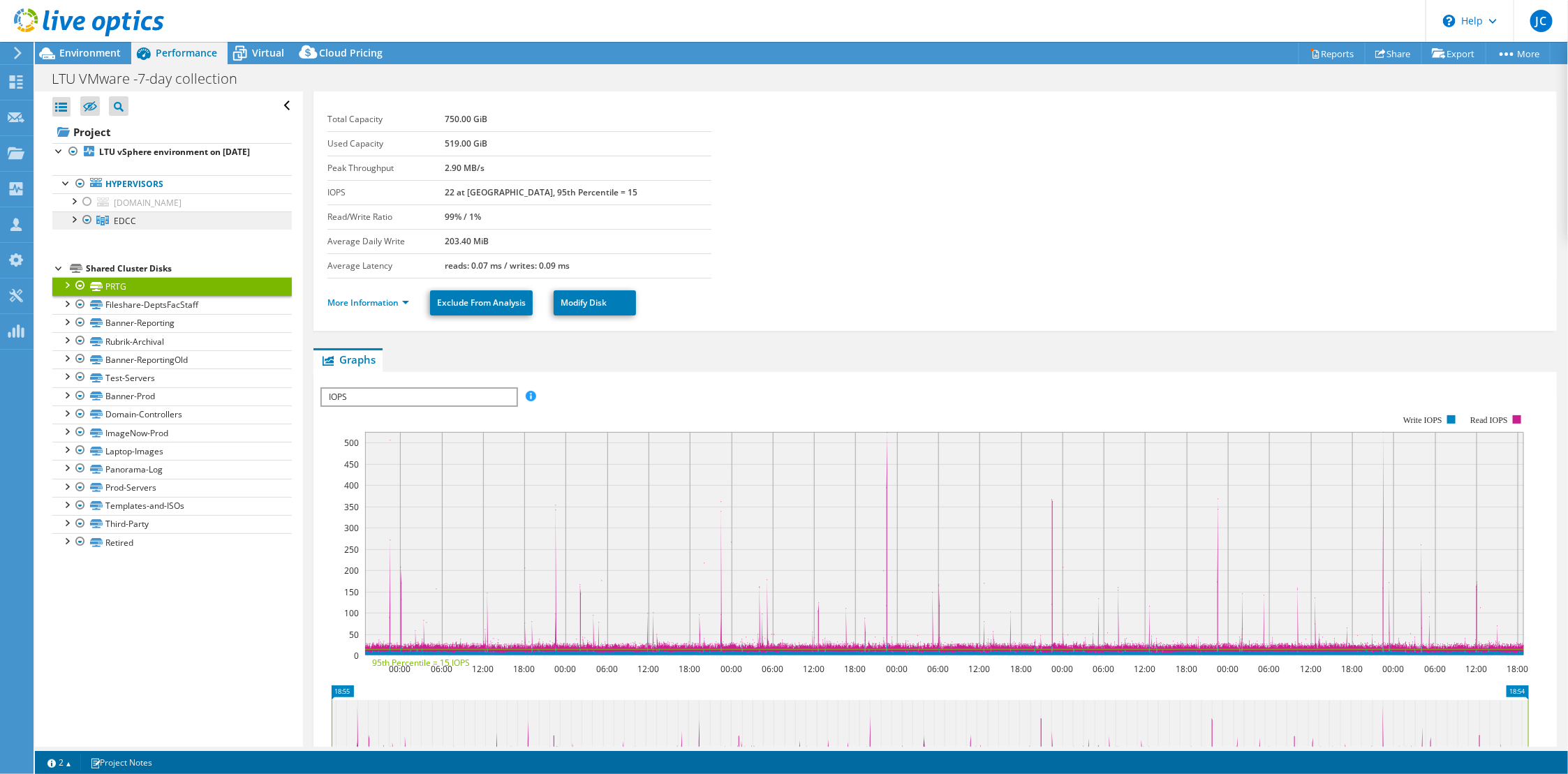
click at [128, 224] on span "EDCC" at bounding box center [124, 221] width 23 height 12
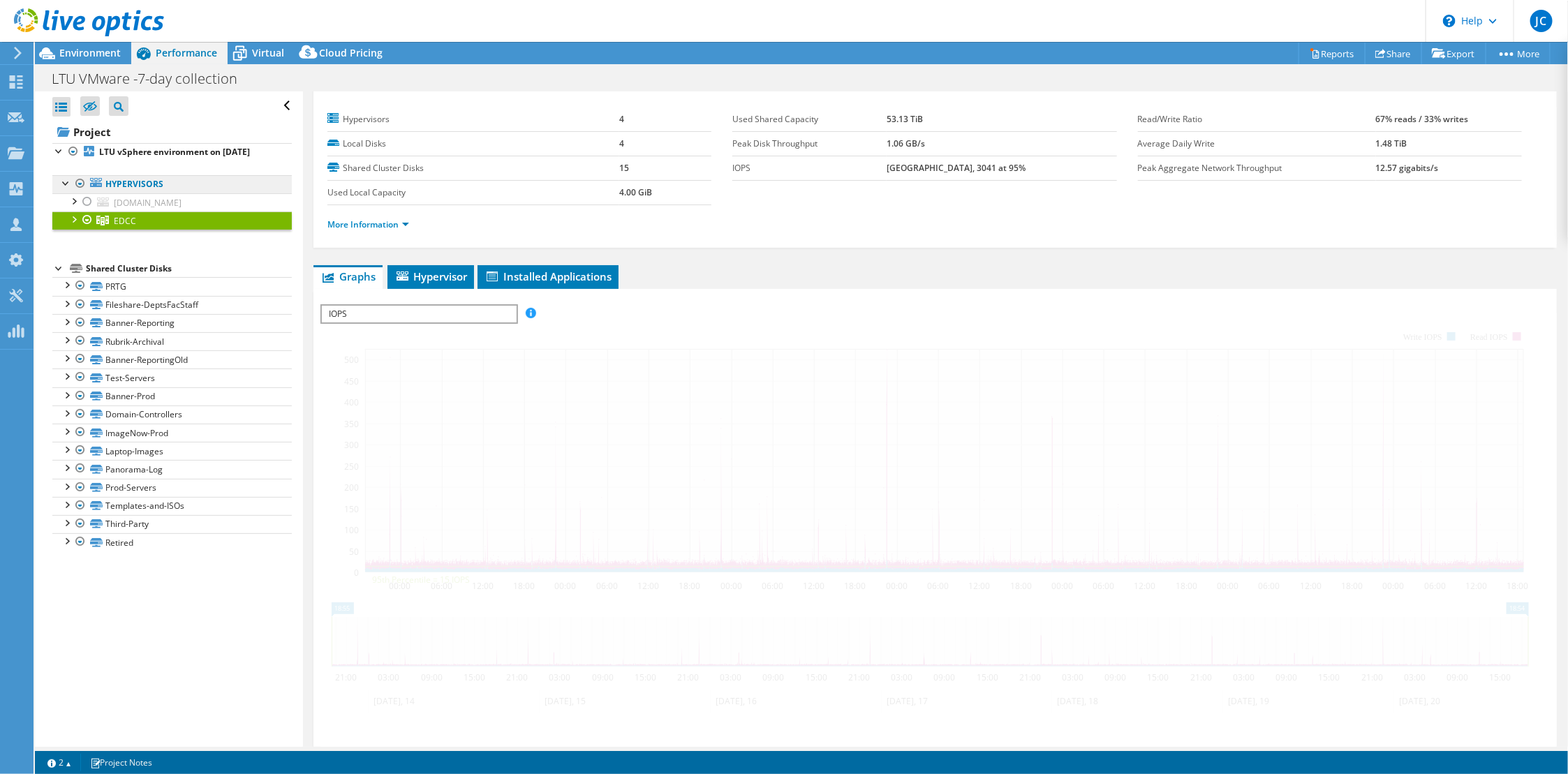
click at [142, 186] on link "Hypervisors" at bounding box center [172, 184] width 240 height 18
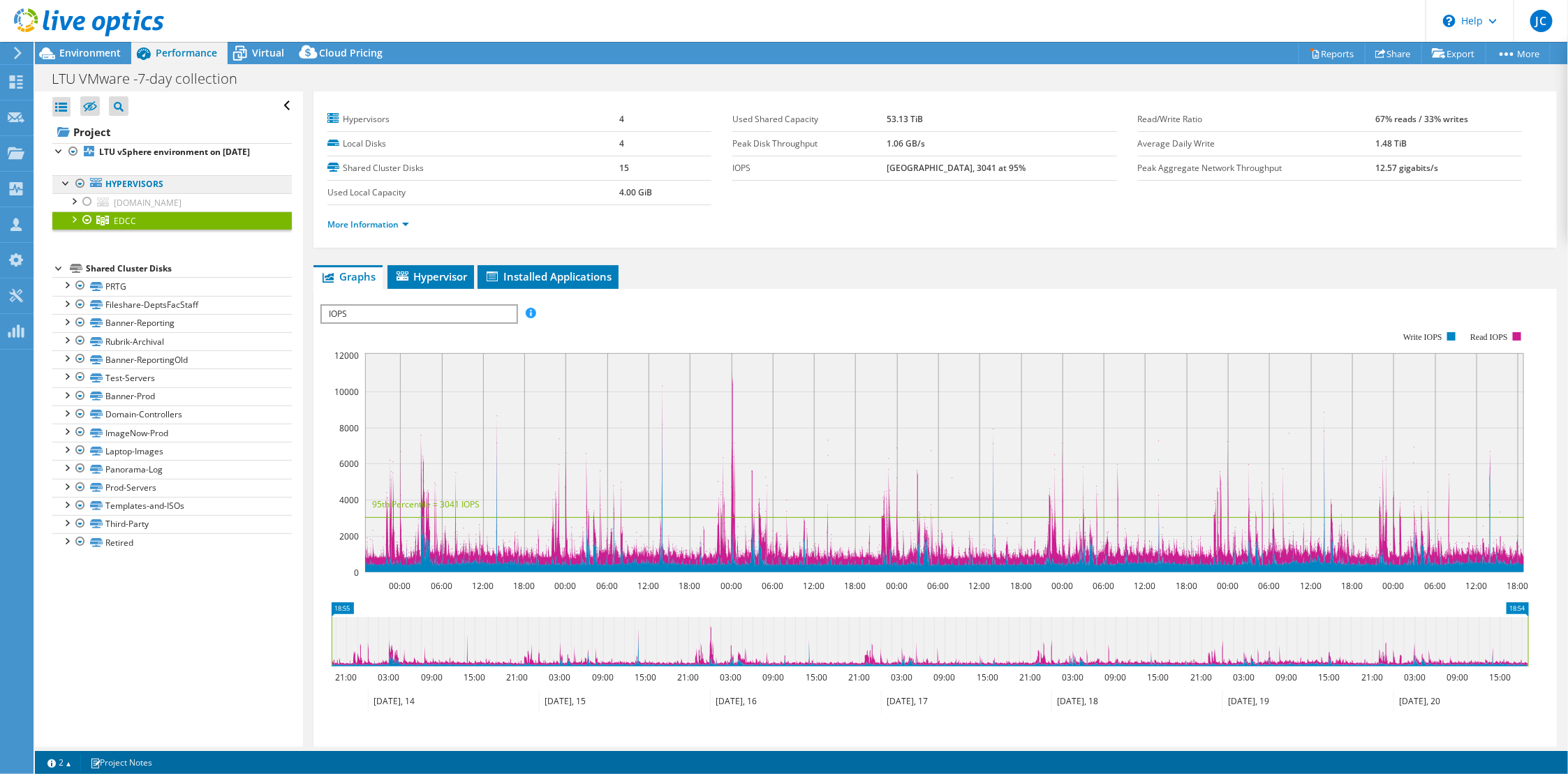
click at [145, 184] on link "Hypervisors" at bounding box center [172, 184] width 240 height 18
click at [133, 269] on div "Shared Cluster Disks" at bounding box center [188, 268] width 206 height 17
click at [150, 185] on link "Hypervisors" at bounding box center [172, 184] width 240 height 18
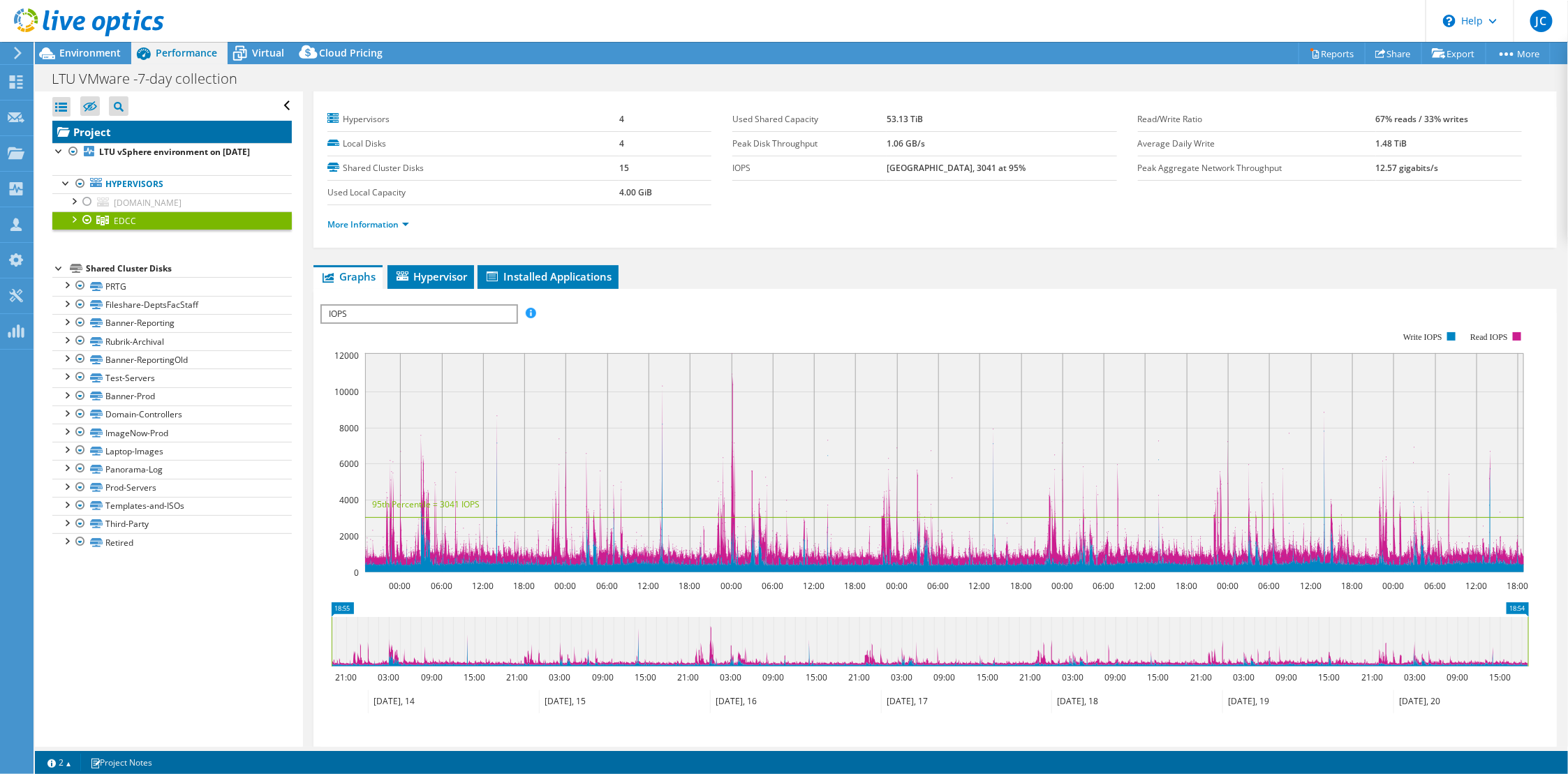
click at [100, 125] on link "Project" at bounding box center [172, 131] width 240 height 23
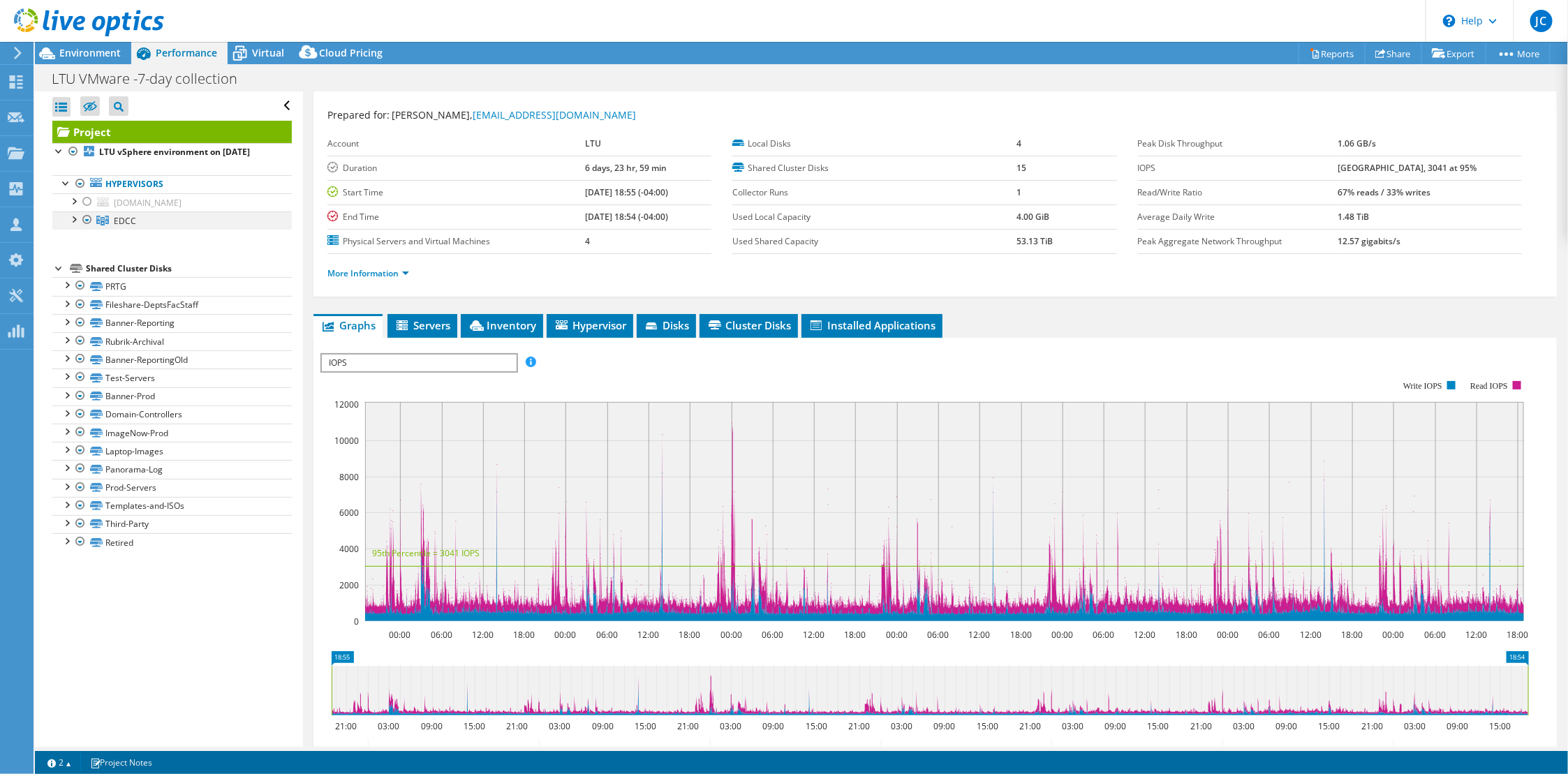
click at [73, 224] on div at bounding box center [73, 219] width 14 height 14
